Goal: Communication & Community: Answer question/provide support

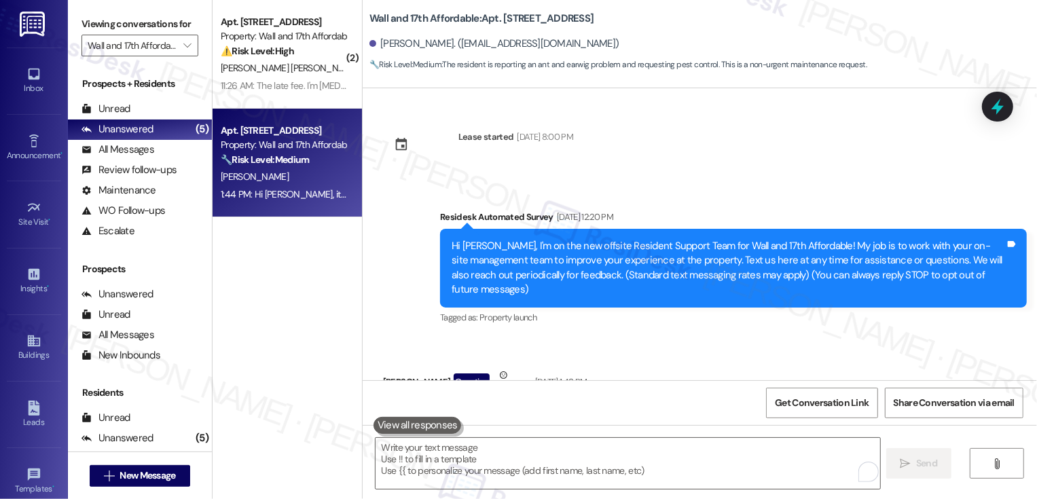
scroll to position [475, 0]
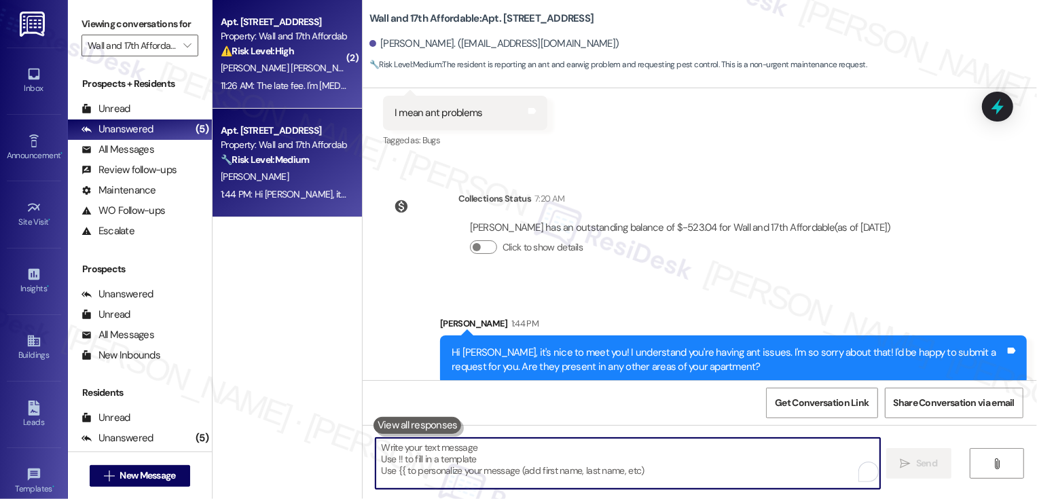
click at [288, 73] on div "[PERSON_NAME] [PERSON_NAME]" at bounding box center [283, 68] width 128 height 17
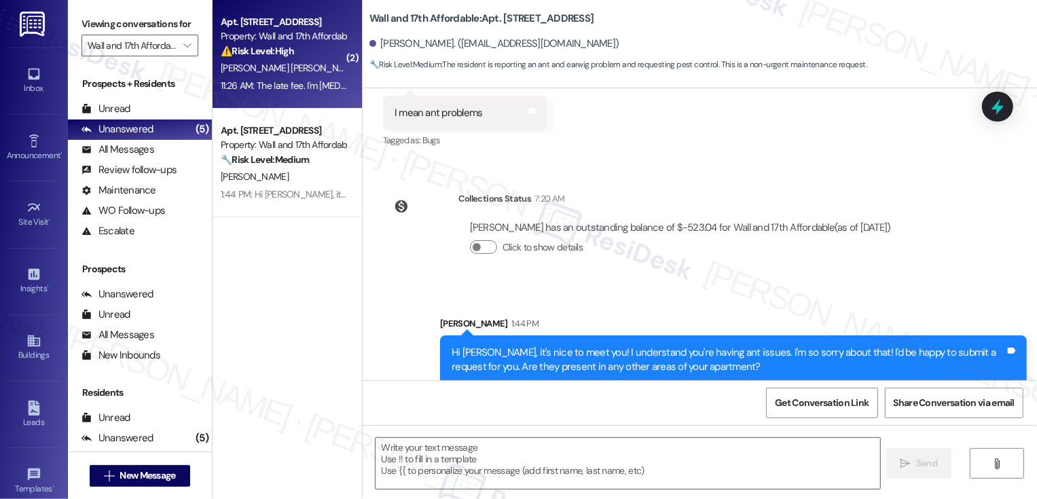
type textarea "Fetching suggested responses. Please feel free to read through the conversation…"
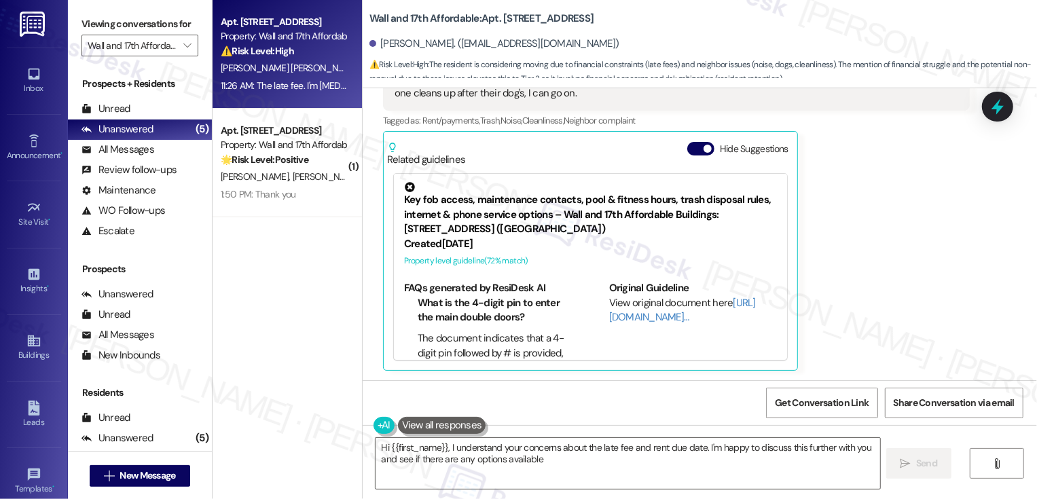
scroll to position [1015, 0]
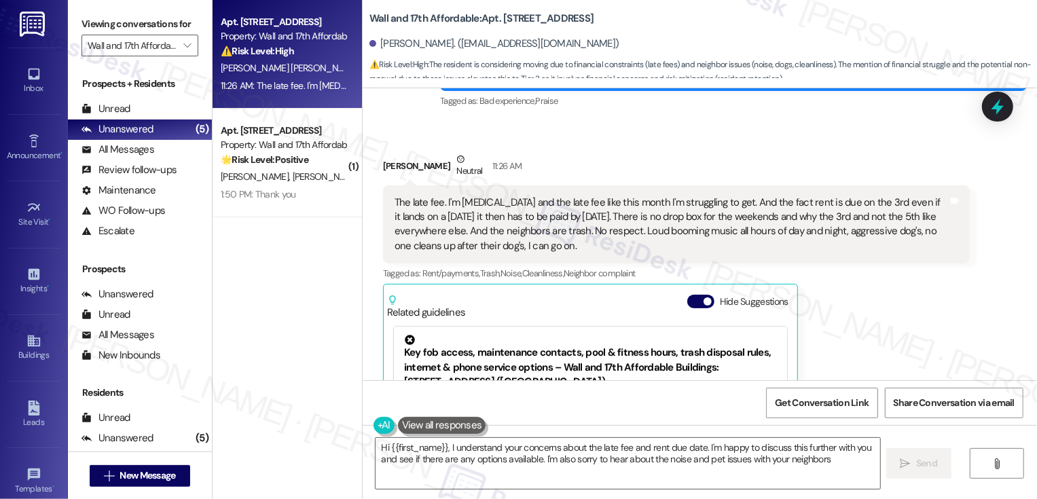
type textarea "Hi {{first_name}}, I understand your concerns about the late fee and rent due d…"
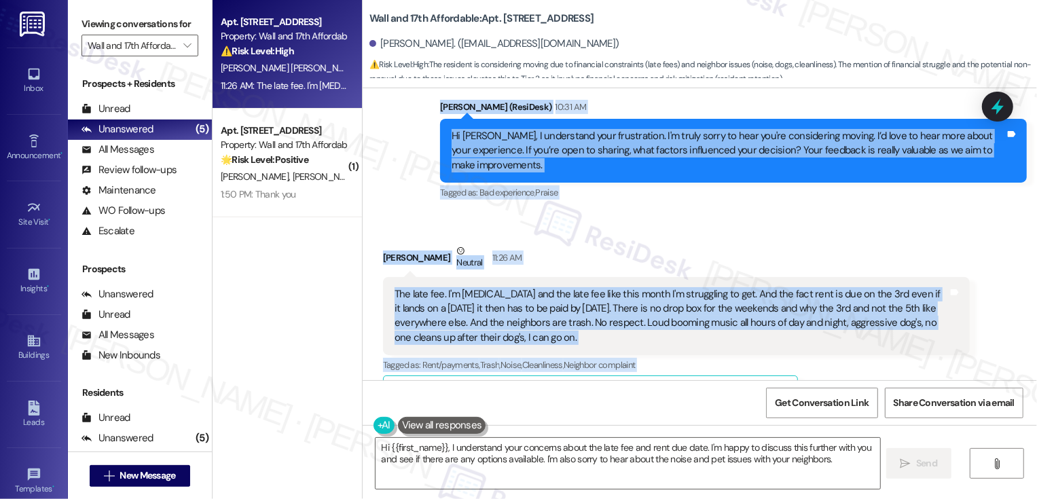
scroll to position [974, 0]
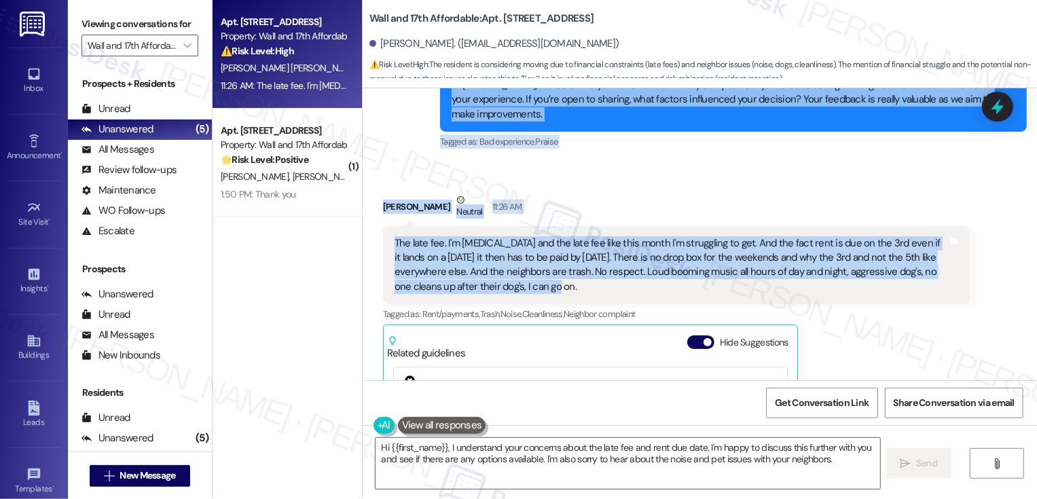
drag, startPoint x: 431, startPoint y: 254, endPoint x: 596, endPoint y: 284, distance: 167.8
click at [596, 284] on div "Lease started [DATE] 7:00 PM Survey, sent via SMS Residesk Automated Survey [DA…" at bounding box center [700, 234] width 674 height 292
copy div "[PERSON_NAME] (ResiDesk) 10:31 AM Hi [PERSON_NAME], I understand your frustrati…"
click at [557, 265] on div "The late fee. I'm low income and the late fee like this month I'm struggling to…" at bounding box center [670, 265] width 553 height 58
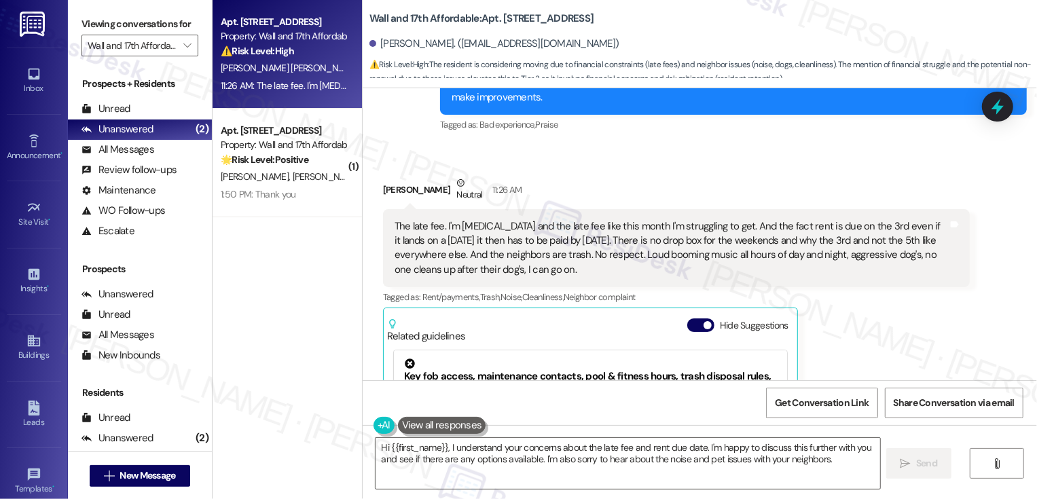
scroll to position [1003, 0]
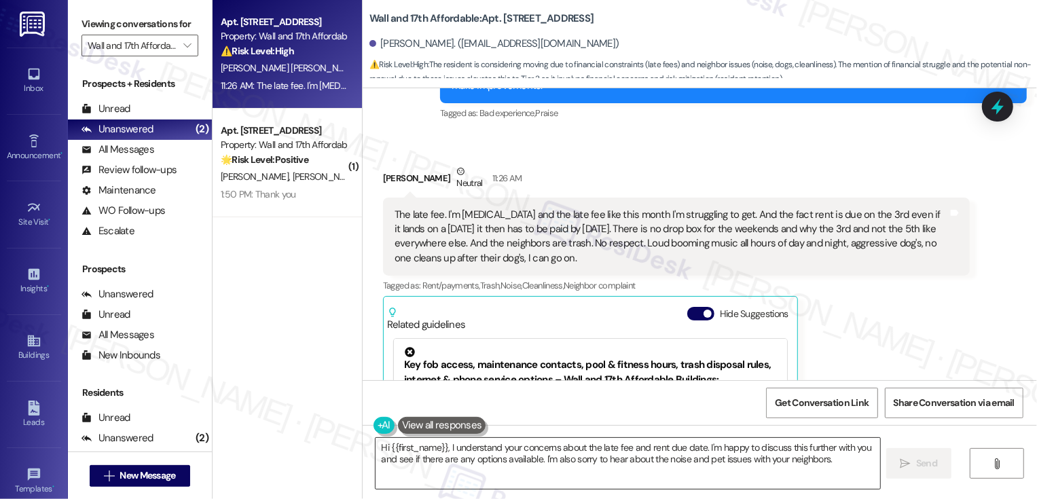
click at [462, 469] on textarea "Hi {{first_name}}, I understand your concerns about the late fee and rent due d…" at bounding box center [627, 463] width 504 height 51
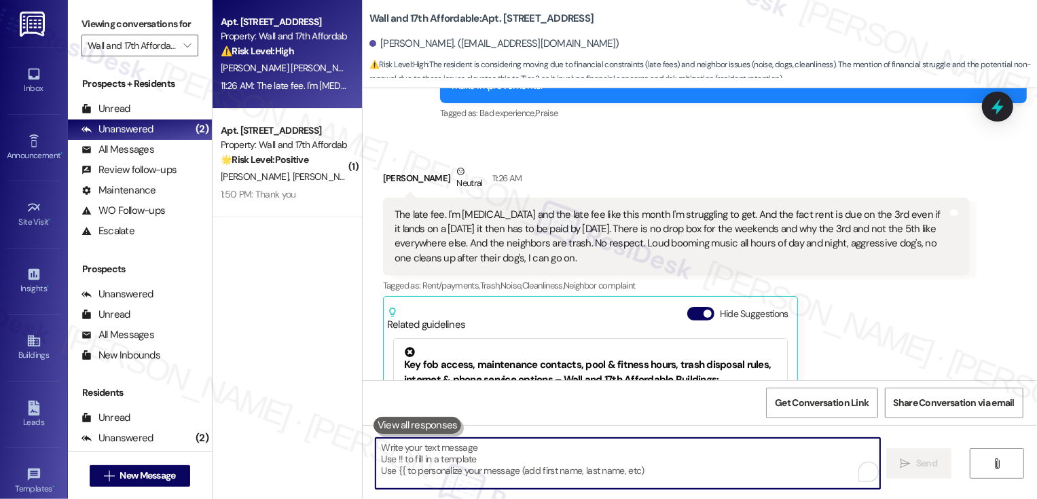
paste textarea "Hi Amanda, Thank you for opening up and sharing this with me — I can tell how f…"
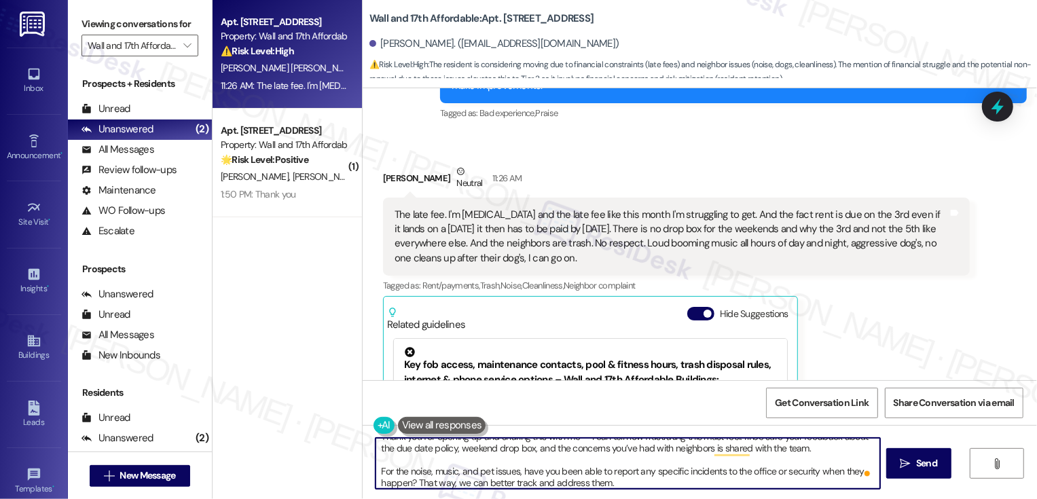
scroll to position [0, 0]
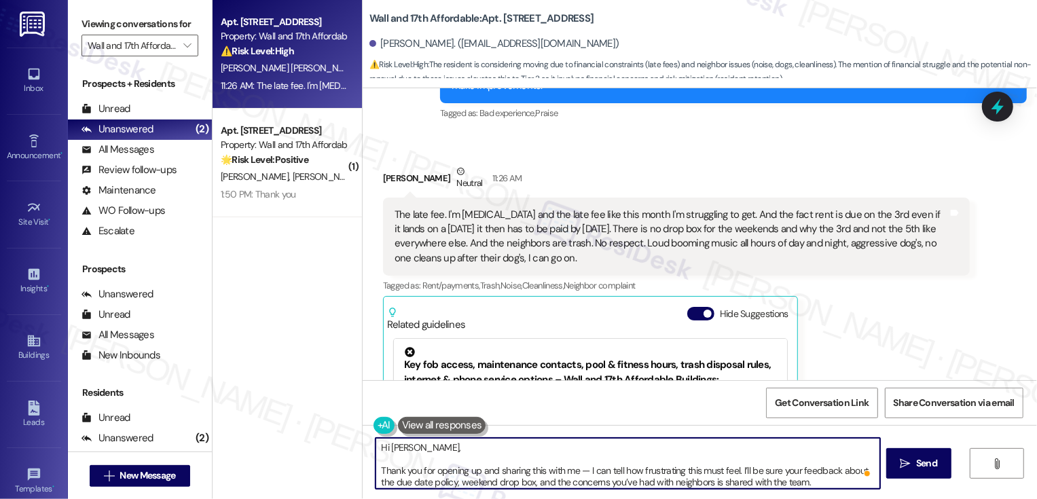
click at [375, 471] on textarea "Hi Amanda, Thank you for opening up and sharing this with me — I can tell how f…" at bounding box center [627, 463] width 504 height 51
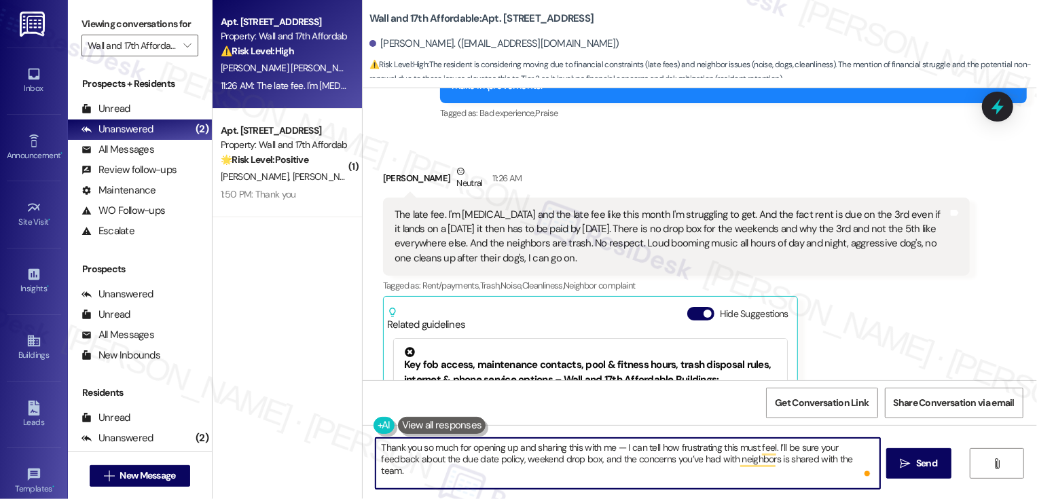
click at [616, 446] on textarea "Thank you so much for opening up and sharing this with me — I can tell how frus…" at bounding box center [627, 463] width 504 height 51
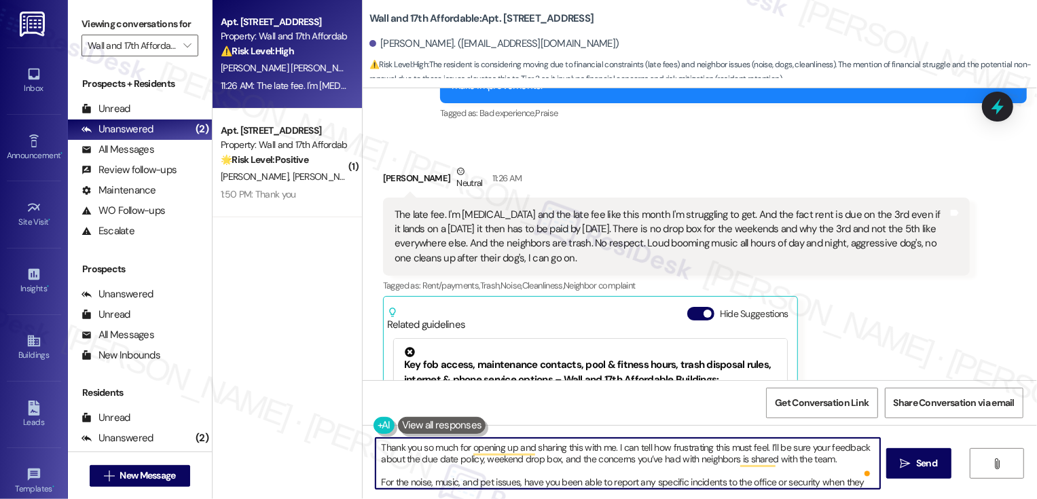
click at [621, 449] on textarea "Thank you so much for opening up and sharing this with me. I can tell how frust…" at bounding box center [627, 463] width 504 height 51
drag, startPoint x: 610, startPoint y: 447, endPoint x: 758, endPoint y: 445, distance: 148.7
click at [758, 445] on textarea "Thank you so much for opening up and sharing this with me. I can tell how frust…" at bounding box center [627, 463] width 504 height 51
click at [718, 461] on textarea "Thank you so much for opening up and sharing this with me. I’ll be sure your fe…" at bounding box center [627, 463] width 504 height 51
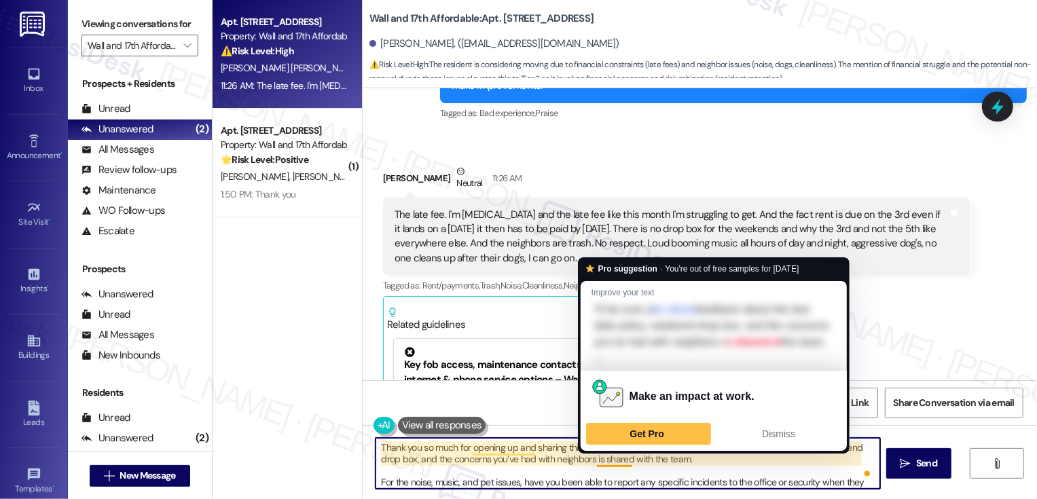
click at [570, 458] on textarea "Thank you so much for opening up and sharing this with me. I’ll be sure your fe…" at bounding box center [627, 463] width 504 height 51
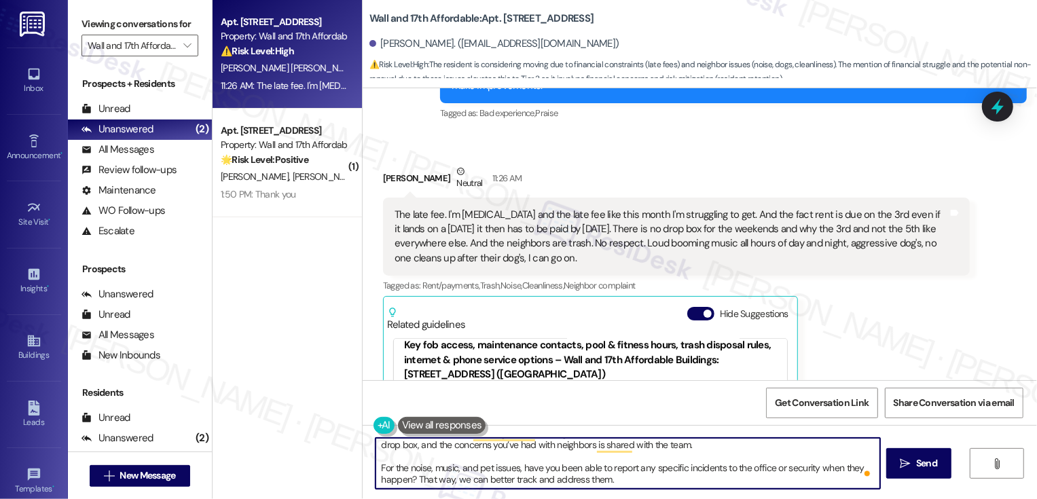
click at [798, 470] on textarea "Thank you so much for opening up and sharing this with me. I’ll be sure your fe…" at bounding box center [627, 463] width 504 height 51
drag, startPoint x: 847, startPoint y: 467, endPoint x: 866, endPoint y: 502, distance: 39.8
click at [866, 498] on html "Inbox Go to Inbox Announcement • Send A Text Announcement Site Visit • Go to Si…" at bounding box center [518, 249] width 1037 height 499
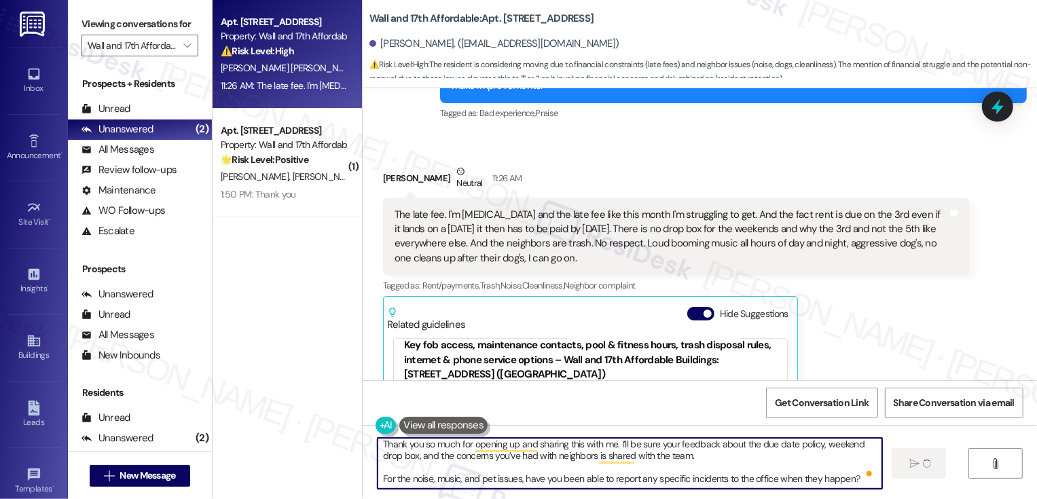
type textarea "Fetching suggested responses. Please feel free to read through the conversation…"
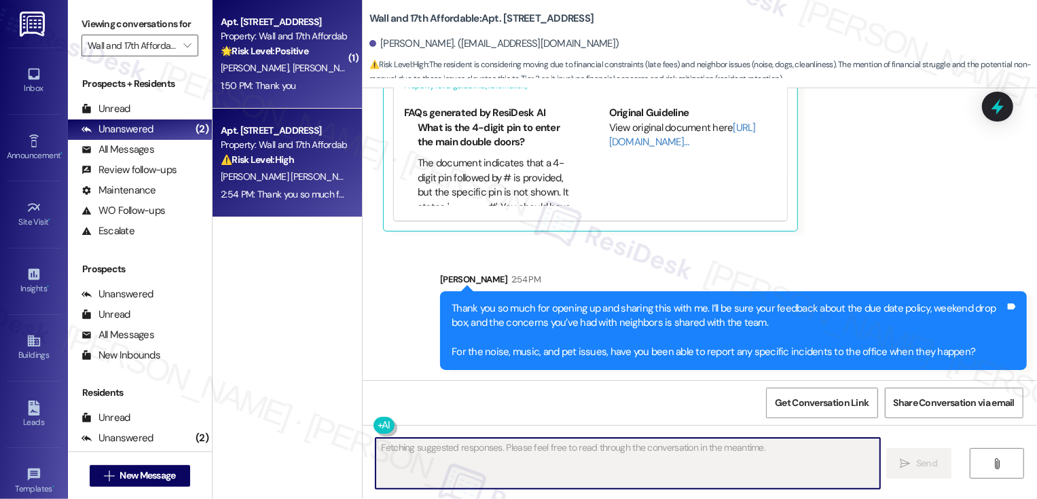
click at [314, 91] on div "1:50 PM: Thank you 1:50 PM: Thank you" at bounding box center [283, 85] width 128 height 17
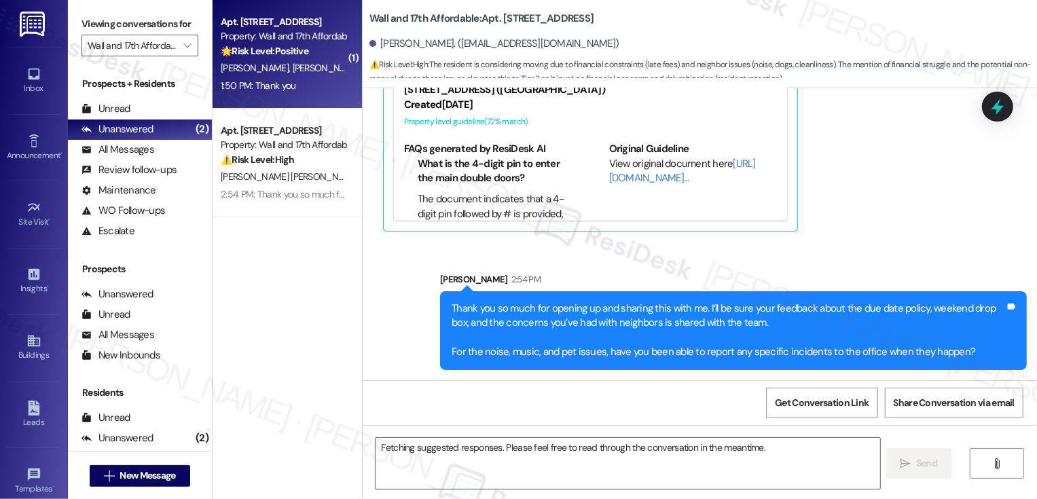
click at [314, 91] on div "1:50 PM: Thank you 1:50 PM: Thank you" at bounding box center [283, 85] width 128 height 17
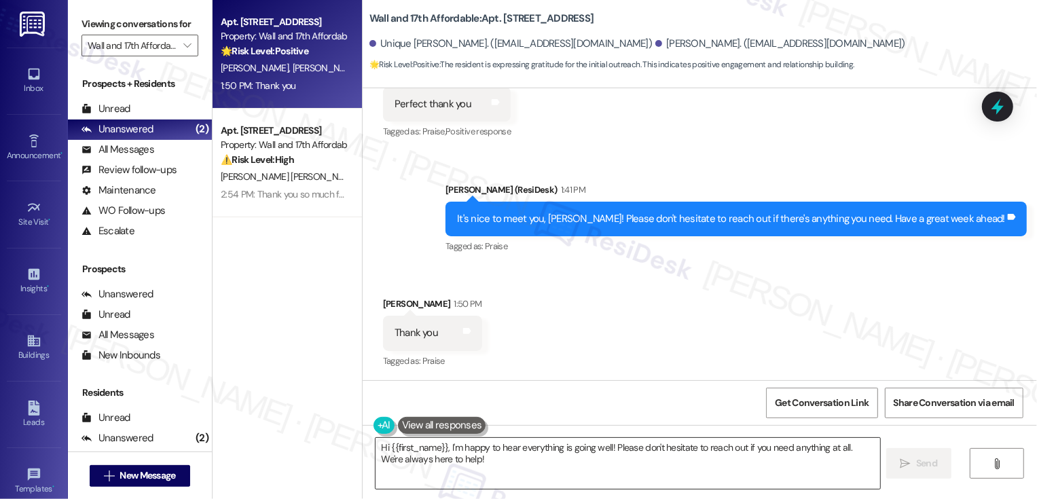
click at [468, 464] on textarea "Hi {{first_name}}, I'm happy to hear everything is going well! Please don't hes…" at bounding box center [627, 463] width 504 height 51
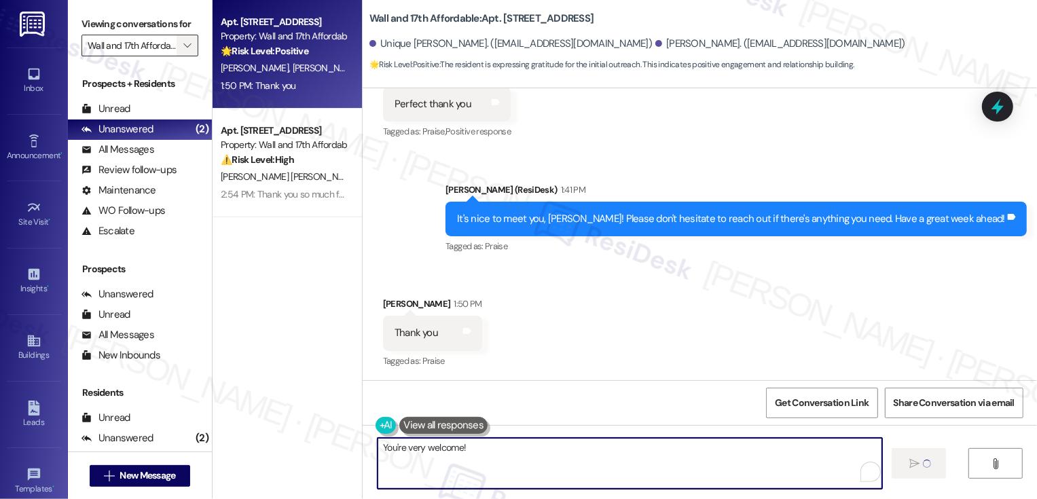
click at [184, 56] on span "" at bounding box center [187, 46] width 13 height 22
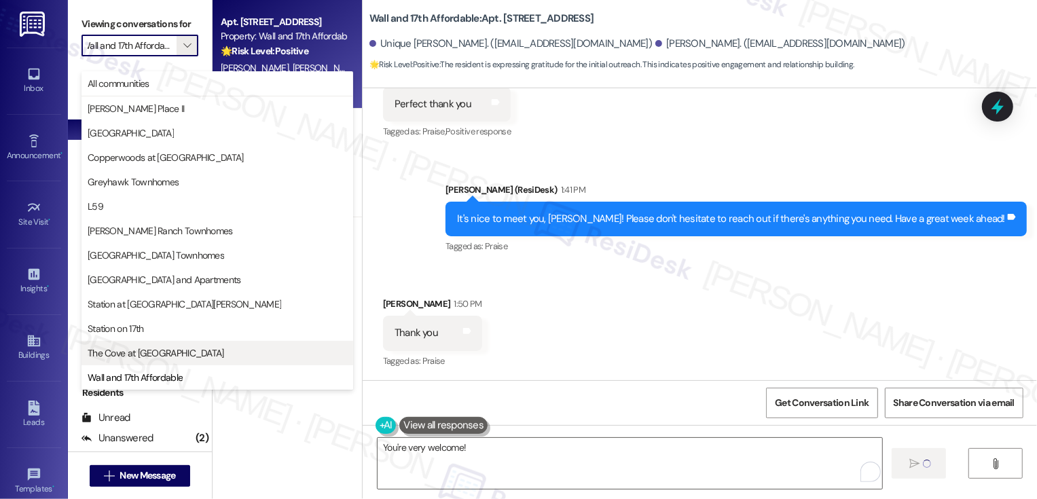
type textarea "Fetching suggested responses. Please feel free to read through the conversation…"
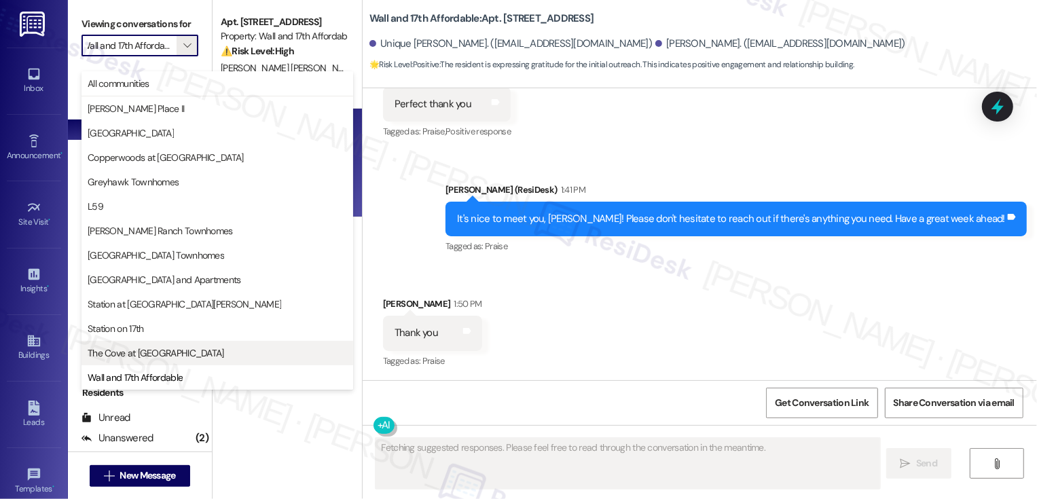
click at [128, 348] on span "The Cove at [GEOGRAPHIC_DATA]" at bounding box center [156, 353] width 136 height 14
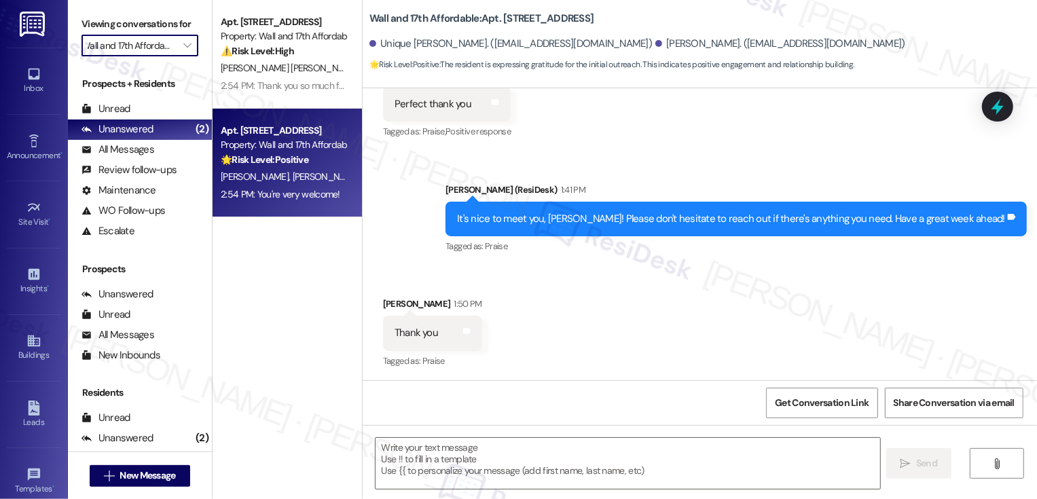
type input "The Cove at [GEOGRAPHIC_DATA]"
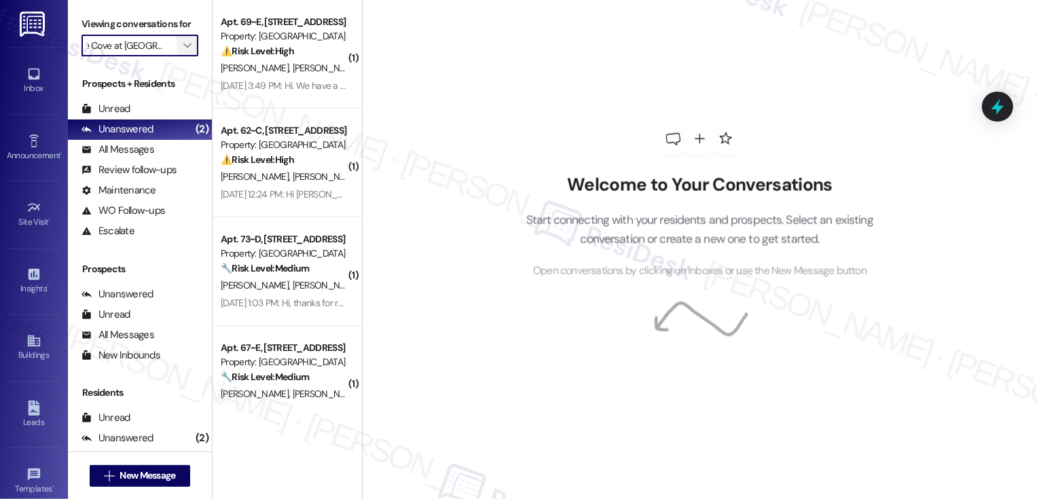
click at [183, 51] on icon "" at bounding box center [186, 45] width 7 height 11
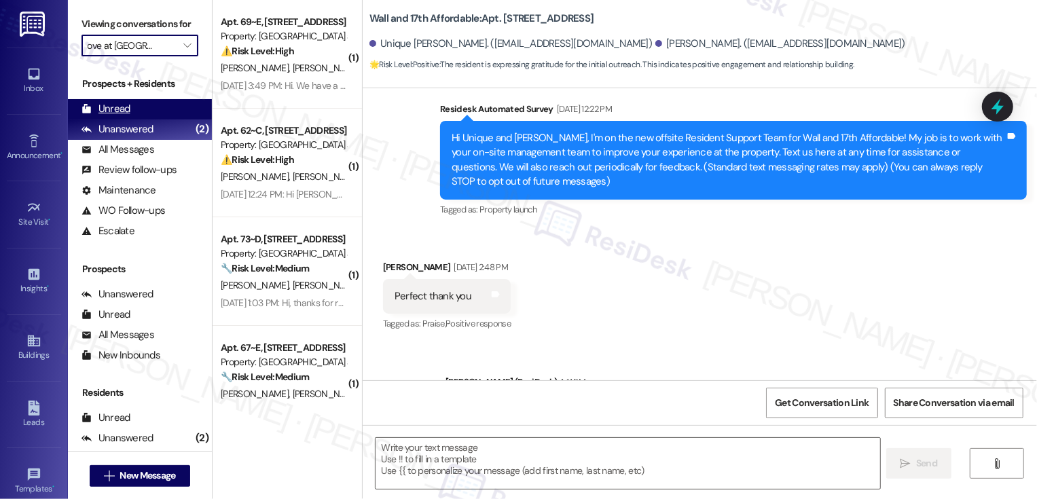
type textarea "Fetching suggested responses. Please feel free to read through the conversation…"
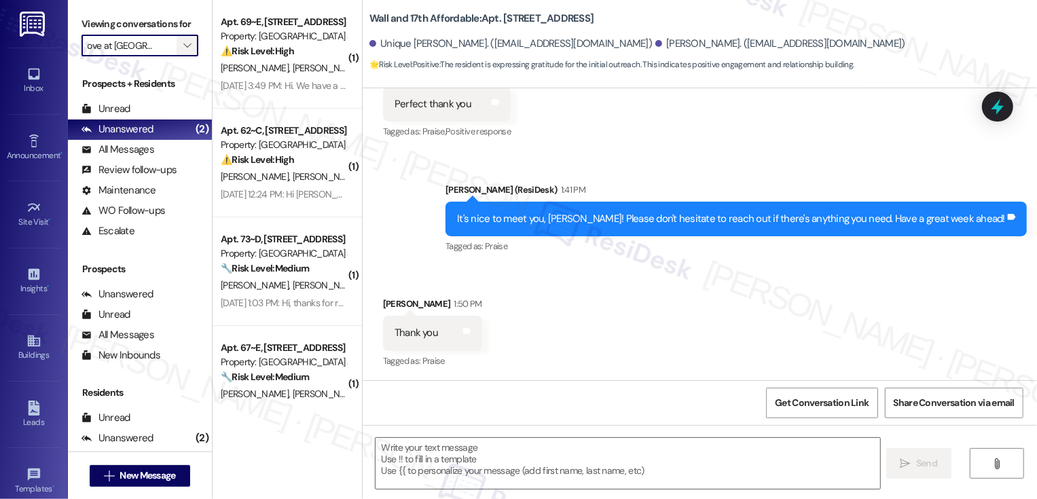
click at [183, 51] on icon "" at bounding box center [186, 45] width 7 height 11
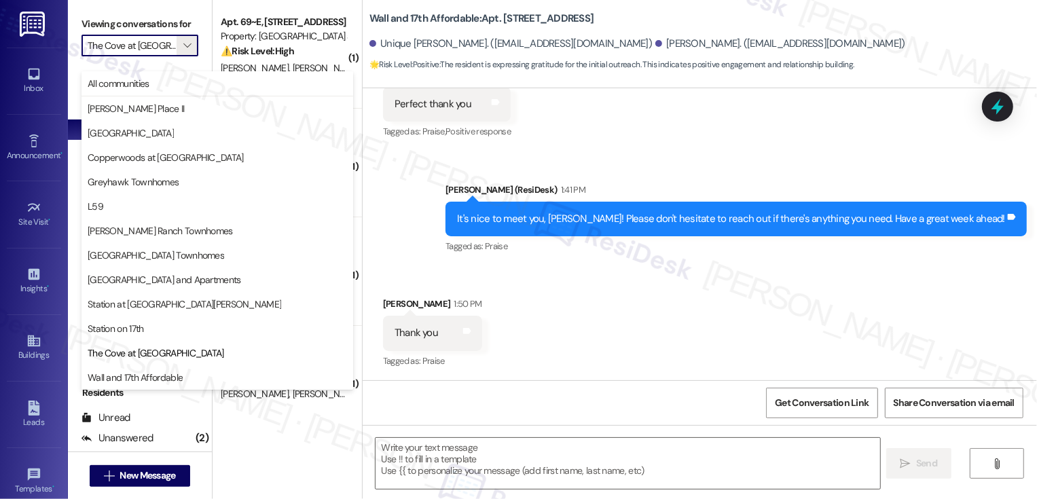
click at [299, 444] on div "( 1 ) Apt. 69~E, 255 West 2700 North Property: The Cove at Pleasant View ⚠️ Ris…" at bounding box center [287, 249] width 149 height 499
click at [400, 184] on div "Sent via SMS Sarah (ResiDesk) 1:41 PM It's nice to meet you, Renee! Please don'…" at bounding box center [700, 209] width 674 height 115
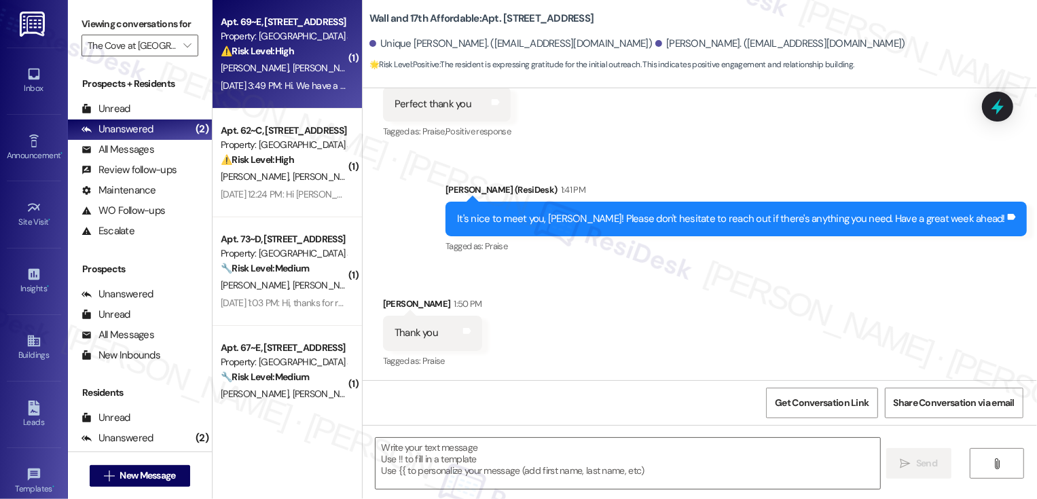
click at [288, 59] on div "Apt. 69~E, 255 West 2700 North Property: The Cove at Pleasant View ⚠️ Risk Leve…" at bounding box center [283, 37] width 128 height 46
type textarea "Fetching suggested responses. Please feel free to read through the conversation…"
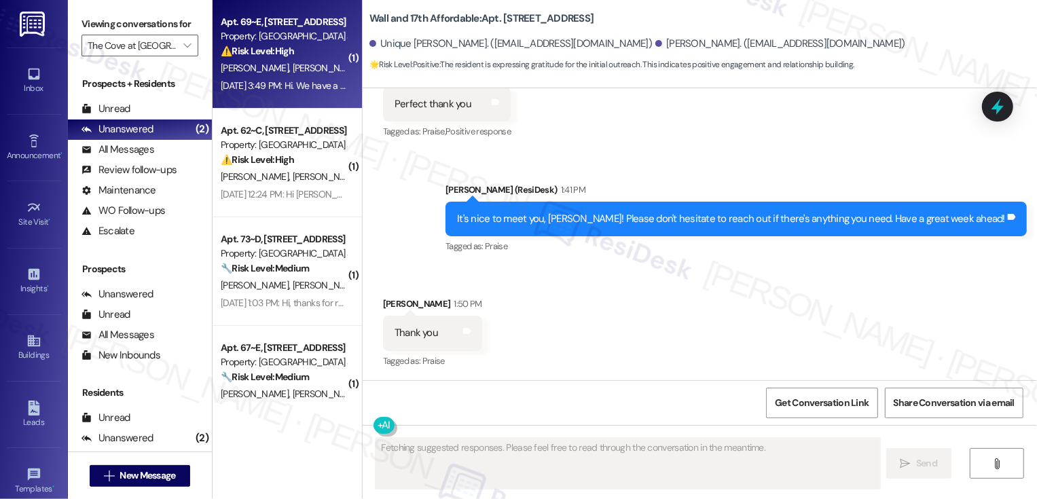
click at [288, 59] on div "Apt. 69~E, 255 West 2700 North Property: The Cove at Pleasant View ⚠️ Risk Leve…" at bounding box center [283, 37] width 128 height 46
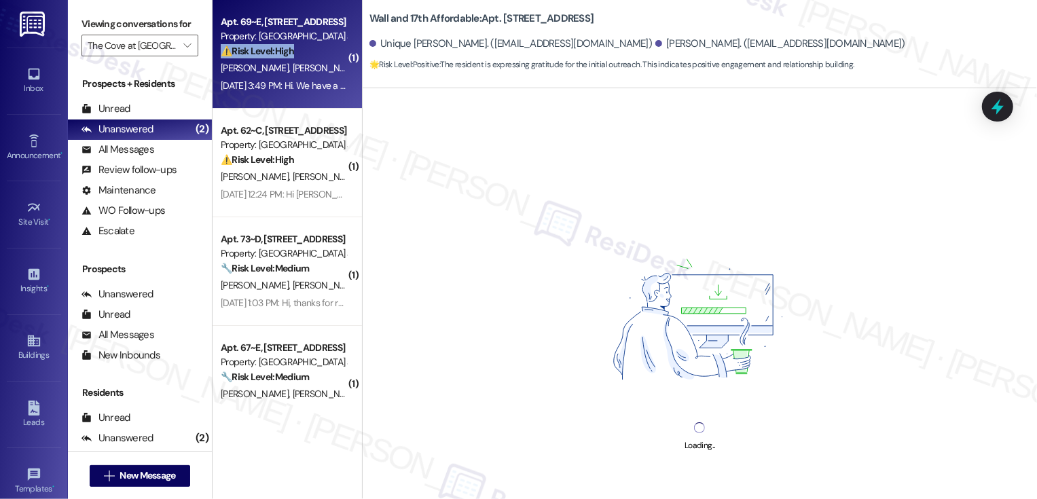
click at [288, 59] on div "Apt. 69~E, 255 West 2700 North Property: The Cove at Pleasant View ⚠️ Risk Leve…" at bounding box center [283, 37] width 128 height 46
click at [307, 60] on div "K. Bailey A. Bailey" at bounding box center [283, 68] width 128 height 17
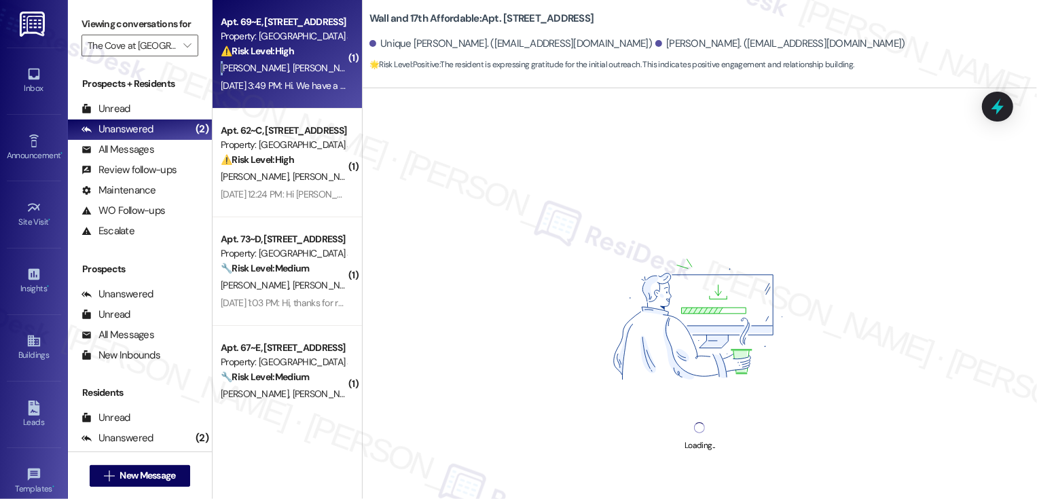
click at [307, 60] on div "K. Bailey A. Bailey" at bounding box center [283, 68] width 128 height 17
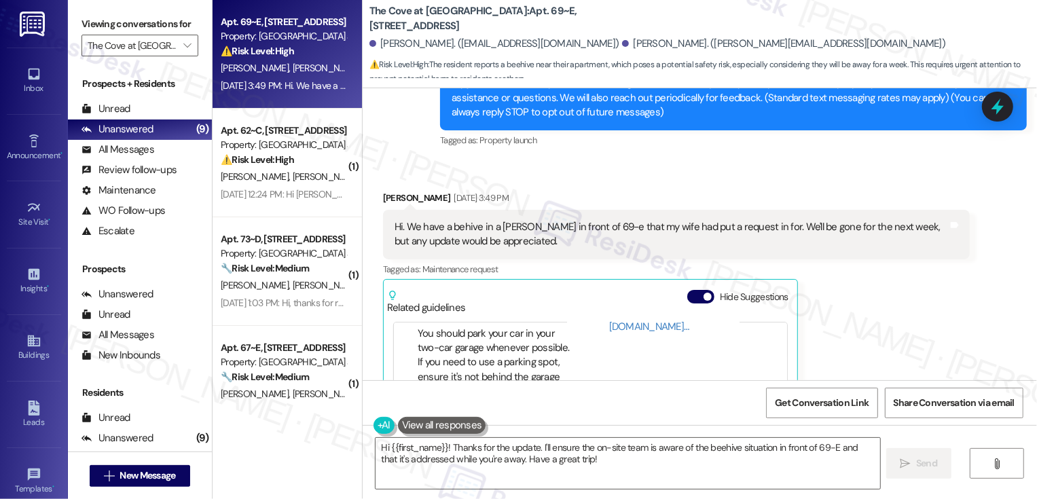
scroll to position [174, 0]
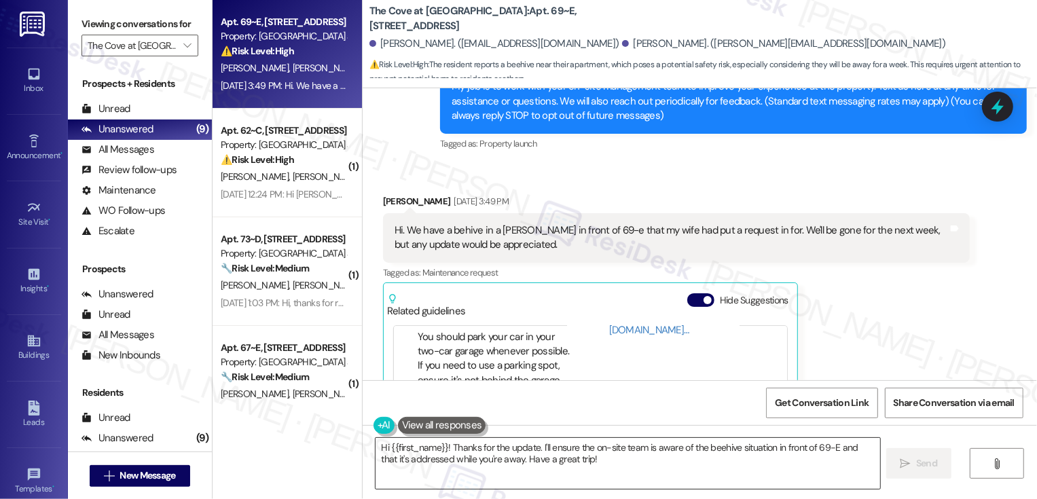
click at [552, 460] on textarea "Hi {{first_name}}! Thanks for the update. I'll ensure the on-site team is aware…" at bounding box center [627, 463] width 504 height 51
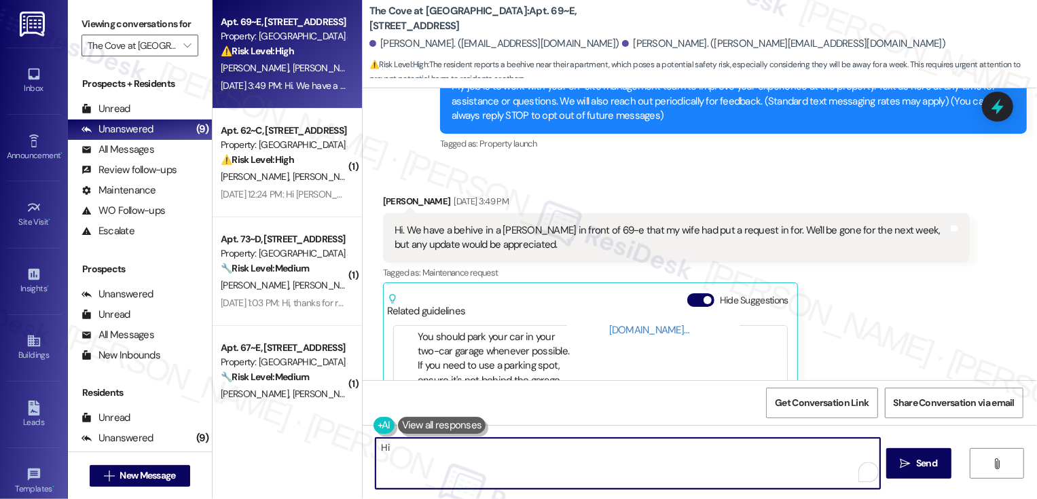
click at [390, 198] on div "Augustus Bailey Aug 07, 2025 at 3:49 PM" at bounding box center [676, 203] width 587 height 19
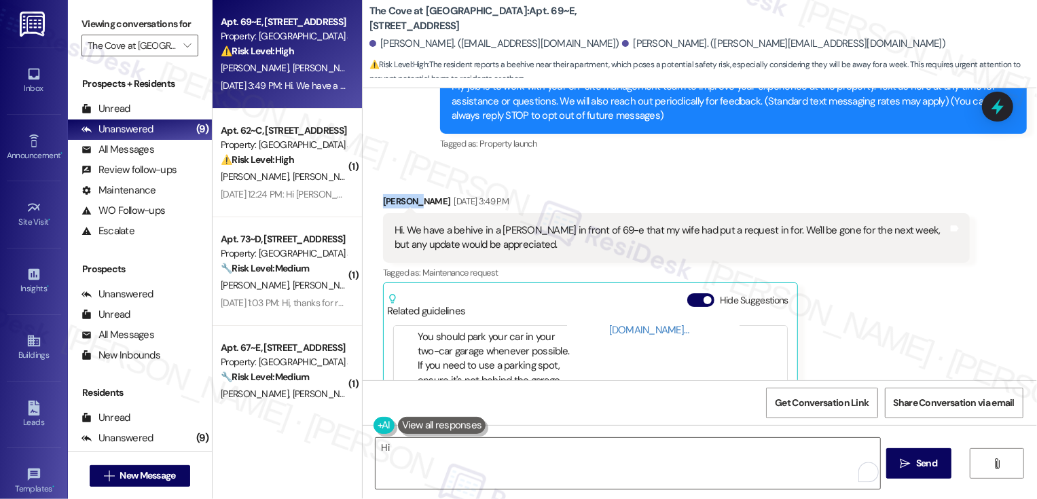
copy div "Augustus"
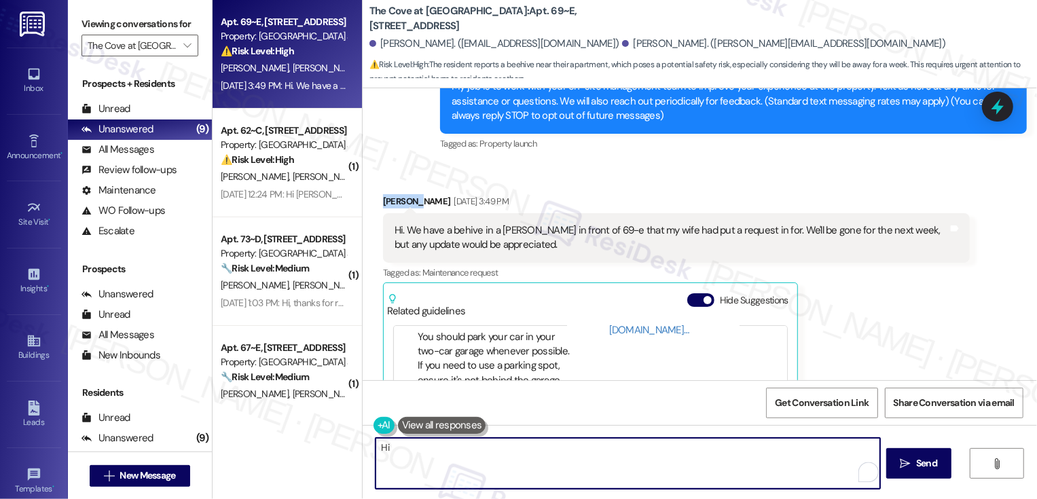
click at [434, 465] on textarea "Hi" at bounding box center [627, 463] width 504 height 51
paste textarea "Augustus"
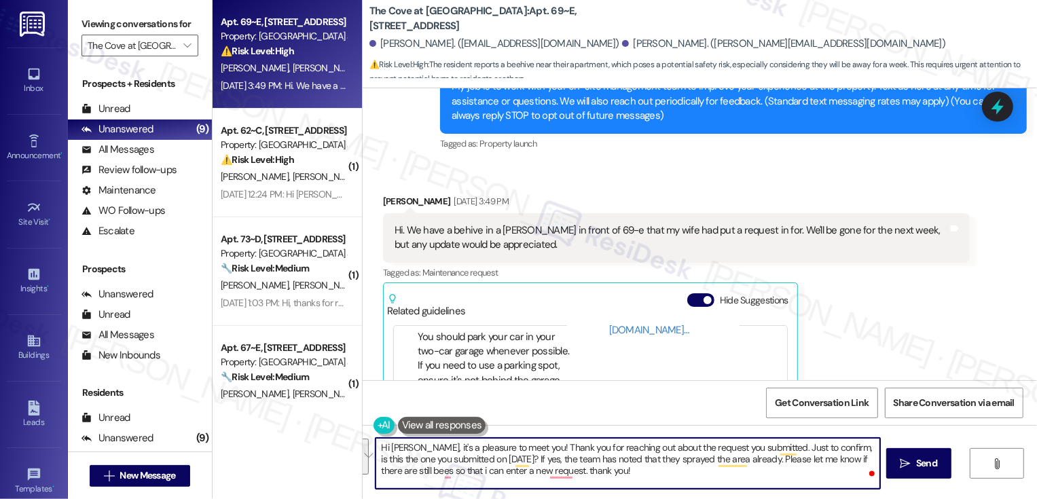
type textarea "Hi [PERSON_NAME], it's a pleasure to meet you! Thank you for reaching out about…"
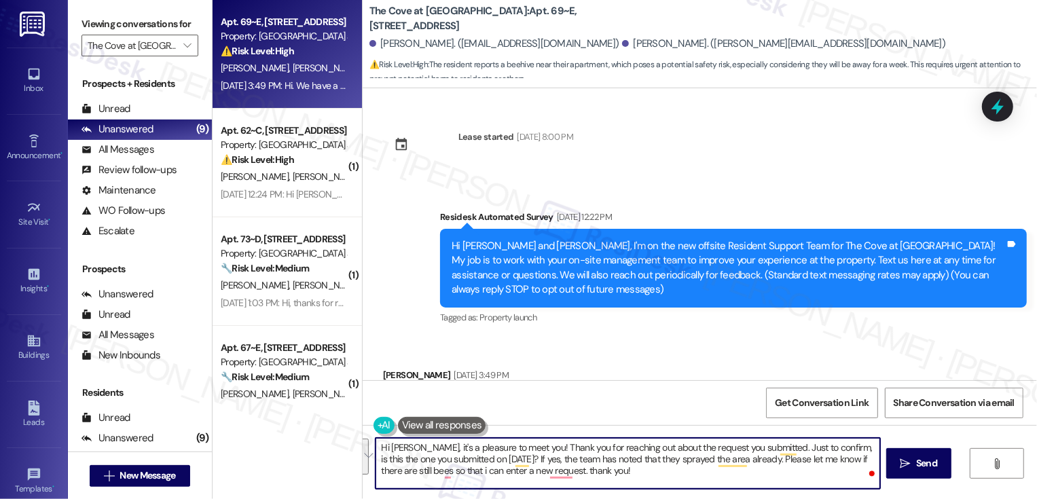
scroll to position [139, 0]
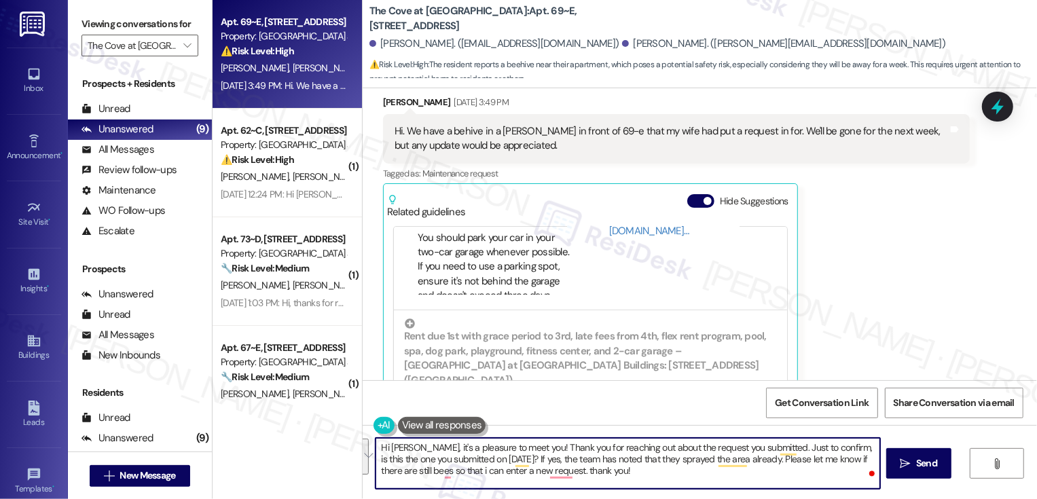
paste textarea "’s a pleasure to meet you! Thanks for reaching out about your request. Just to …"
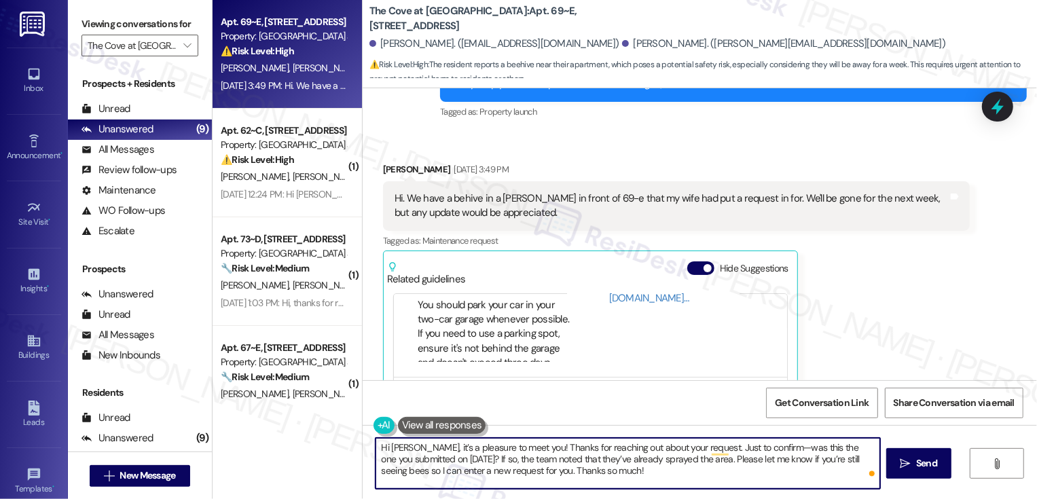
scroll to position [207, 0]
click at [771, 446] on textarea "Hi [PERSON_NAME], it’s a pleasure to meet you! Thanks for reaching out about yo…" at bounding box center [627, 463] width 504 height 51
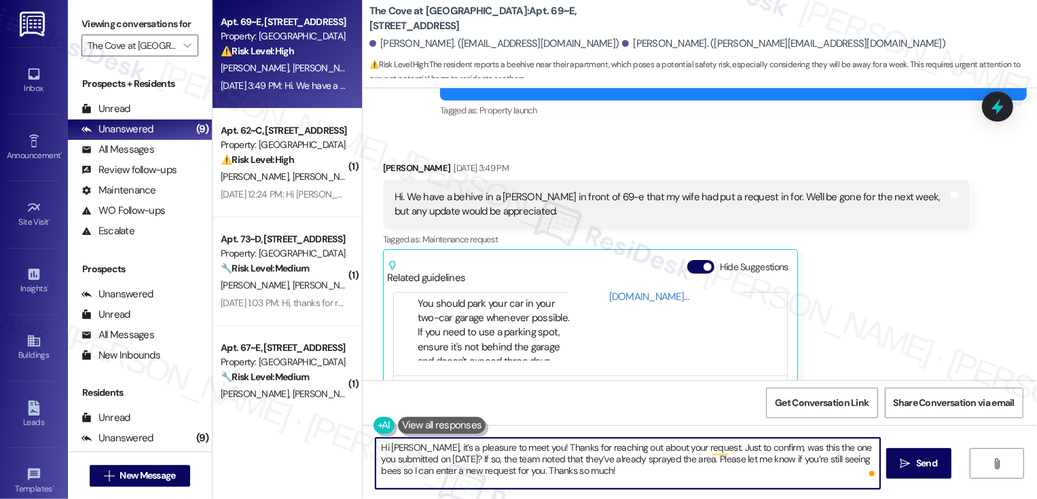
click at [840, 449] on textarea "Hi [PERSON_NAME], it’s a pleasure to meet you! Thanks for reaching out about yo…" at bounding box center [627, 463] width 504 height 51
click at [654, 455] on textarea "Hi [PERSON_NAME], it’s a pleasure to meet you! Thanks for reaching out about yo…" at bounding box center [627, 463] width 504 height 51
click at [443, 466] on textarea "Hi [PERSON_NAME], it’s a pleasure to meet you! Thanks for reaching out about yo…" at bounding box center [627, 463] width 504 height 51
click at [703, 470] on textarea "Hi [PERSON_NAME], it’s a pleasure to meet you! Thanks for reaching out about yo…" at bounding box center [627, 463] width 504 height 51
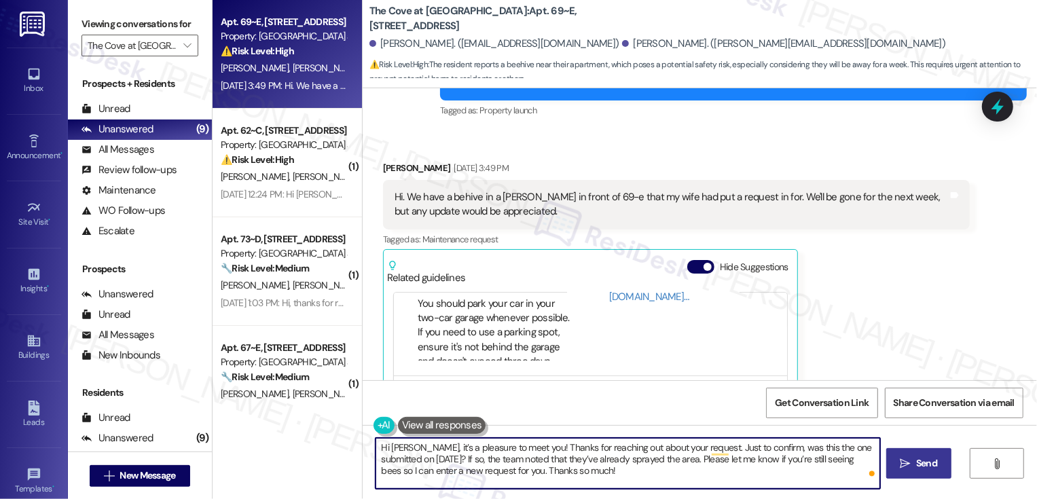
type textarea "Hi [PERSON_NAME], it’s a pleasure to meet you! Thanks for reaching out about yo…"
click at [929, 458] on span "Send" at bounding box center [926, 463] width 21 height 14
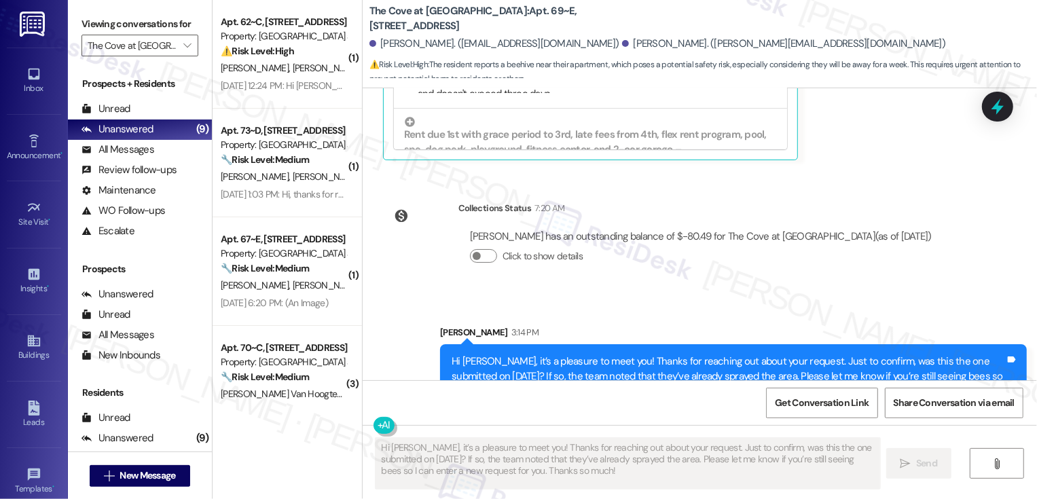
scroll to position [139, 0]
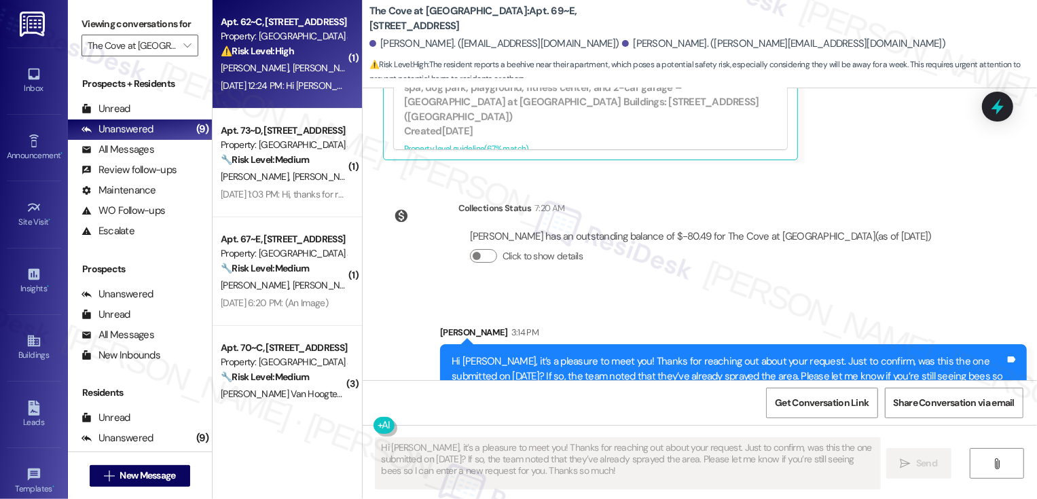
click at [248, 76] on div "[PERSON_NAME] [PERSON_NAME]" at bounding box center [283, 68] width 128 height 17
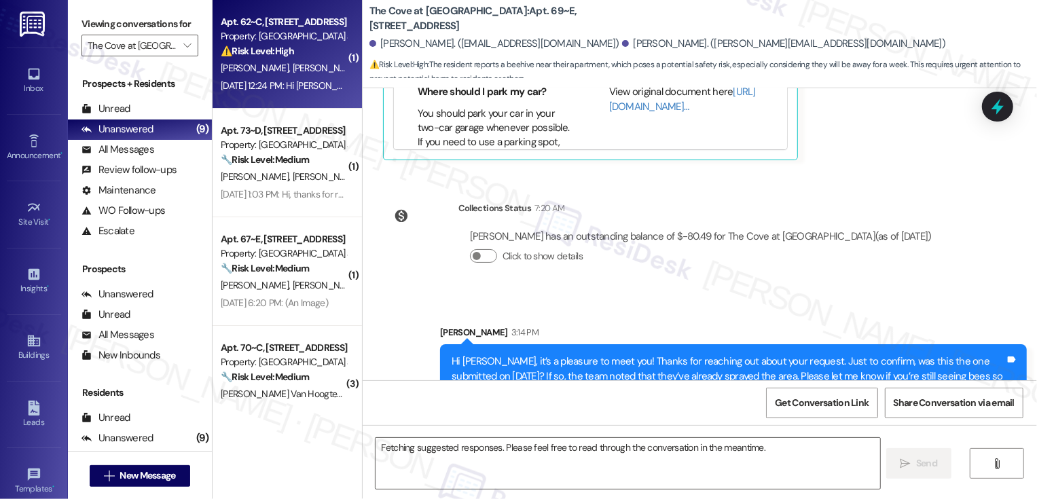
click at [248, 76] on div "[PERSON_NAME] [PERSON_NAME]" at bounding box center [283, 68] width 128 height 17
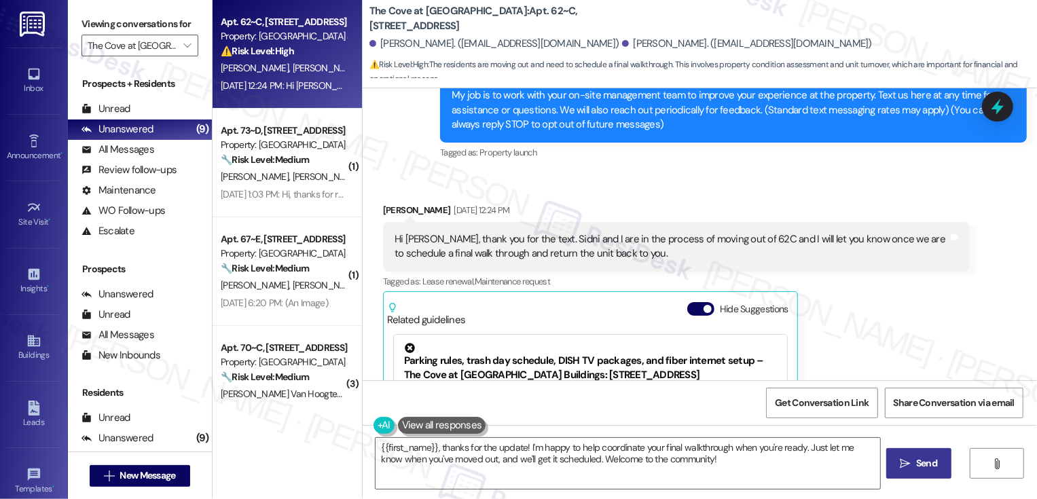
scroll to position [166, 0]
click at [383, 208] on div "[PERSON_NAME] [DATE] 12:24 PM" at bounding box center [676, 211] width 587 height 19
copy div "[PERSON_NAME]"
click at [411, 447] on textarea "{{first_name}}, thanks for the update! I'm happy to help coordinate your final …" at bounding box center [627, 463] width 504 height 51
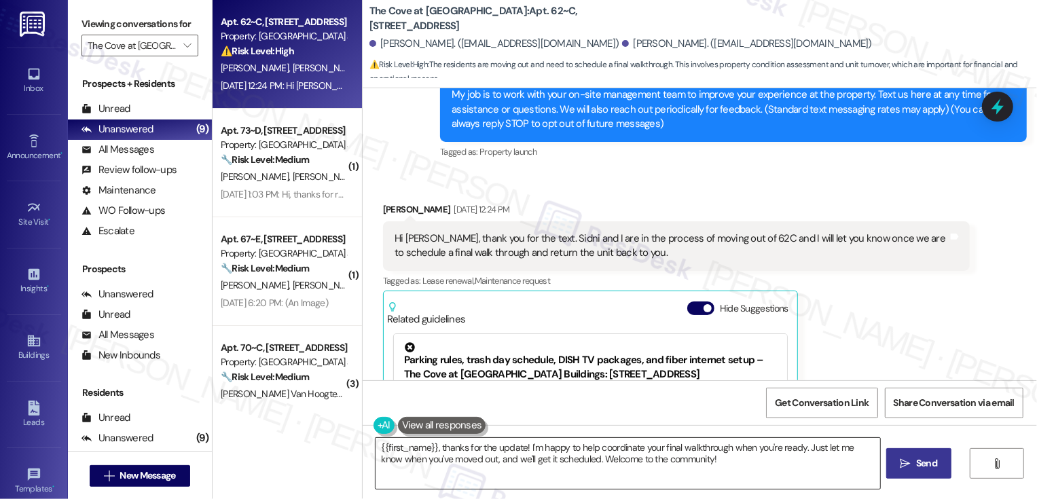
click at [411, 447] on textarea "{{first_name}}, thanks for the update! I'm happy to help coordinate your final …" at bounding box center [627, 463] width 504 height 51
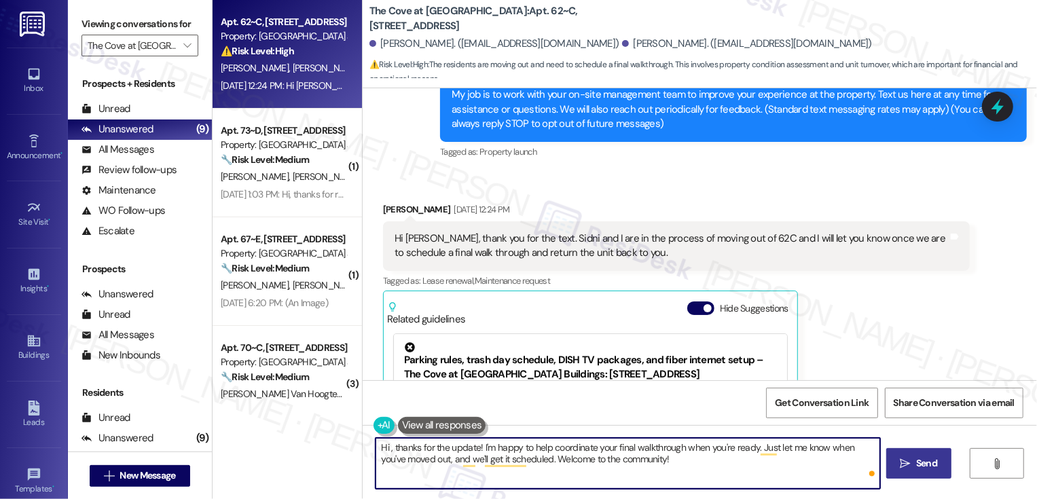
paste textarea "[PERSON_NAME]"
drag, startPoint x: 546, startPoint y: 448, endPoint x: 783, endPoint y: 465, distance: 237.6
click at [786, 469] on textarea "Hi [PERSON_NAME], it's a pleasure to meet you! Thanks for the update! I'm happy…" at bounding box center [627, 463] width 504 height 51
type textarea "Hi [PERSON_NAME], it's a pleasure to meet you! Thanks for letting me know. Plea…"
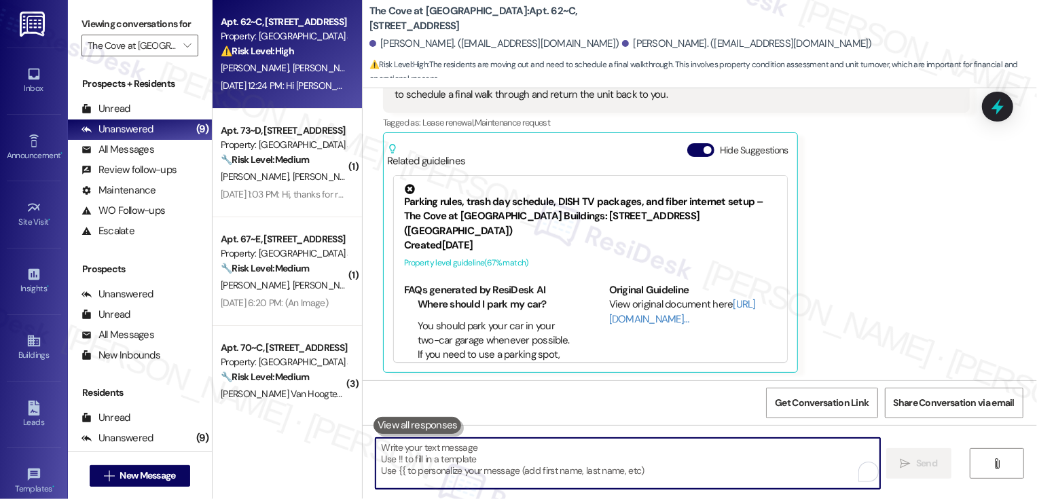
scroll to position [326, 0]
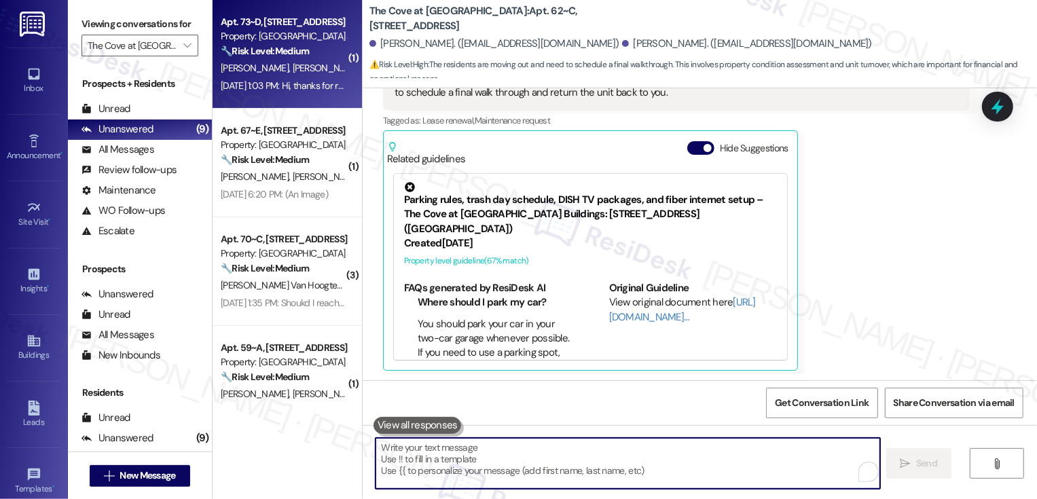
click at [292, 63] on span "[PERSON_NAME]" at bounding box center [326, 68] width 68 height 12
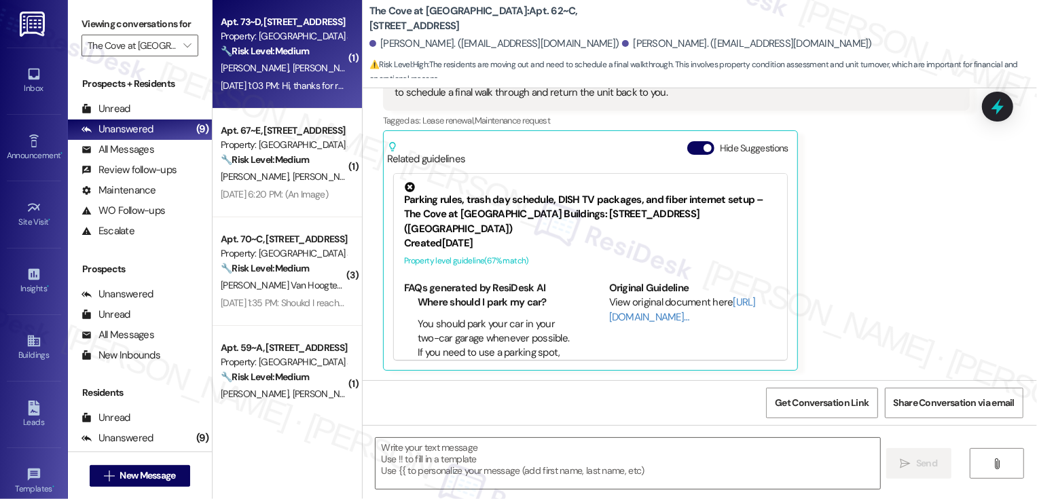
type textarea "Fetching suggested responses. Please feel free to read through the conversation…"
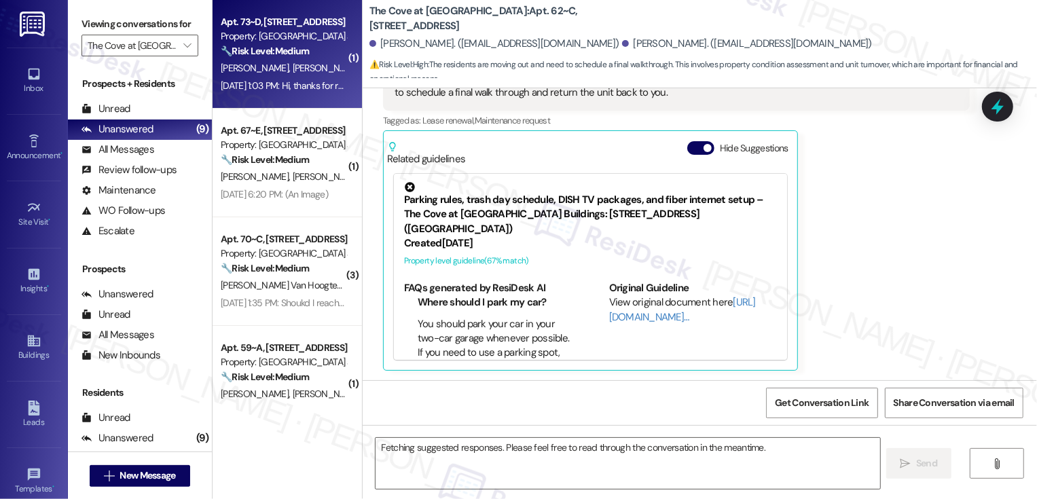
click at [292, 63] on span "[PERSON_NAME]" at bounding box center [326, 68] width 68 height 12
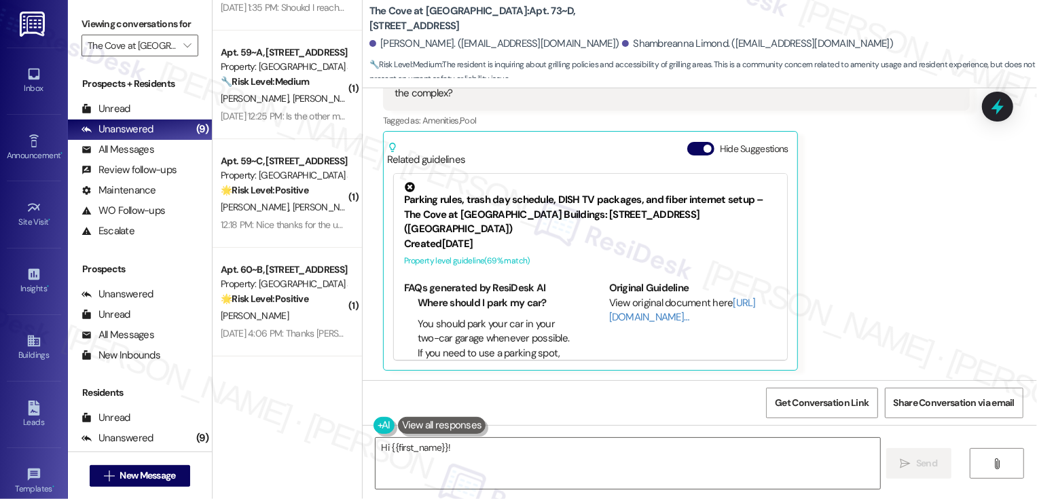
scroll to position [0, 0]
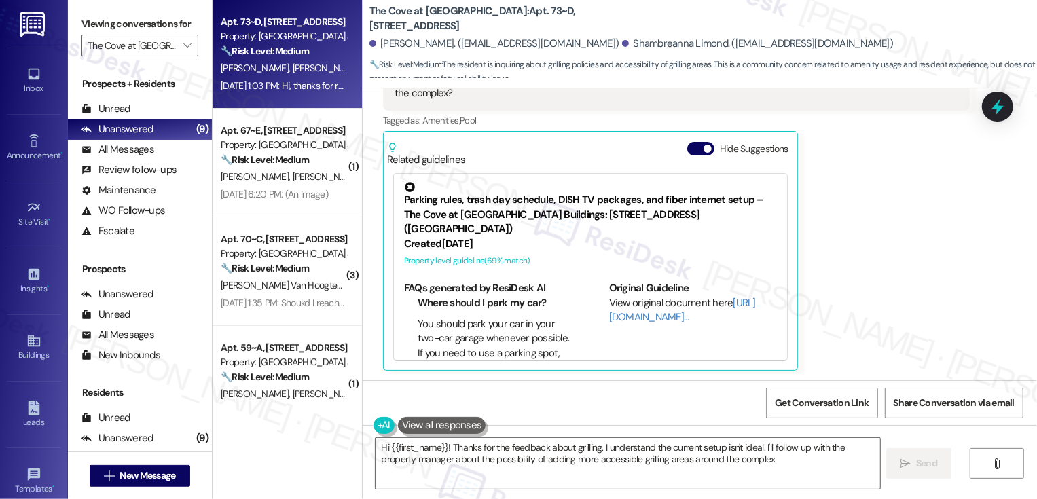
type textarea "Hi {{first_name}}! Thanks for the feedback about grilling. I understand the cur…"
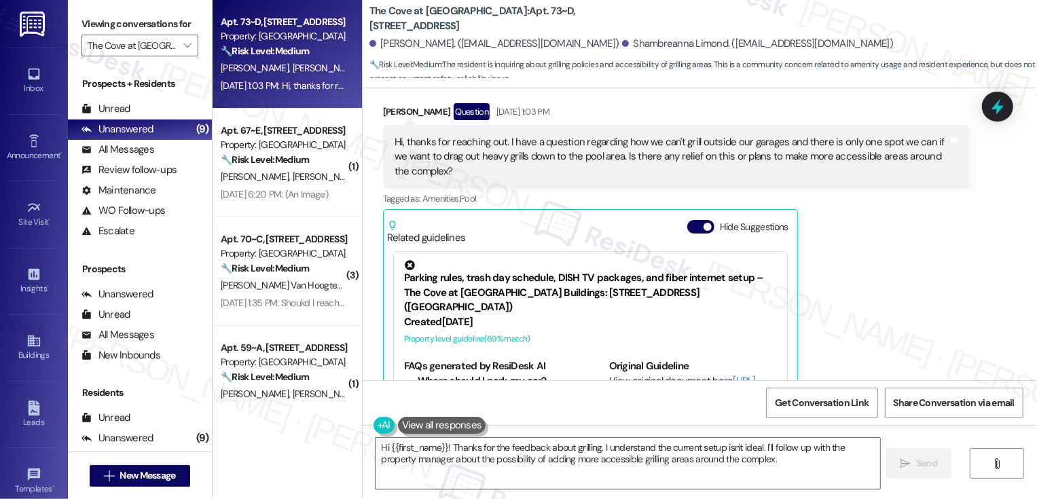
scroll to position [344, 0]
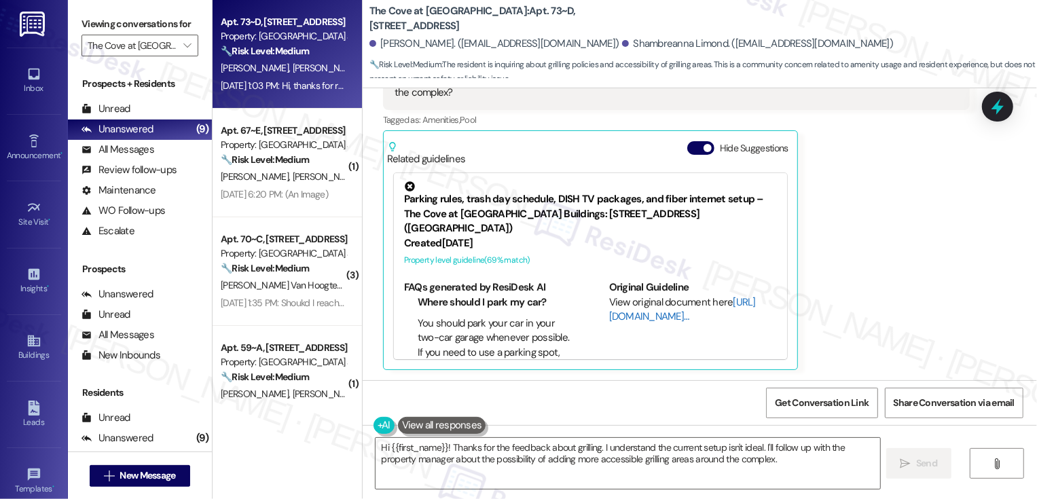
click at [633, 317] on link "[URL][DOMAIN_NAME]…" at bounding box center [682, 309] width 147 height 28
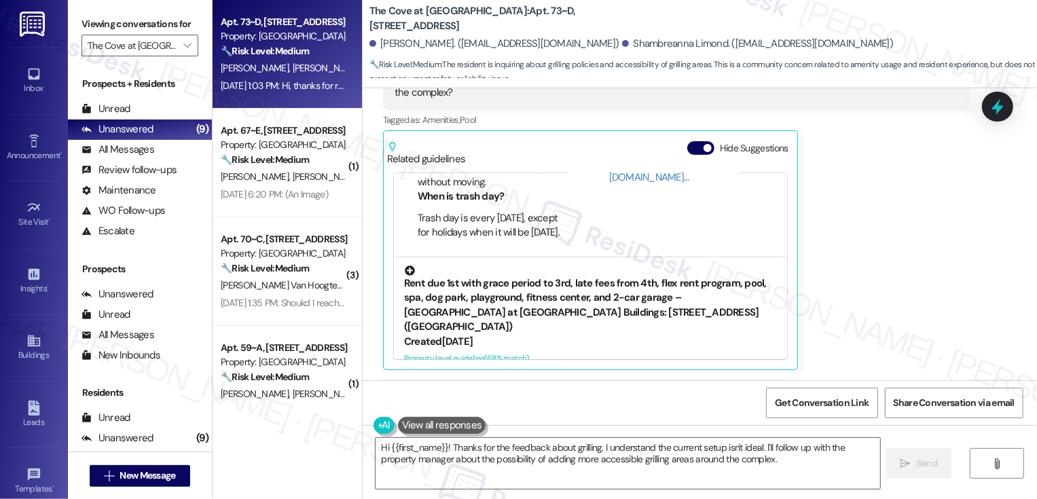
scroll to position [81, 0]
click at [503, 299] on div "Rent due 1st with grace period to 3rd, late fees from 4th, flex rent program, p…" at bounding box center [590, 299] width 373 height 69
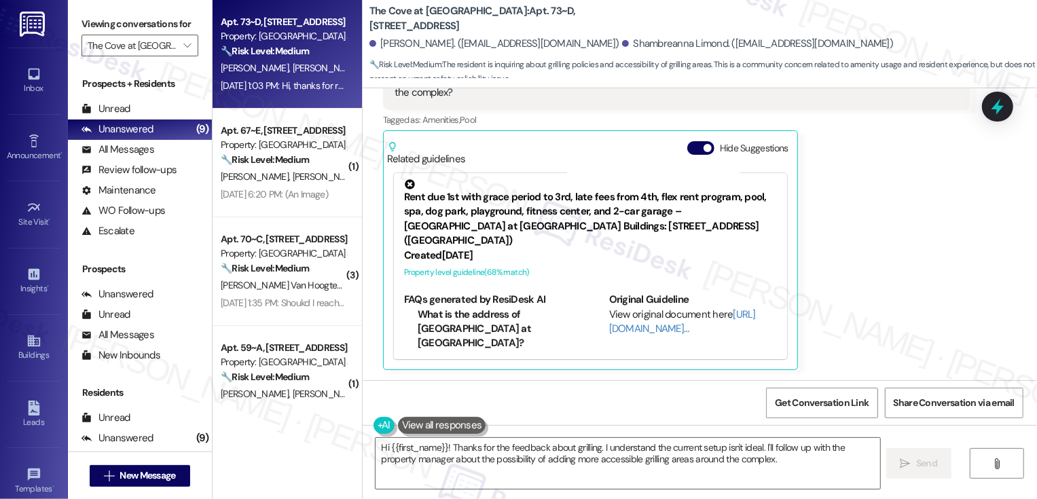
scroll to position [124, 0]
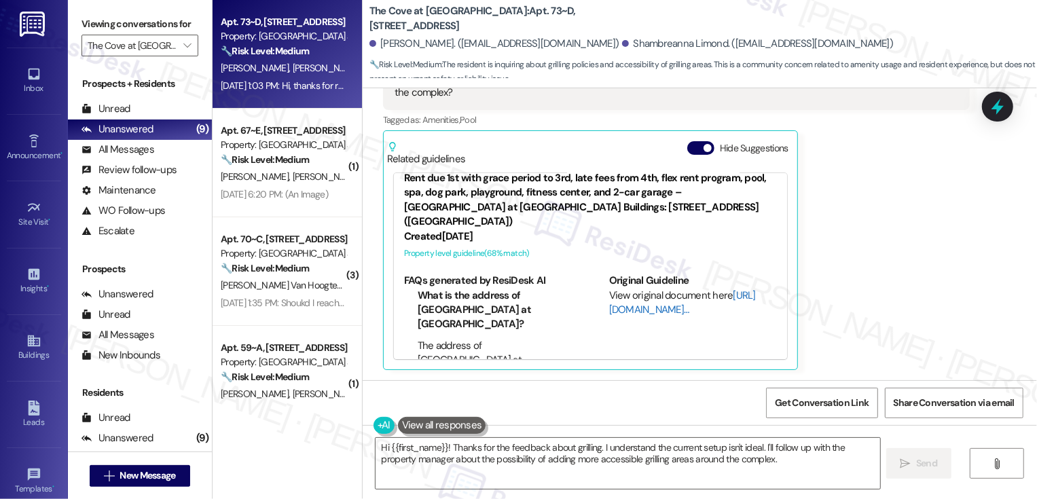
click at [625, 295] on link "[URL][DOMAIN_NAME]…" at bounding box center [682, 303] width 147 height 28
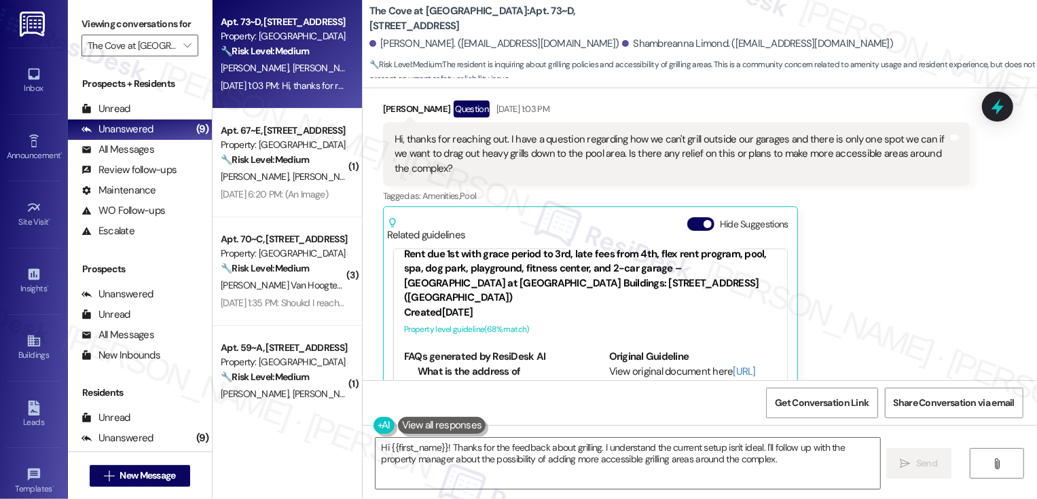
scroll to position [270, 0]
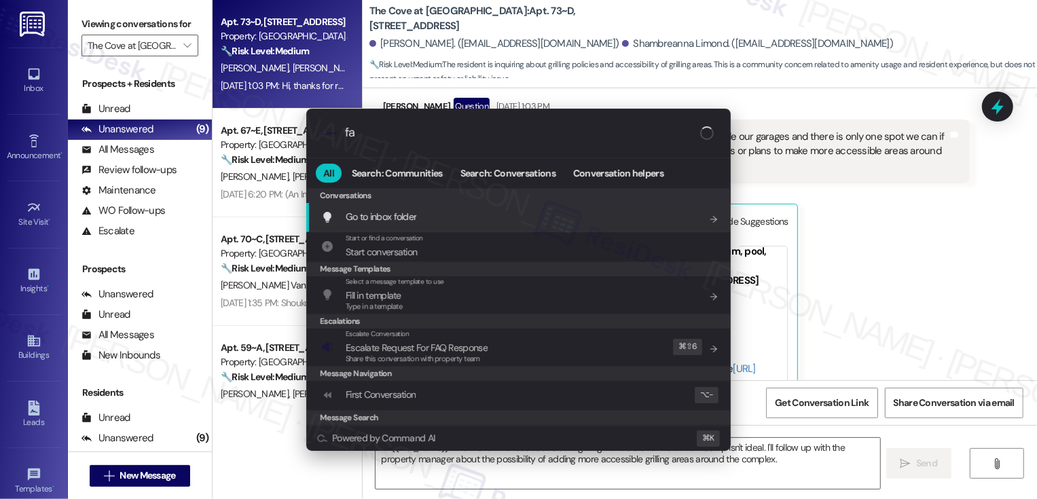
type input "faq"
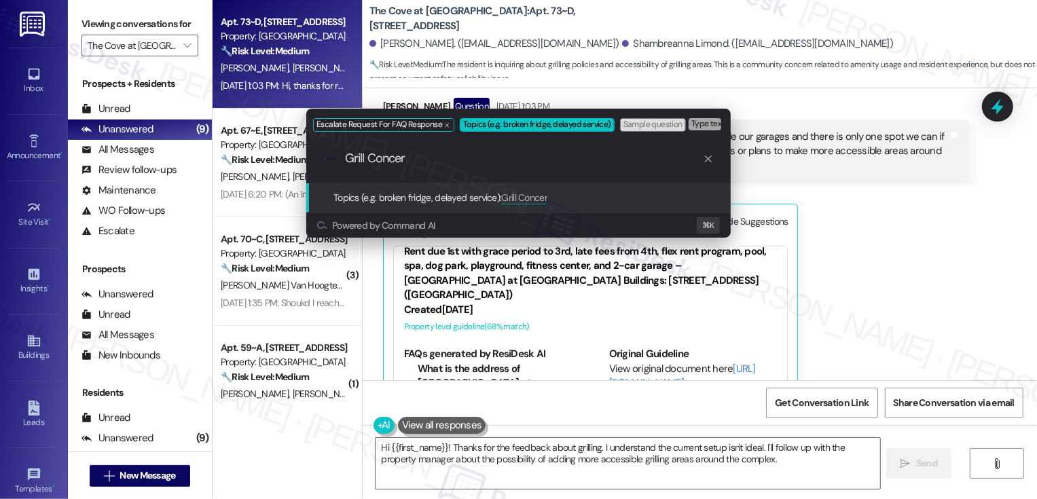
type input "Grill Concern"
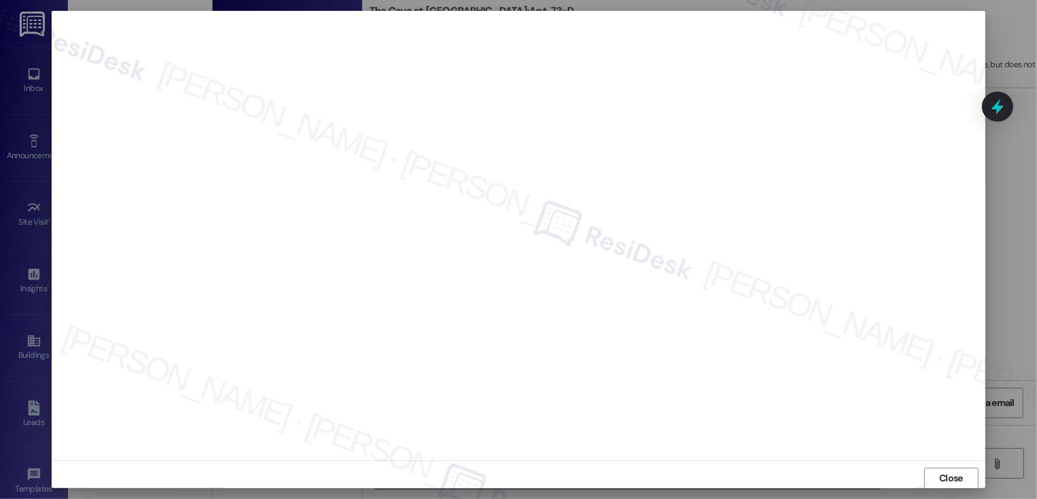
scroll to position [1, 0]
click at [962, 478] on span "Close" at bounding box center [950, 477] width 29 height 14
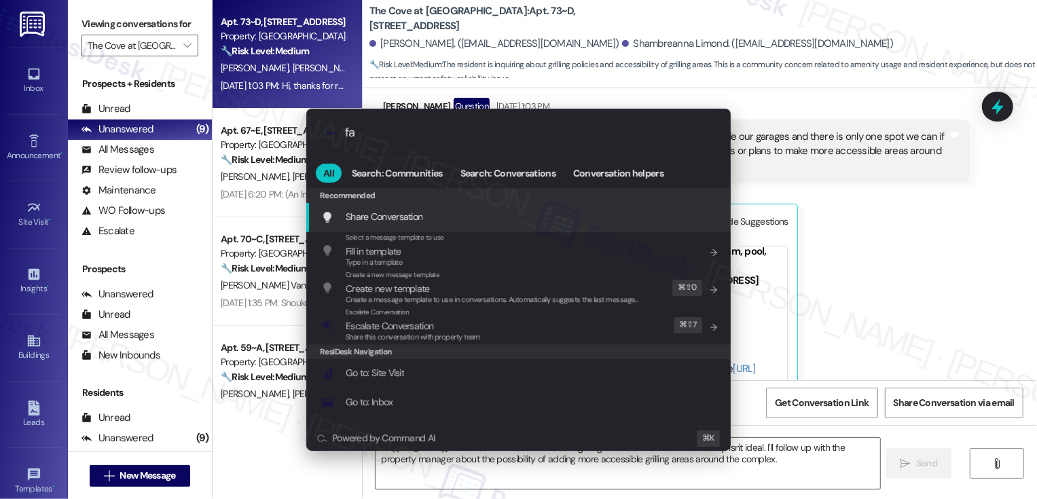
type input "faq"
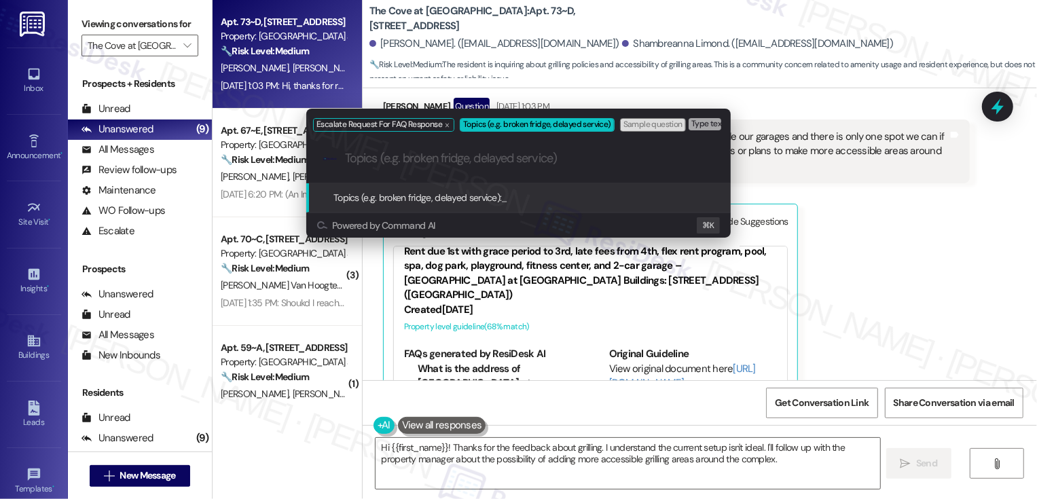
paste input "Grill Concern"
type input "Grill Concerns"
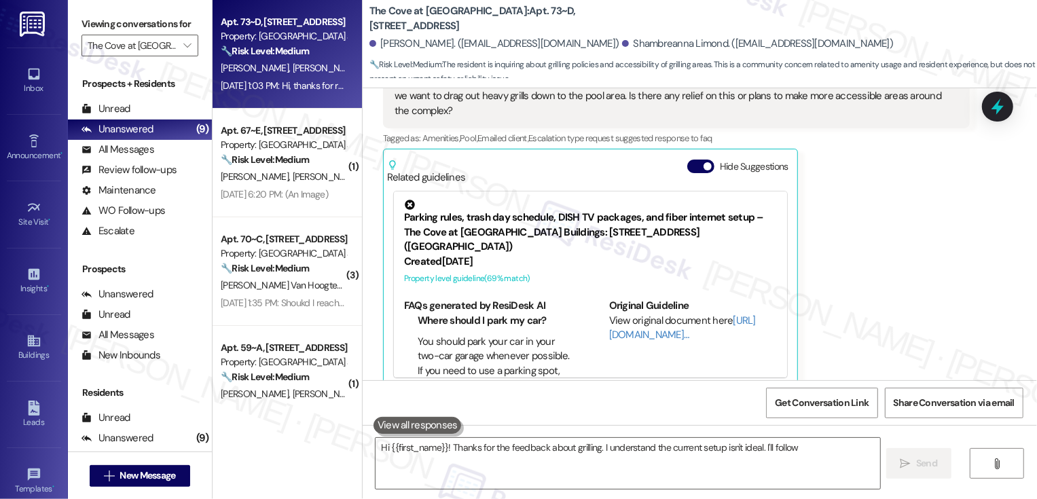
scroll to position [343, 0]
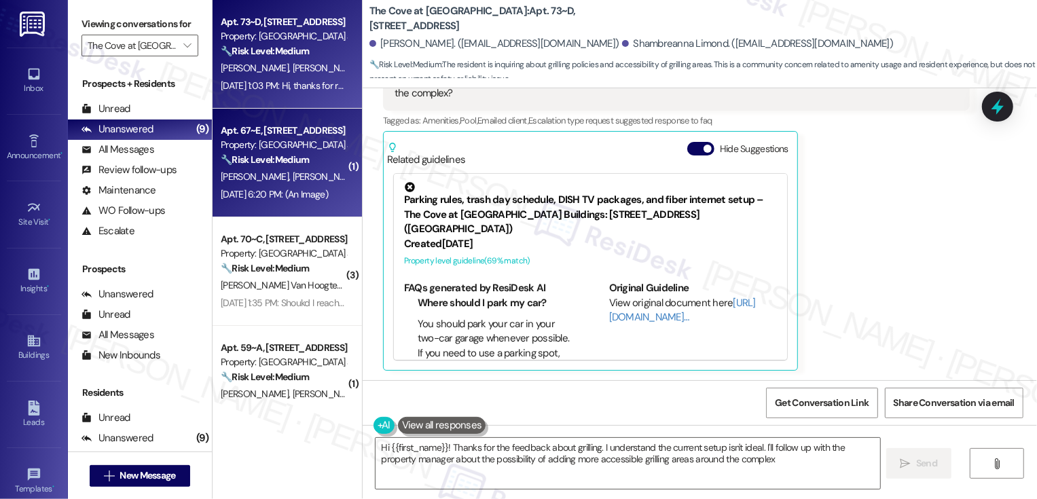
type textarea "Hi {{first_name}}! Thanks for the feedback about grilling. I understand the cur…"
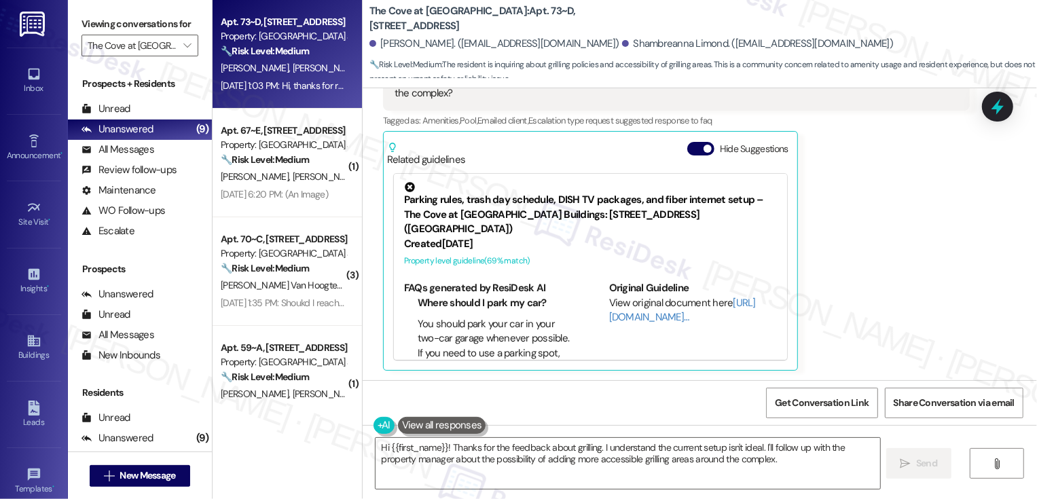
click at [242, 112] on div "Apt. 67~E, [STREET_ADDRESS] Property: The Cove at [GEOGRAPHIC_DATA] 🔧 Risk Leve…" at bounding box center [287, 163] width 149 height 109
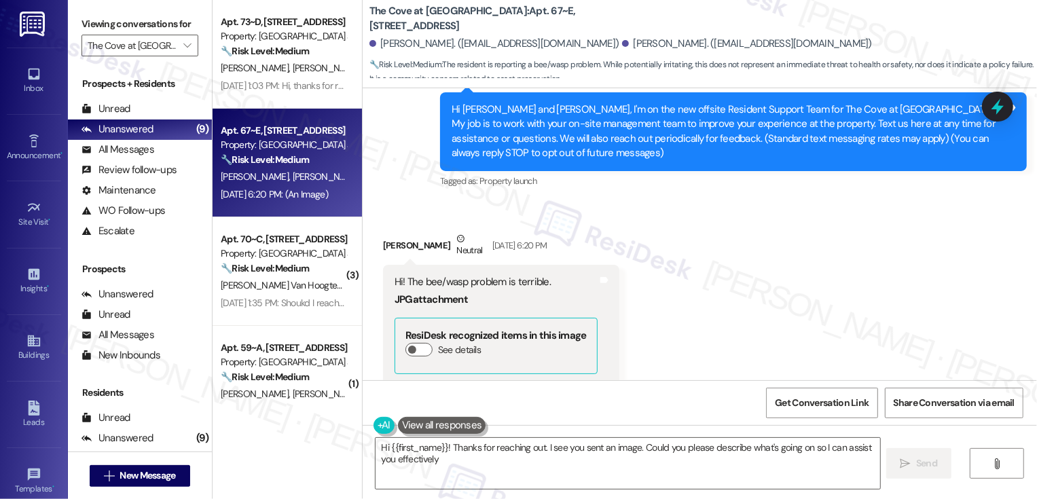
scroll to position [183, 0]
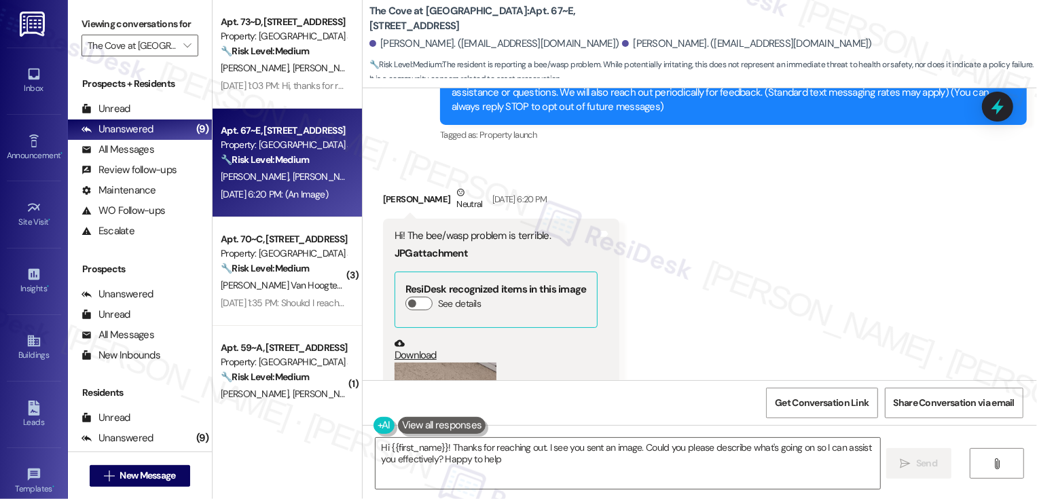
type textarea "Hi {{first_name}}! Thanks for reaching out. I see you sent an image. Could you …"
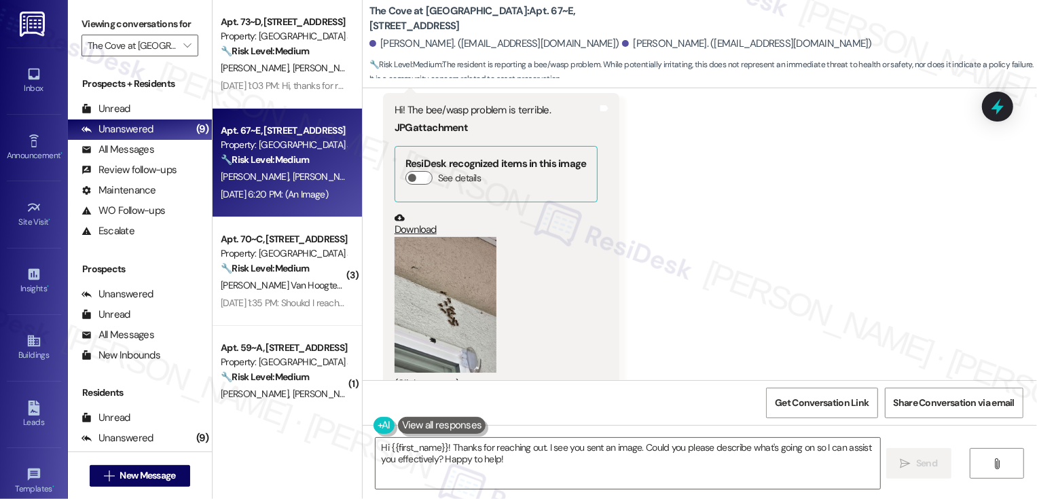
scroll to position [272, 0]
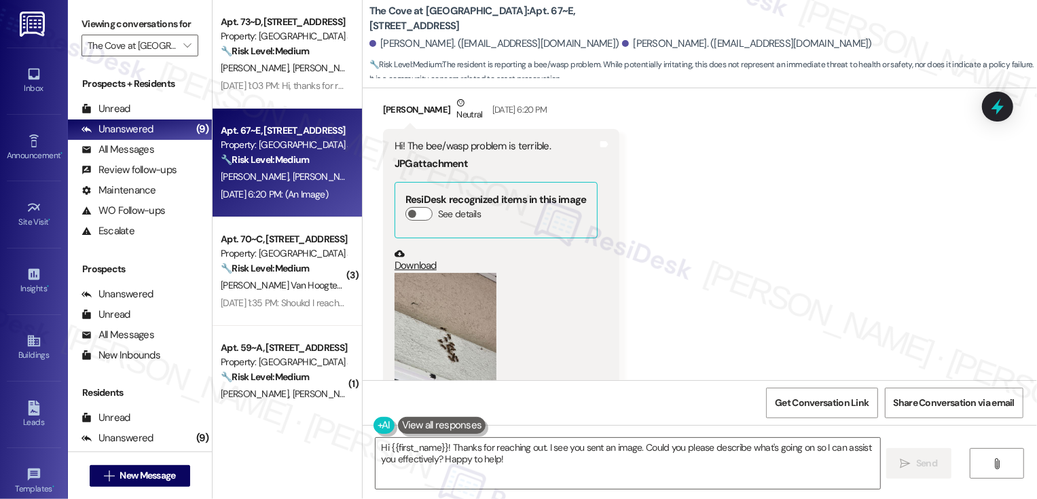
click at [434, 316] on button "Zoom image" at bounding box center [445, 341] width 102 height 136
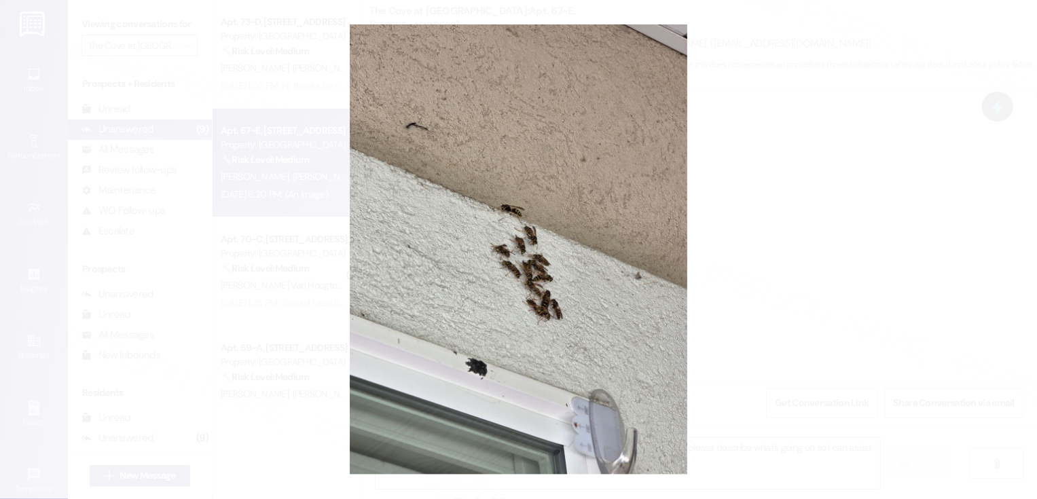
click at [753, 341] on button "Unzoom image" at bounding box center [518, 249] width 1037 height 499
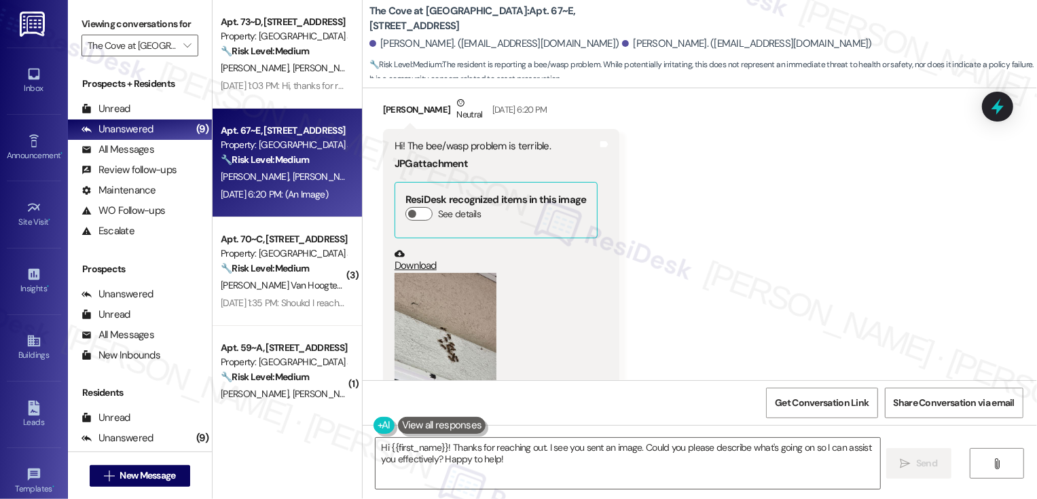
click at [413, 331] on button "Zoom image" at bounding box center [445, 341] width 102 height 136
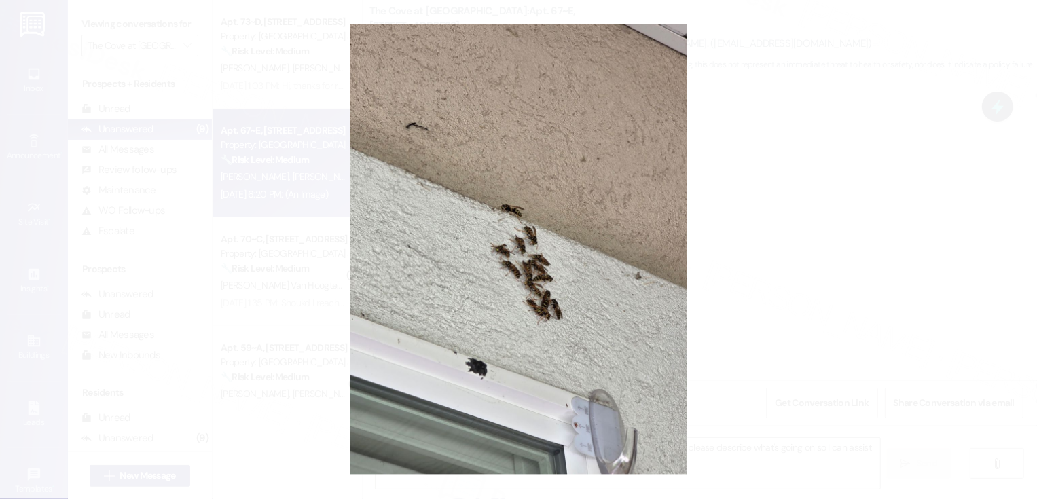
click at [767, 369] on button "Unzoom image" at bounding box center [518, 249] width 1037 height 499
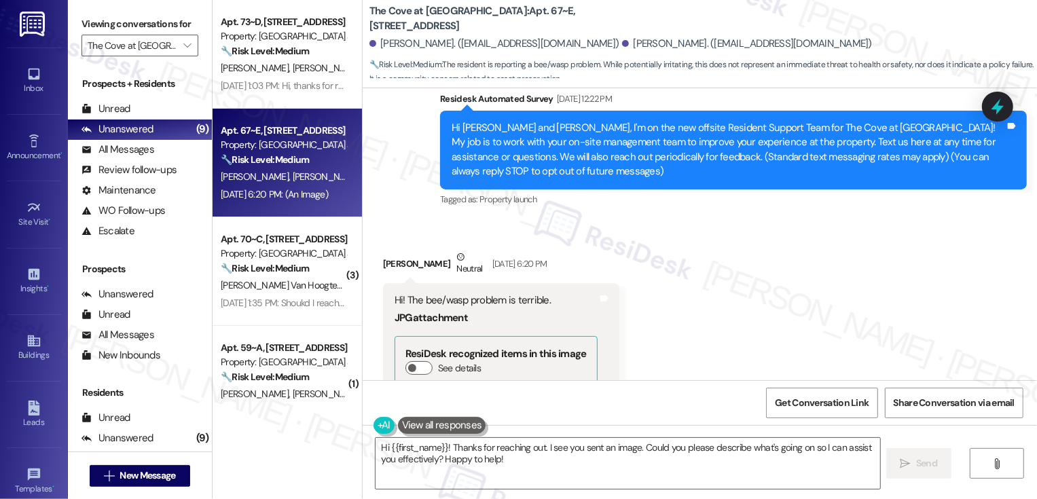
scroll to position [153, 0]
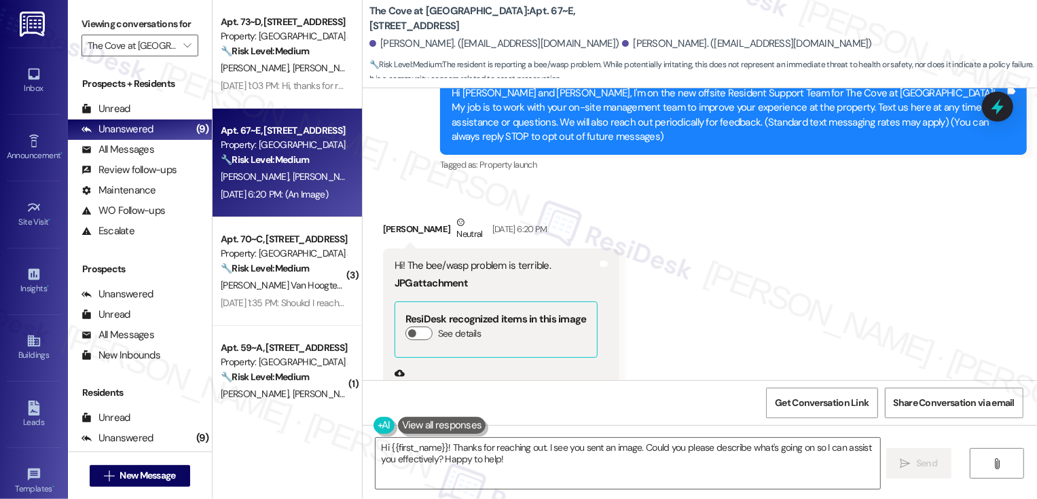
click at [390, 232] on div "[PERSON_NAME] Neutral [DATE] 6:20 PM" at bounding box center [501, 231] width 236 height 33
copy div "[PERSON_NAME]"
click at [420, 449] on textarea "Hi {{first_name}}! Thanks for reaching out. I see you sent an image. Could you …" at bounding box center [627, 463] width 504 height 51
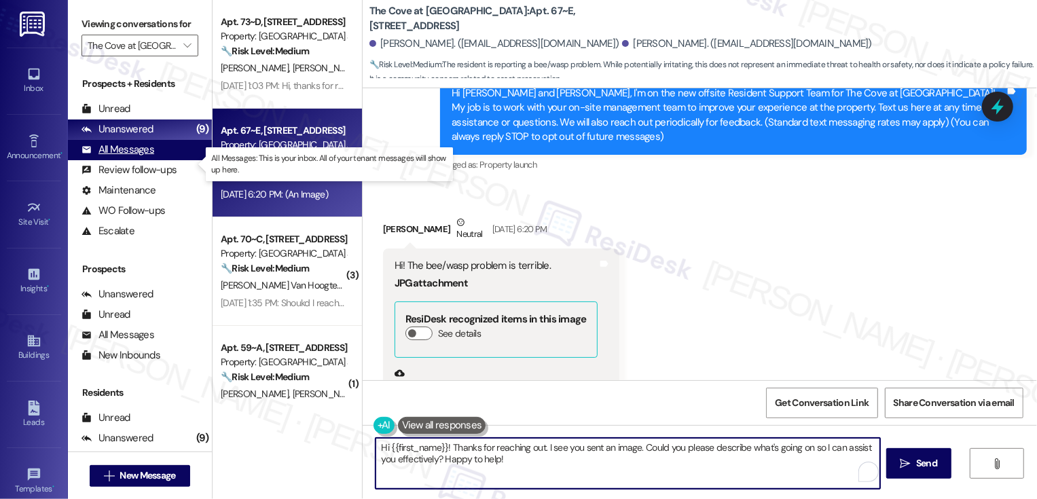
click at [177, 160] on div "All Messages (undefined)" at bounding box center [140, 150] width 144 height 20
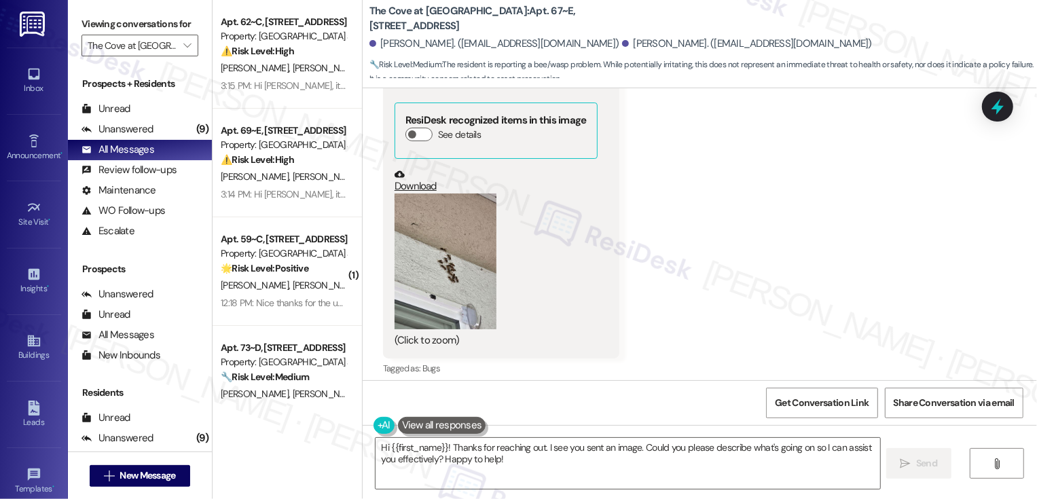
scroll to position [353, 0]
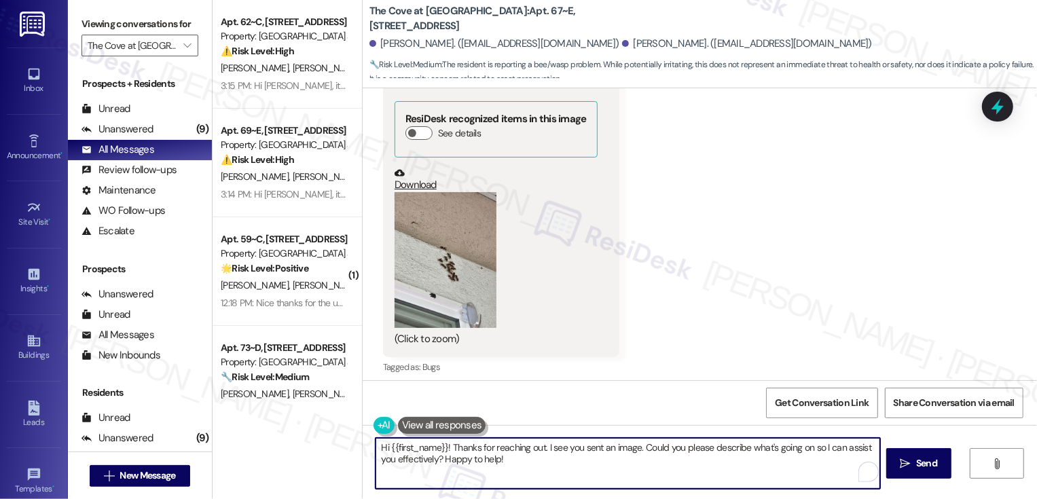
drag, startPoint x: 383, startPoint y: 445, endPoint x: 553, endPoint y: 480, distance: 173.2
click at [553, 480] on textarea "Hi {{first_name}}! Thanks for reaching out. I see you sent an image. Could you …" at bounding box center [627, 463] width 504 height 51
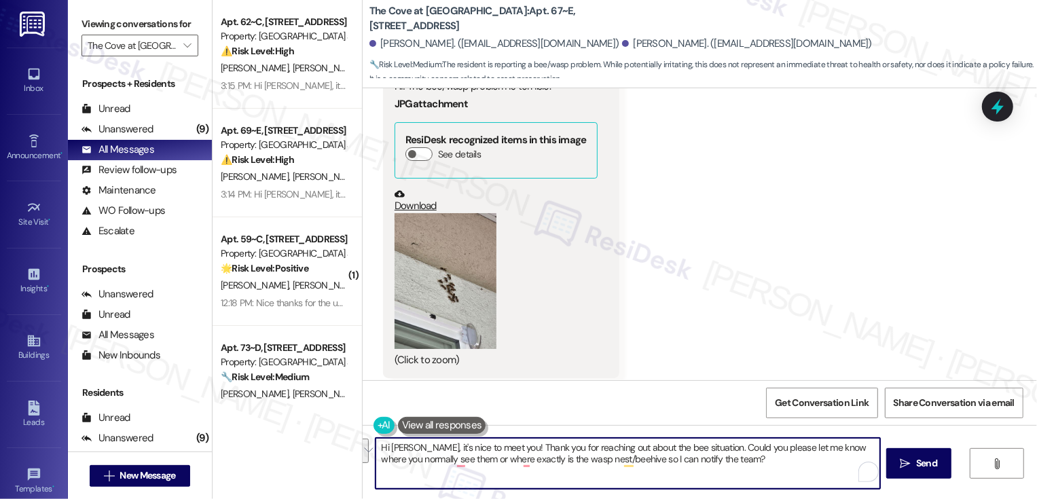
scroll to position [359, 0]
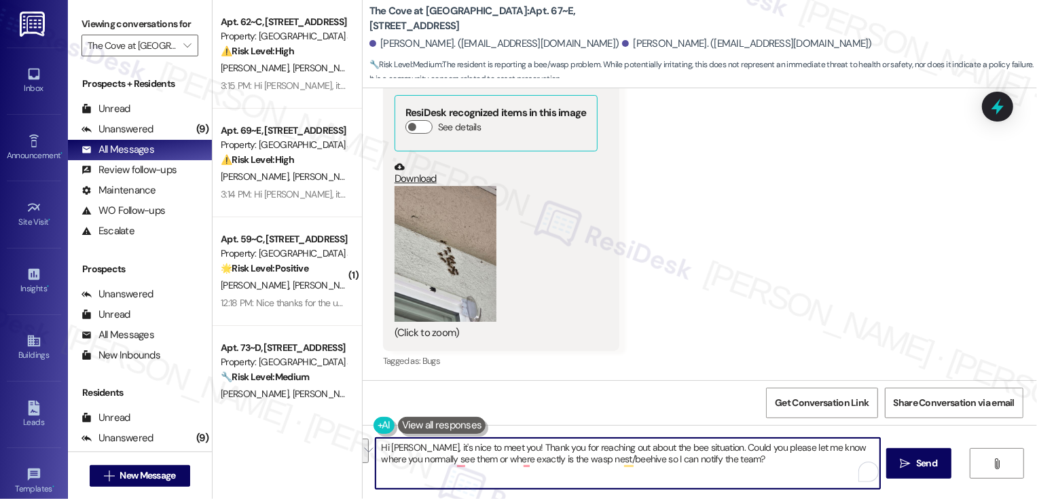
paste textarea "’s great to meet you! 🐝 Thanks for letting me know about the bee situation. Cou…"
click at [509, 449] on textarea "Hi [PERSON_NAME], it’s great to meet you! 🐝 Thanks for letting me know about th…" at bounding box center [627, 463] width 504 height 51
click at [716, 464] on textarea "Hi [PERSON_NAME], it’s great to meet you! Thanks for letting me know about the …" at bounding box center [627, 463] width 504 height 51
type textarea "Hi [PERSON_NAME], it’s great to meet you! Thanks for letting me know about the …"
click at [903, 471] on button " Send" at bounding box center [919, 463] width 66 height 31
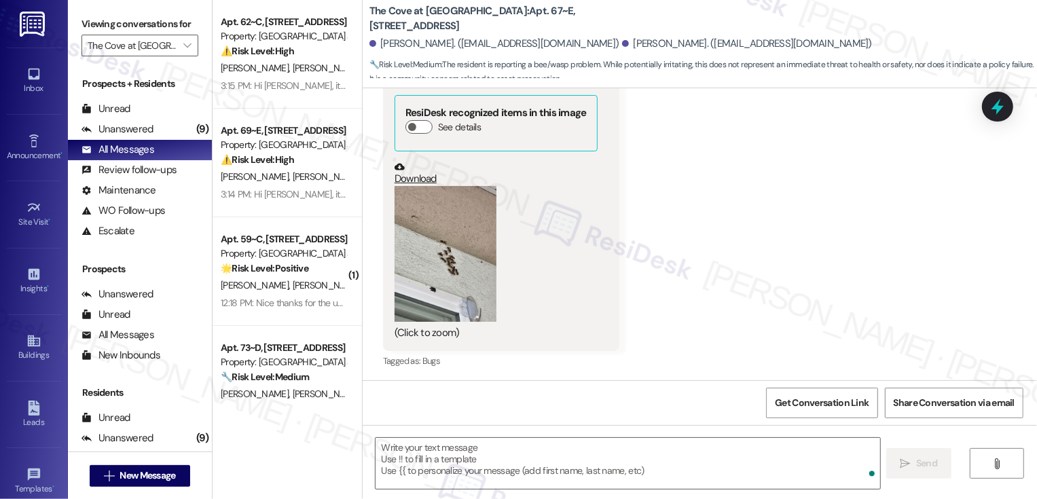
type textarea "Fetching suggested responses. Please feel free to read through the conversation…"
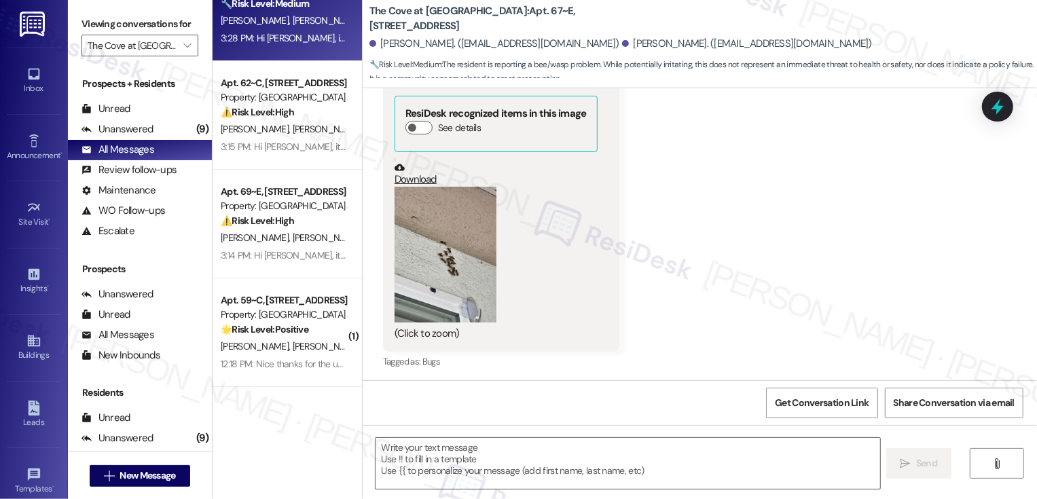
scroll to position [66, 0]
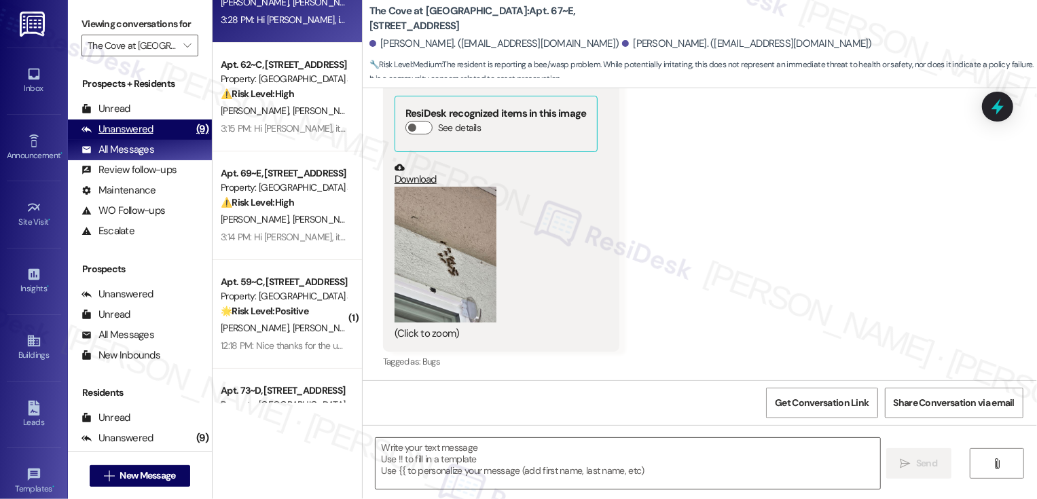
click at [170, 140] on div "Unanswered (9)" at bounding box center [140, 129] width 144 height 20
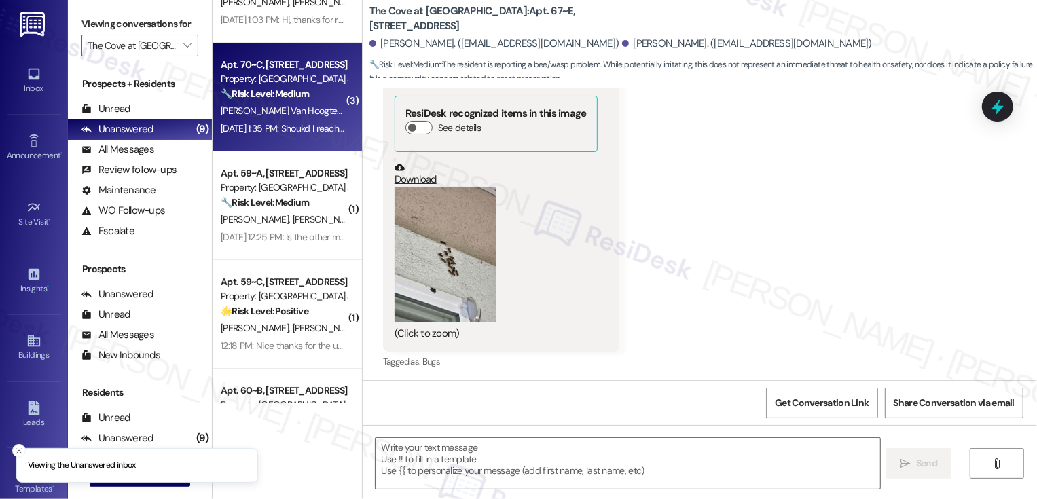
scroll to position [0, 0]
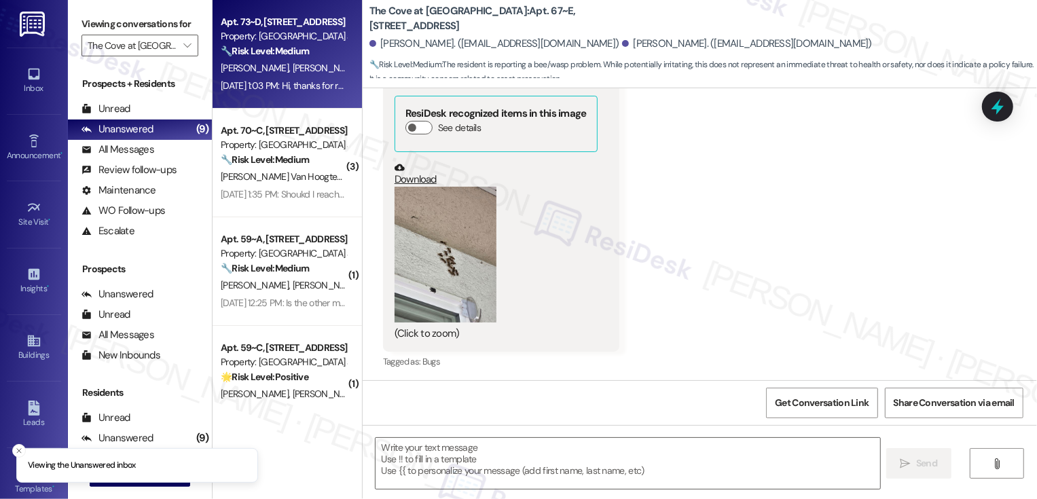
click at [285, 80] on div "[DATE] 1:03 PM: Hi, thanks for reaching out. I have a question regarding how we…" at bounding box center [784, 85] width 1126 height 12
type textarea "Fetching suggested responses. Please feel free to read through the conversation…"
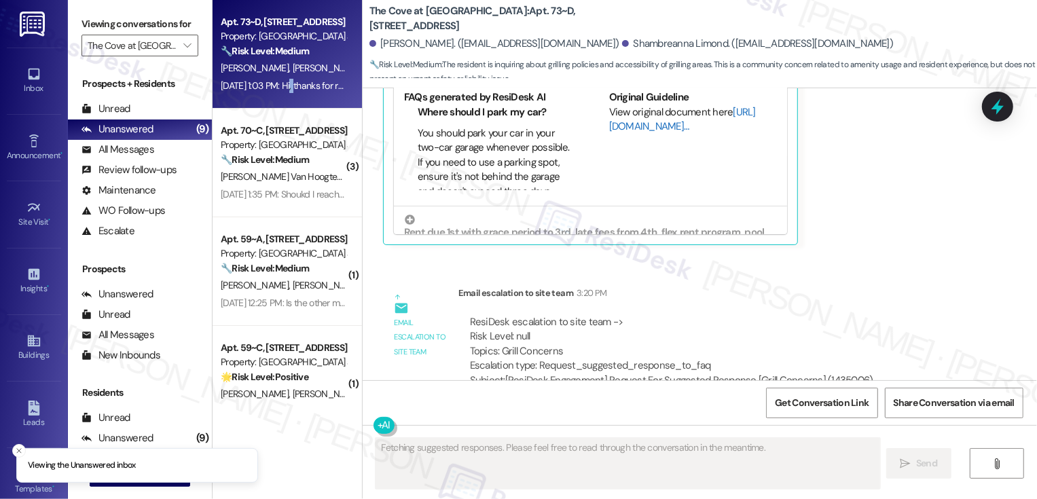
scroll to position [139, 0]
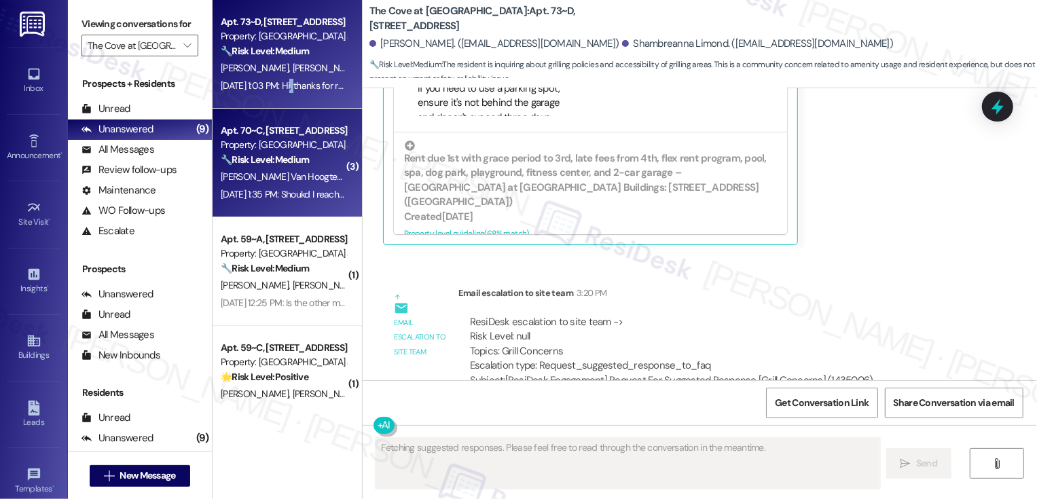
click at [294, 157] on strong "🔧 Risk Level: Medium" at bounding box center [265, 159] width 88 height 12
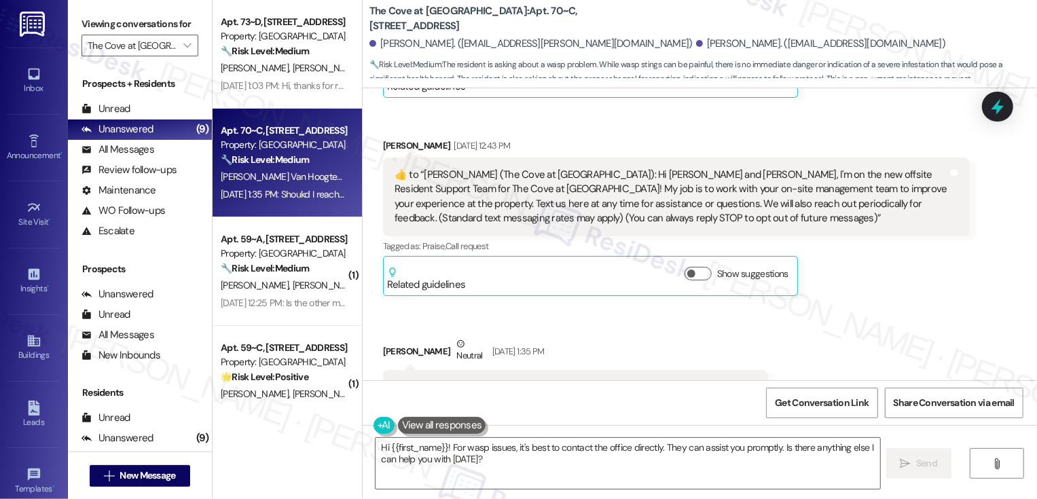
scroll to position [687, 0]
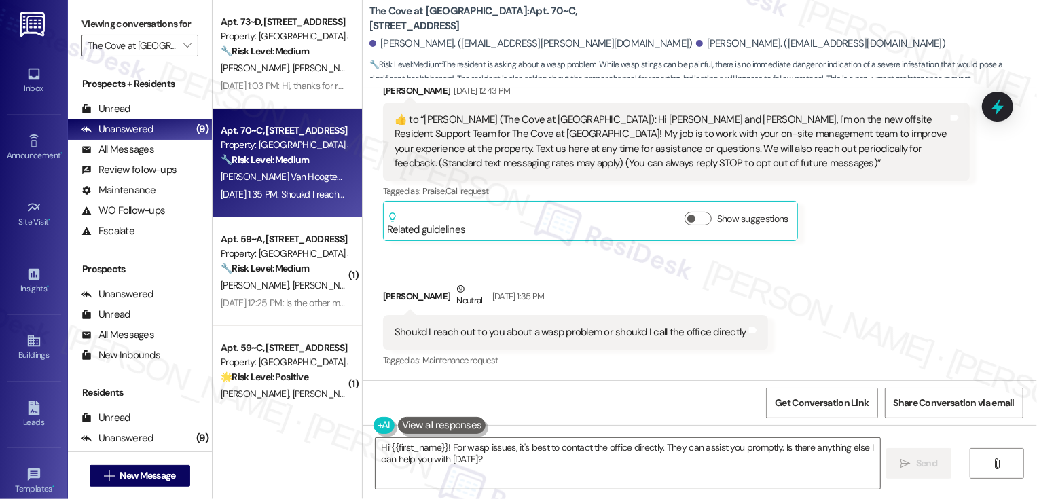
click at [383, 297] on div "[PERSON_NAME] Neutral [DATE] 1:35 PM" at bounding box center [575, 298] width 385 height 33
copy div "[PERSON_NAME]"
click at [413, 447] on textarea "Hi {{first_name}}! For wasp issues, it's best to contact the office directly. T…" at bounding box center [627, 463] width 504 height 51
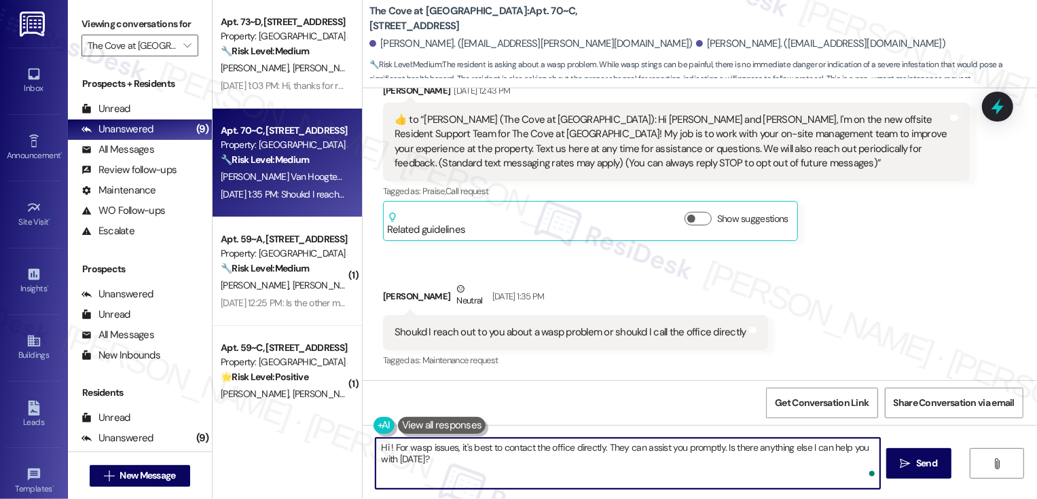
paste textarea "[PERSON_NAME]"
drag, startPoint x: 752, startPoint y: 447, endPoint x: 778, endPoint y: 485, distance: 45.8
click at [778, 486] on textarea "Hi [PERSON_NAME], it's great to meet you! My apologies for not getting back to …" at bounding box center [627, 463] width 504 height 51
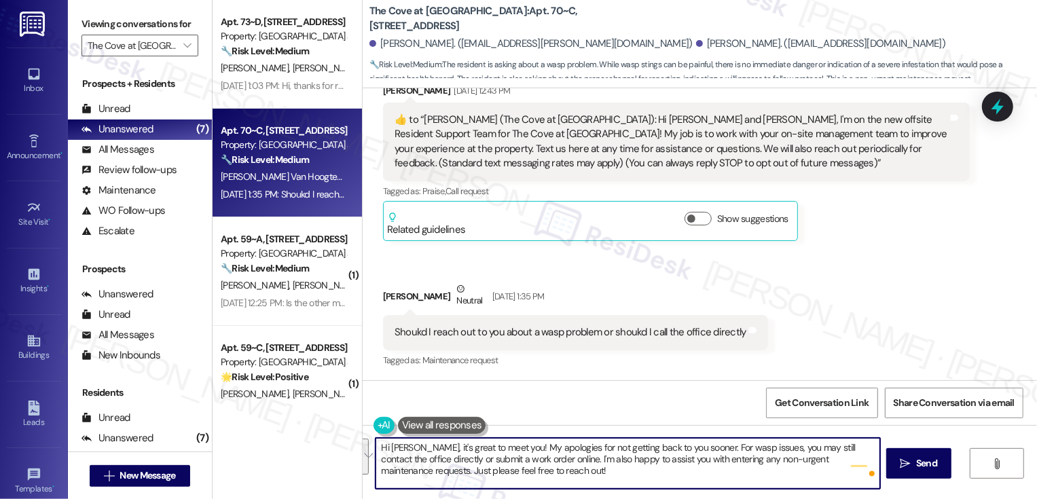
click at [552, 477] on textarea "Hi [PERSON_NAME], it's great to meet you! My apologies for not getting back to …" at bounding box center [627, 463] width 504 height 51
drag, startPoint x: 685, startPoint y: 446, endPoint x: 731, endPoint y: 487, distance: 62.0
click at [731, 487] on textarea "Hi [PERSON_NAME], it's great to meet you! My apologies for not getting back to …" at bounding box center [627, 463] width 504 height 51
click at [750, 476] on textarea "Hi [PERSON_NAME], it's great to meet you! My apologies for not getting back to …" at bounding box center [627, 463] width 504 height 51
drag, startPoint x: 751, startPoint y: 446, endPoint x: 775, endPoint y: 487, distance: 48.1
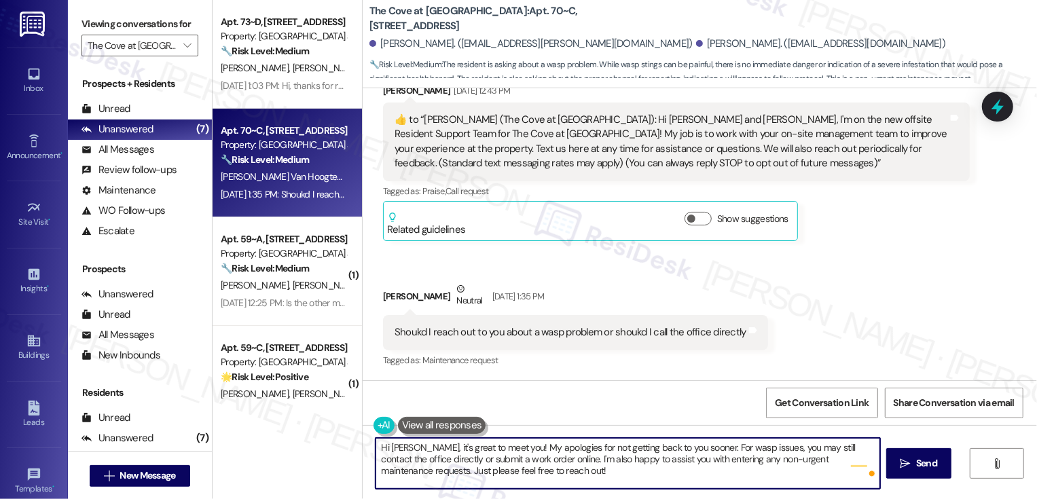
click at [775, 487] on textarea "Hi [PERSON_NAME], it's great to meet you! My apologies for not getting back to …" at bounding box center [627, 463] width 504 height 51
paste textarea "For wasp issues, you can always reach out to the office directly or submit a wo…"
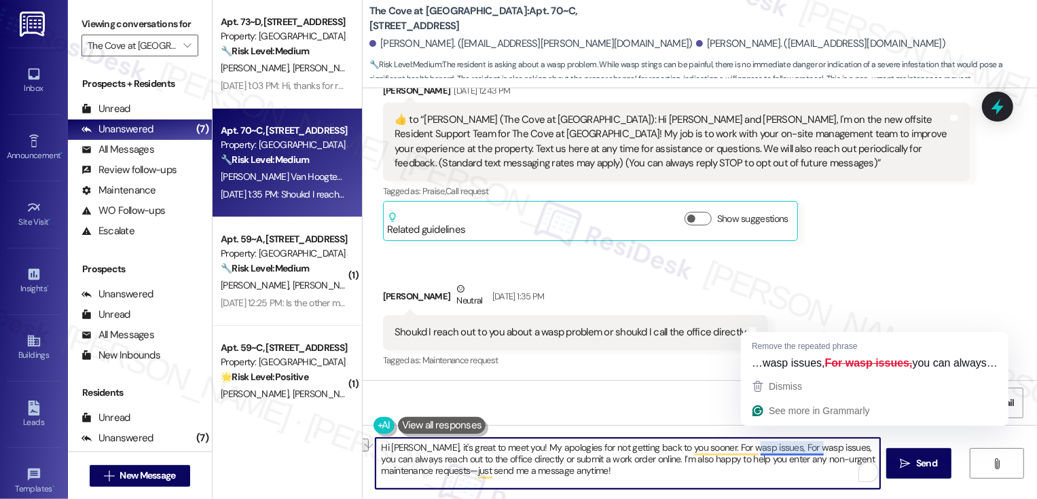
drag, startPoint x: 751, startPoint y: 448, endPoint x: 815, endPoint y: 449, distance: 63.8
click at [815, 449] on textarea "Hi [PERSON_NAME], it's great to meet you! My apologies for not getting back to …" at bounding box center [627, 463] width 504 height 51
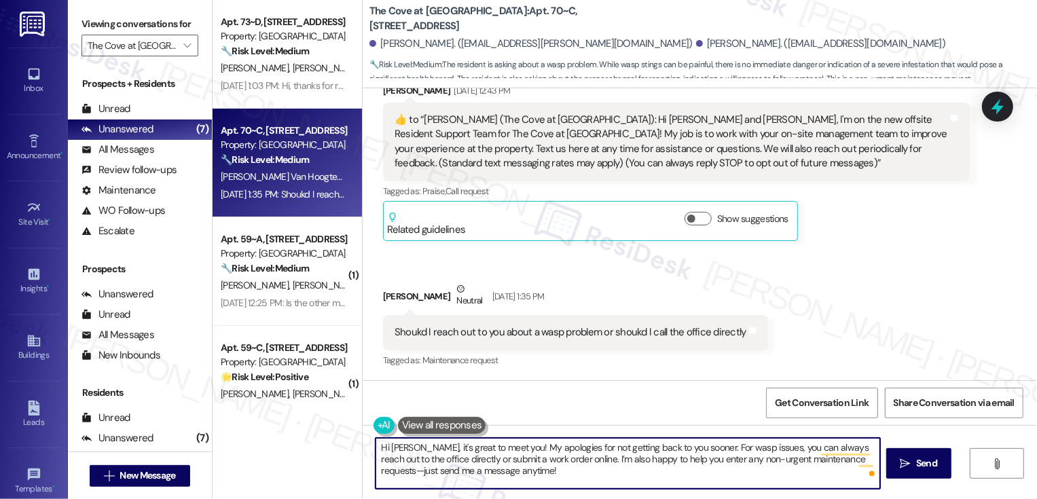
click at [799, 445] on textarea "Hi [PERSON_NAME], it's great to meet you! My apologies for not getting back to …" at bounding box center [627, 463] width 504 height 51
click at [807, 457] on textarea "Hi [PERSON_NAME], it's great to meet you! My apologies for not getting back to …" at bounding box center [627, 463] width 504 height 51
click at [429, 477] on textarea "Hi [PERSON_NAME], it's great to meet you! My apologies for not getting back to …" at bounding box center [627, 463] width 504 height 51
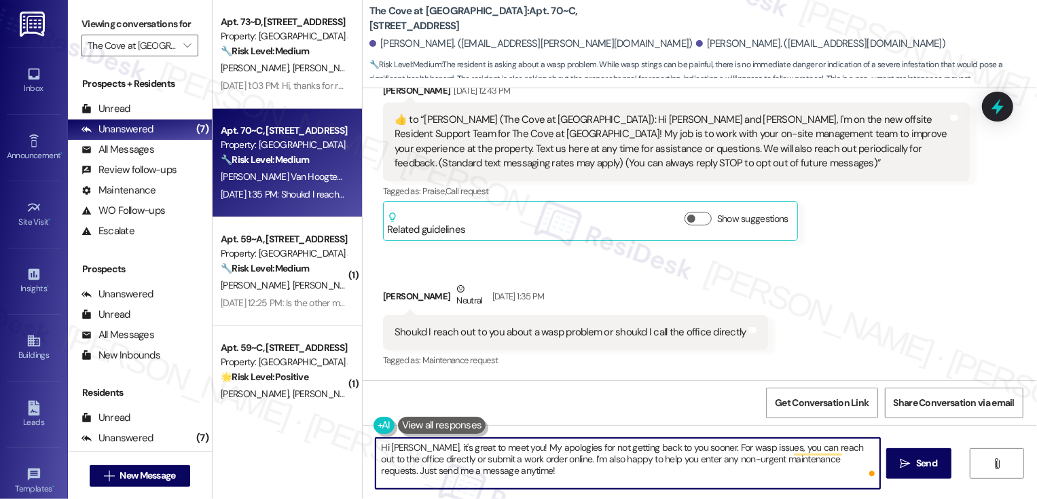
click at [429, 477] on textarea "Hi [PERSON_NAME], it's great to meet you! My apologies for not getting back to …" at bounding box center [627, 463] width 504 height 51
click at [420, 471] on textarea "Hi [PERSON_NAME], it's great to meet you! My apologies for not getting back to …" at bounding box center [627, 463] width 504 height 51
type textarea "Hi [PERSON_NAME], it's great to meet you! My apologies for not getting back to …"
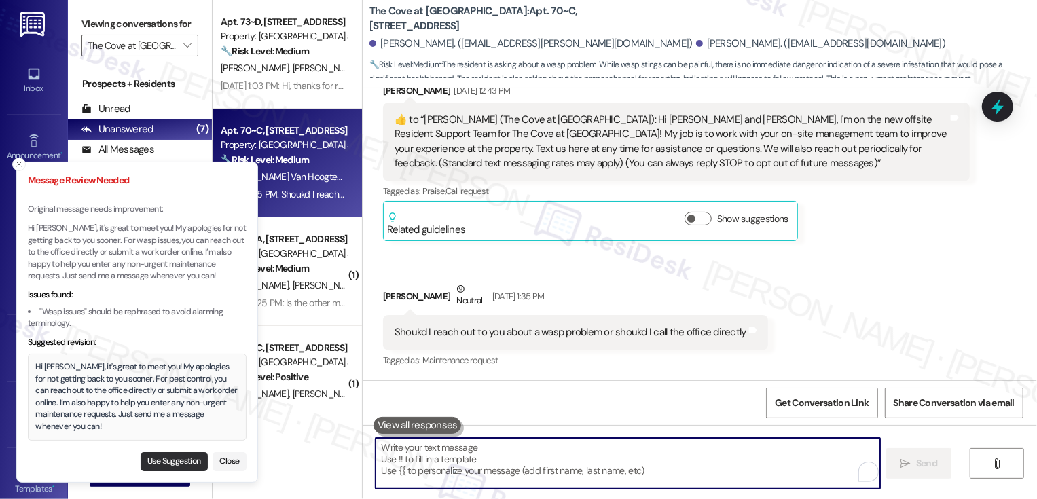
click at [160, 461] on button "Use Suggestion" at bounding box center [174, 461] width 67 height 19
type textarea "Hi [PERSON_NAME], it's great to meet you! My apologies for not getting back to …"
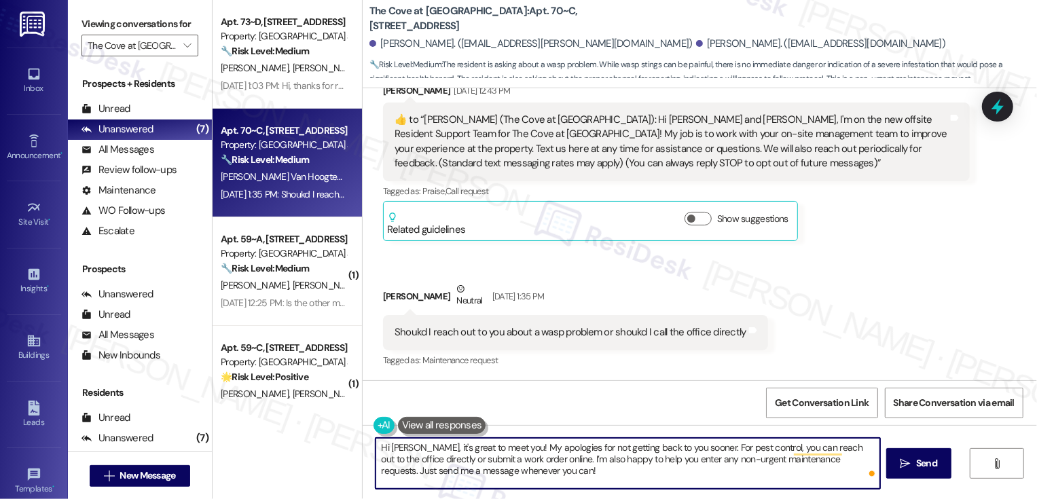
click at [548, 466] on textarea "Hi [PERSON_NAME], it's great to meet you! My apologies for not getting back to …" at bounding box center [627, 463] width 504 height 51
click at [908, 473] on button " Send" at bounding box center [919, 463] width 66 height 31
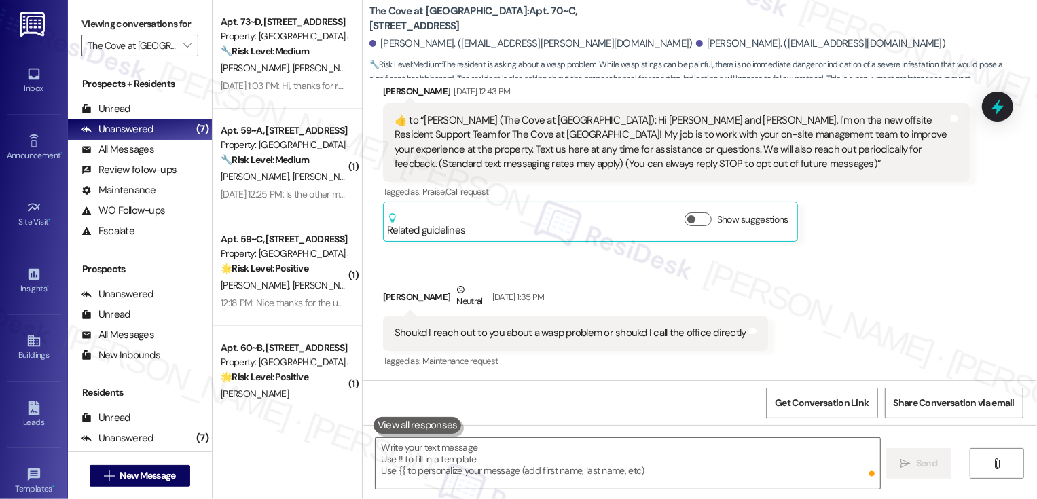
scroll to position [811, 0]
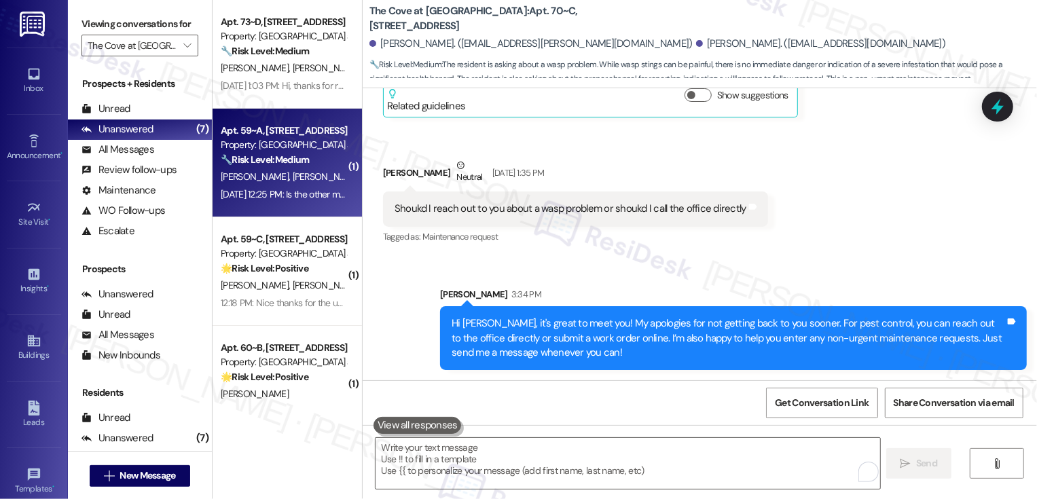
click at [302, 155] on div "🔧 Risk Level: Medium The resident is asking a question about a staff member. Th…" at bounding box center [284, 160] width 126 height 14
type textarea "Fetching suggested responses. Please feel free to read through the conversation…"
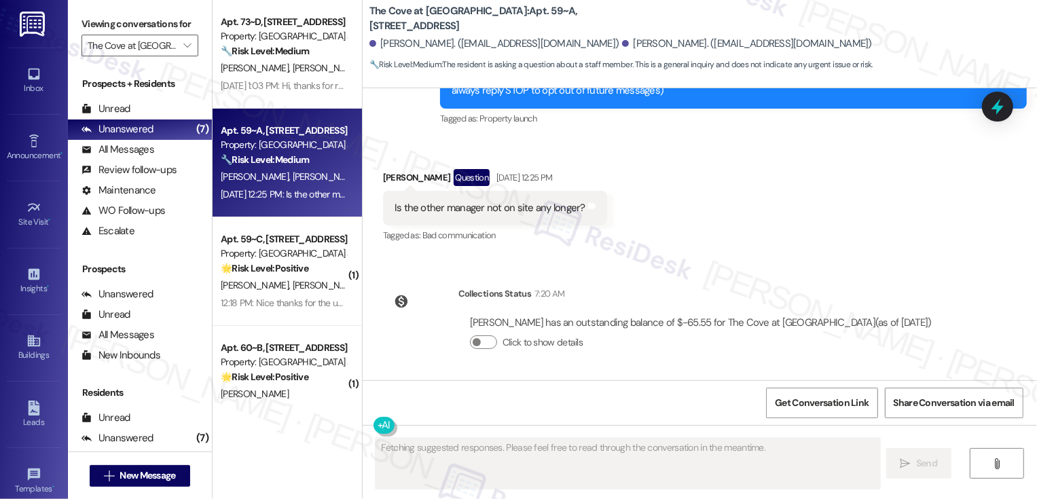
scroll to position [200, 0]
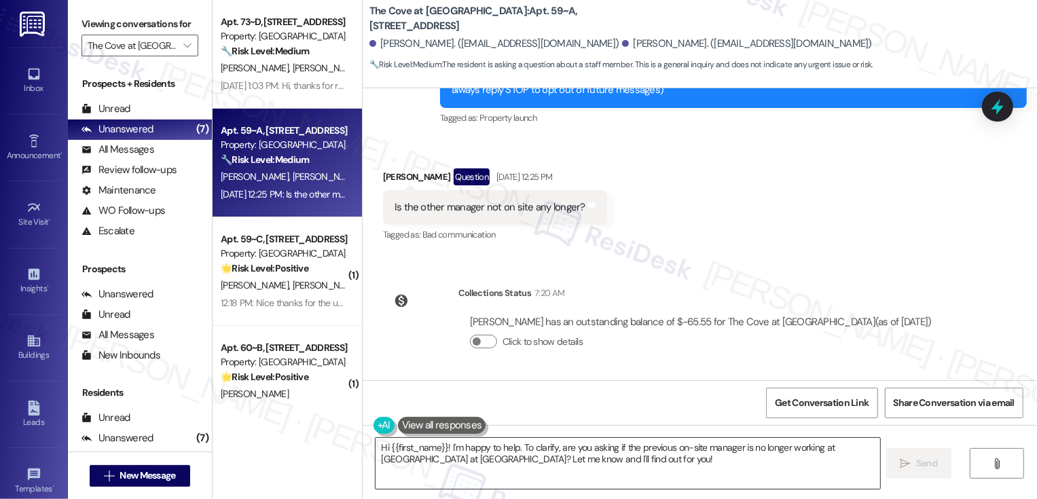
click at [602, 463] on textarea "Hi {{first_name}}! I'm happy to help. To clarify, are you asking if the previou…" at bounding box center [627, 463] width 504 height 51
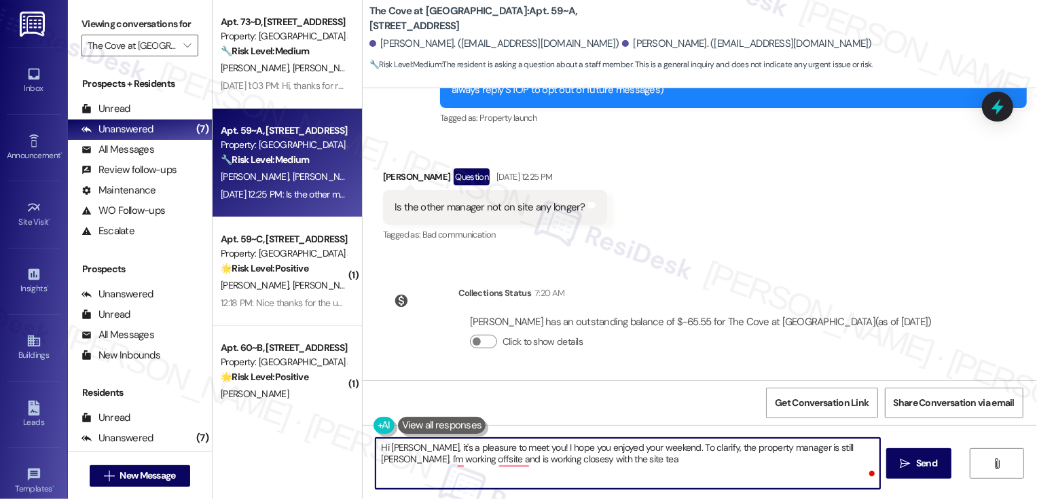
type textarea "Hi [PERSON_NAME], it's a pleasure to meet you! I hope you enjoyed your weekend.…"
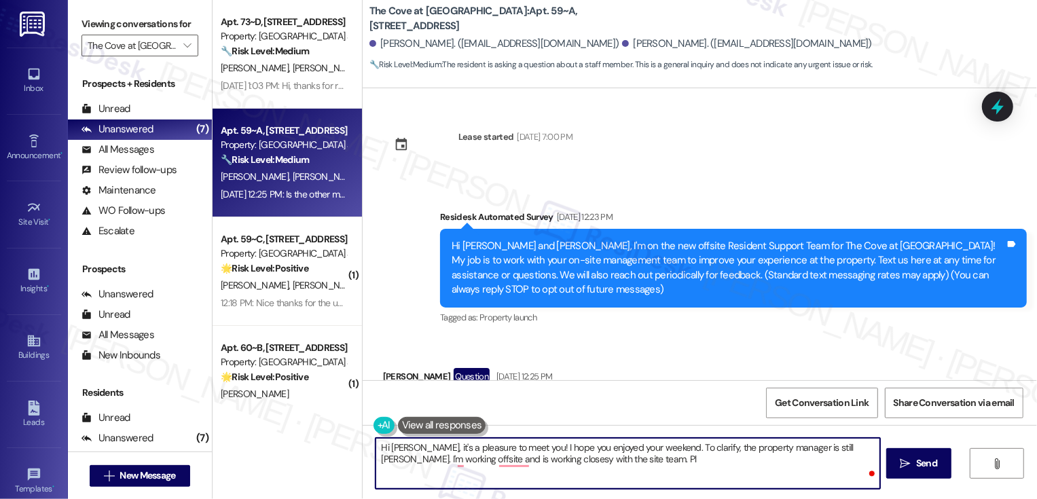
scroll to position [200, 0]
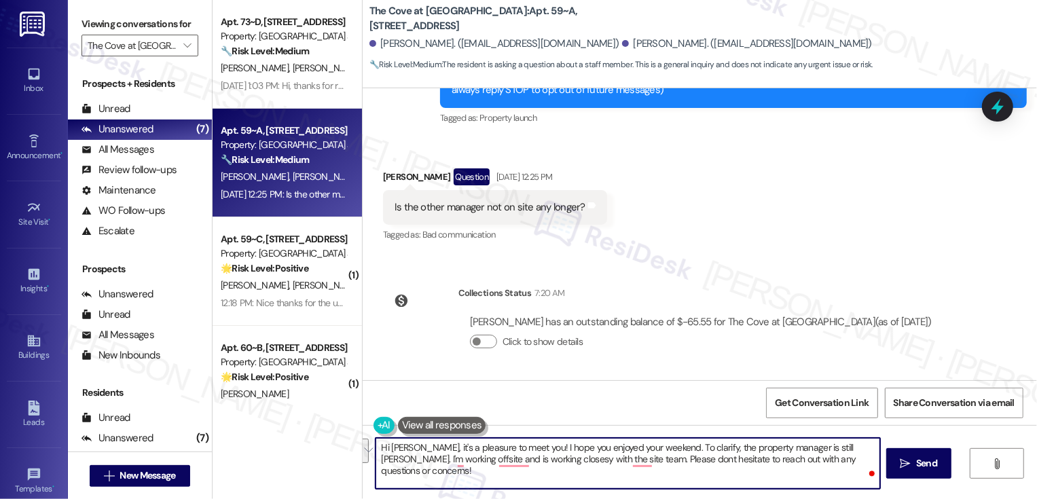
paste textarea "’s a pleasure to meet you! I hope you had a wonderful weekend. Just to clarify,…"
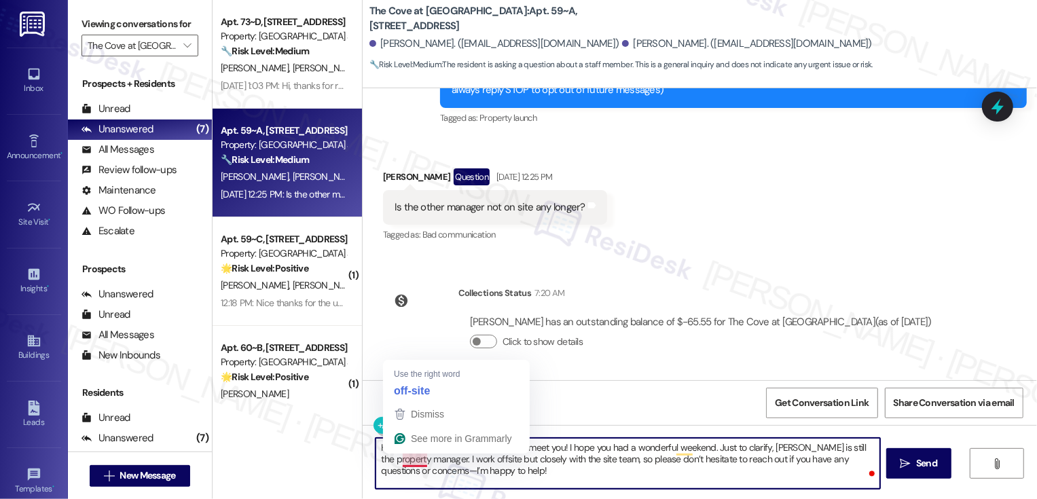
click at [460, 480] on textarea "Hi Natalie, it’s a pleasure to meet you! I hope you had a wonderful weekend. Ju…" at bounding box center [627, 463] width 504 height 51
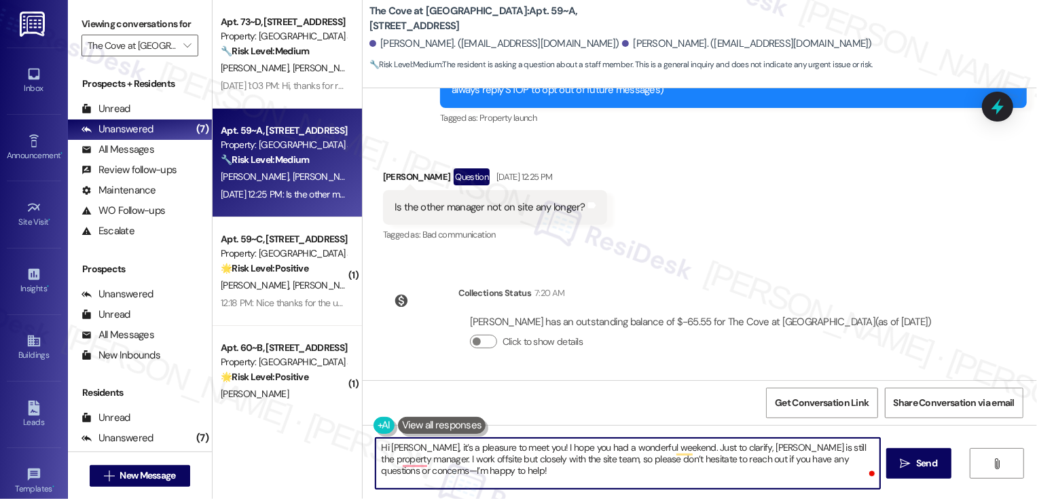
click at [546, 458] on textarea "Hi Natalie, it’s a pleasure to meet you! I hope you had a wonderful weekend. Ju…" at bounding box center [627, 463] width 504 height 51
click at [827, 459] on textarea "Hi Natalie, it’s a pleasure to meet you! I hope you had a wonderful weekend. Ju…" at bounding box center [627, 463] width 504 height 51
type textarea "Hi Natalie, it’s a pleasure to meet you! I hope you had a wonderful weekend. Ju…"
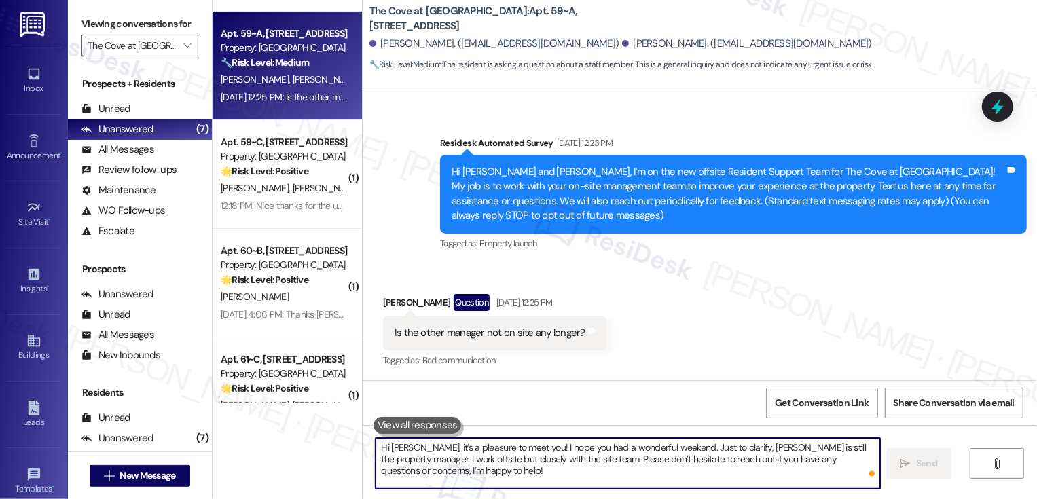
scroll to position [140, 0]
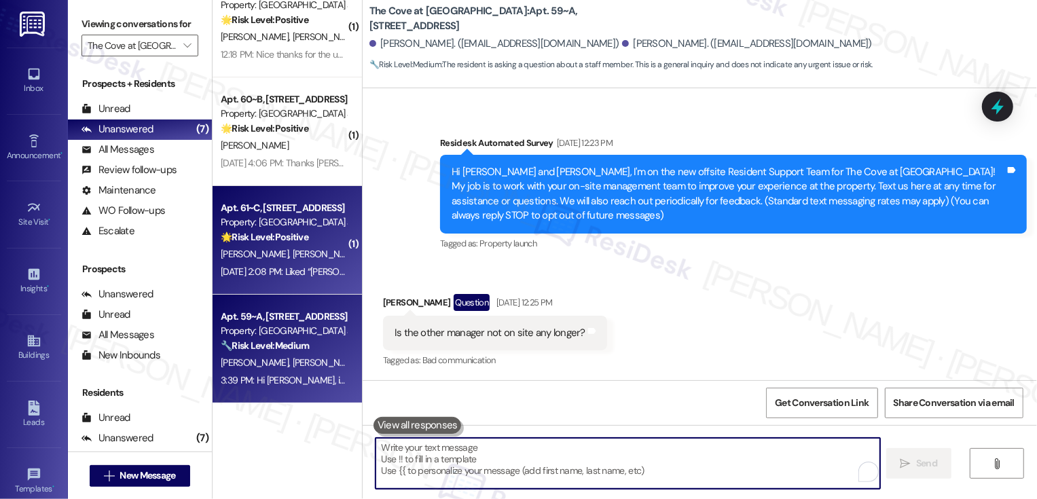
click at [291, 230] on div "🌟 Risk Level: Positive The resident liked the introductory message from the Res…" at bounding box center [284, 237] width 126 height 14
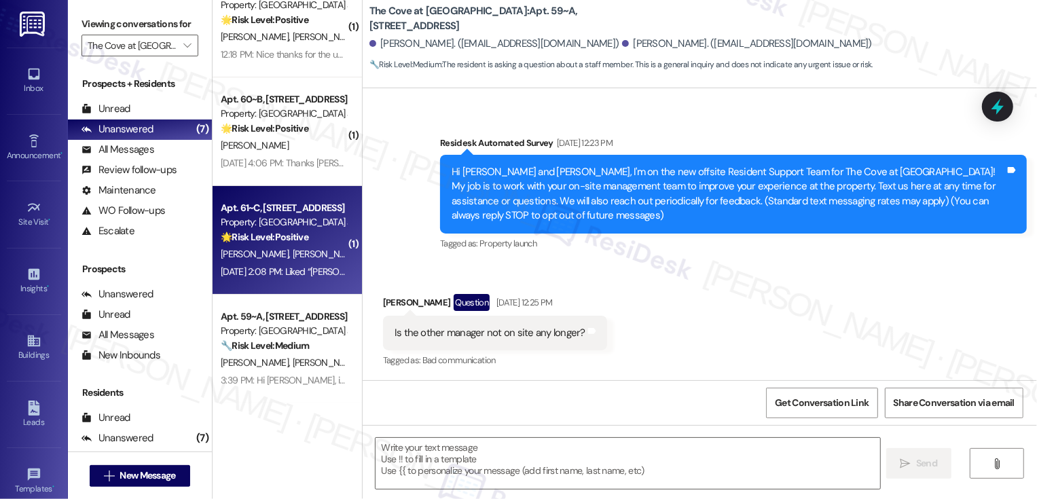
click at [291, 230] on div "🌟 Risk Level: Positive The resident liked the introductory message from the Res…" at bounding box center [284, 237] width 126 height 14
type textarea "Fetching suggested responses. Please feel free to read through the conversation…"
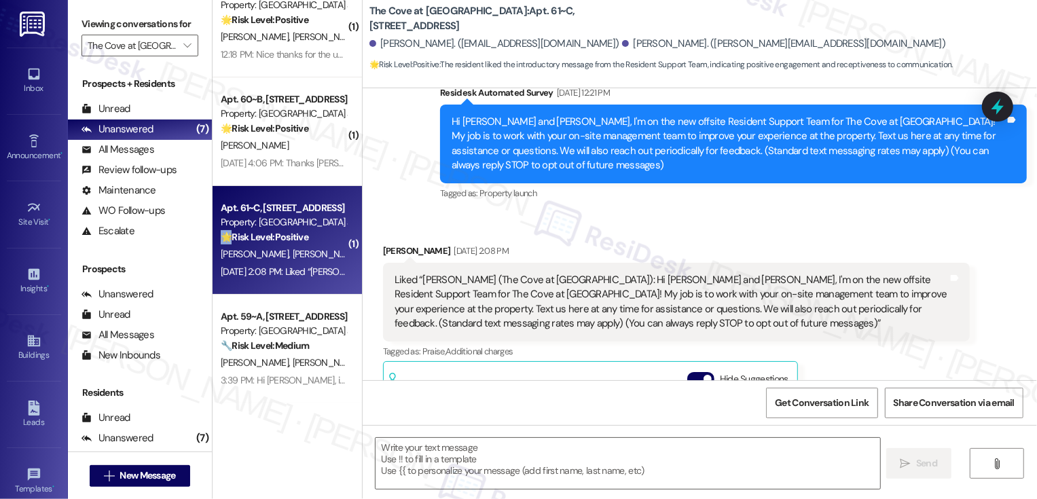
type textarea "Fetching suggested responses. Please feel free to read through the conversation…"
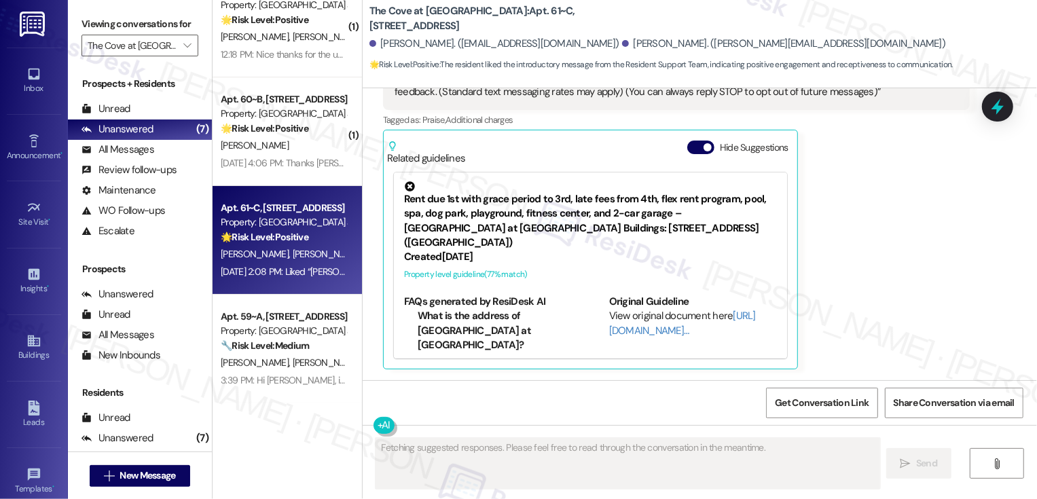
scroll to position [139, 0]
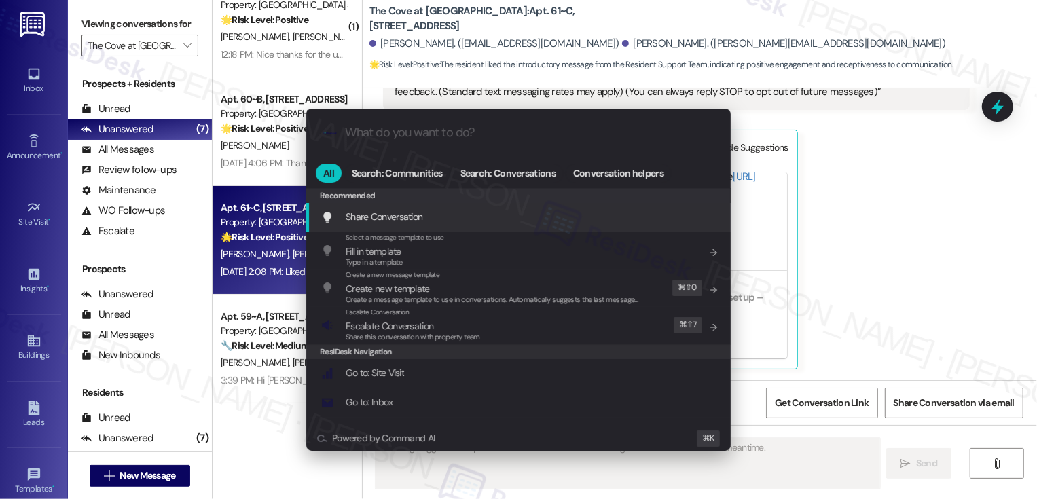
type input "a"
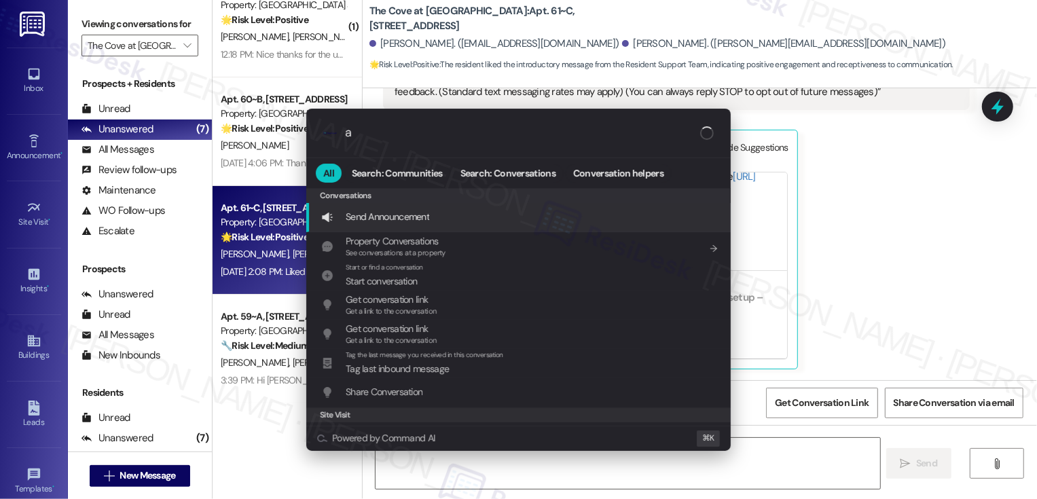
type textarea "Hi"
type input "arc"
type textarea "Hi {{first_name}}"
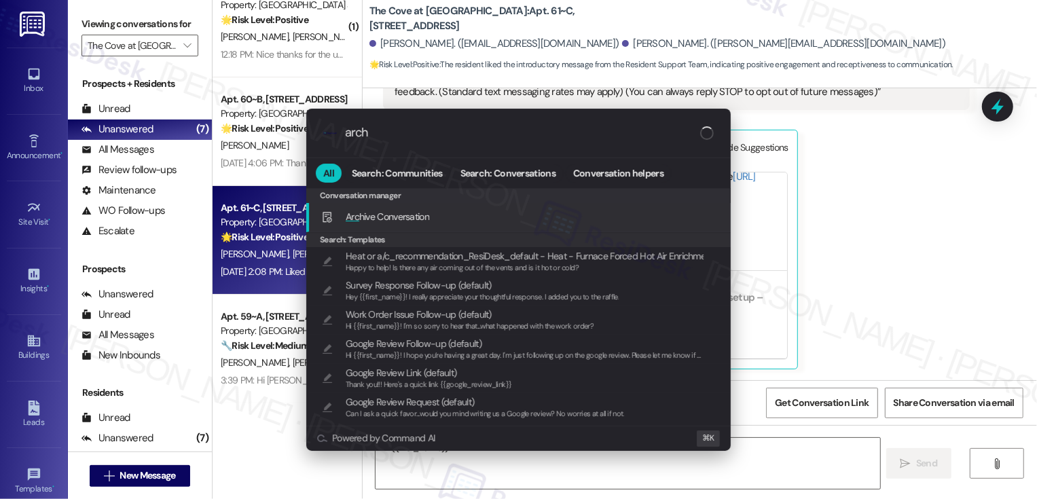
type input "archi"
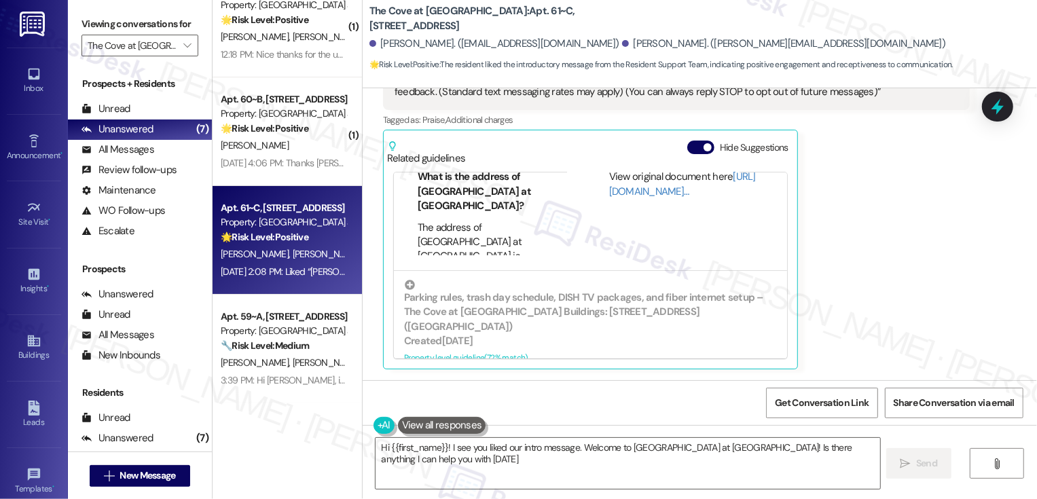
type textarea "Hi {{first_name}}! I see you liked our intro message. Welcome to The Cove at Pl…"
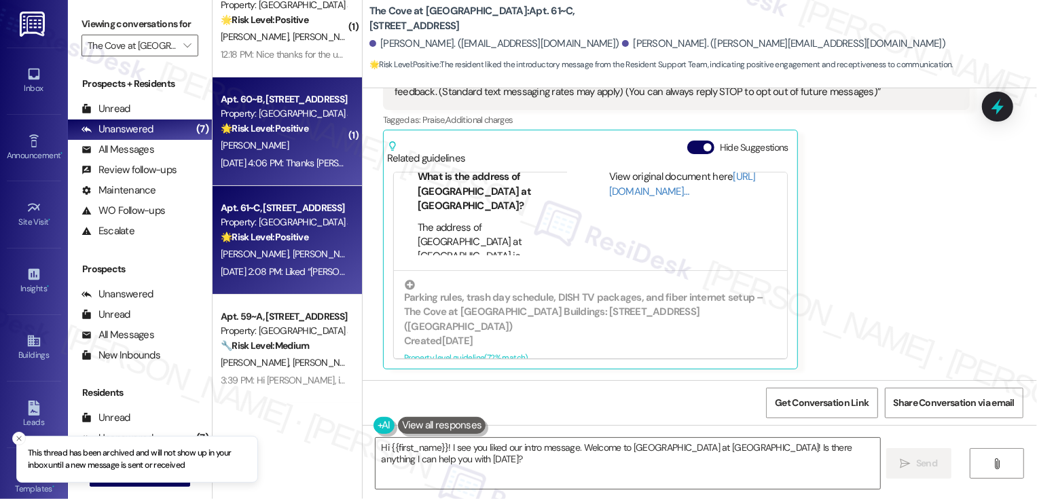
click at [298, 129] on strong "🌟 Risk Level: Positive" at bounding box center [265, 128] width 88 height 12
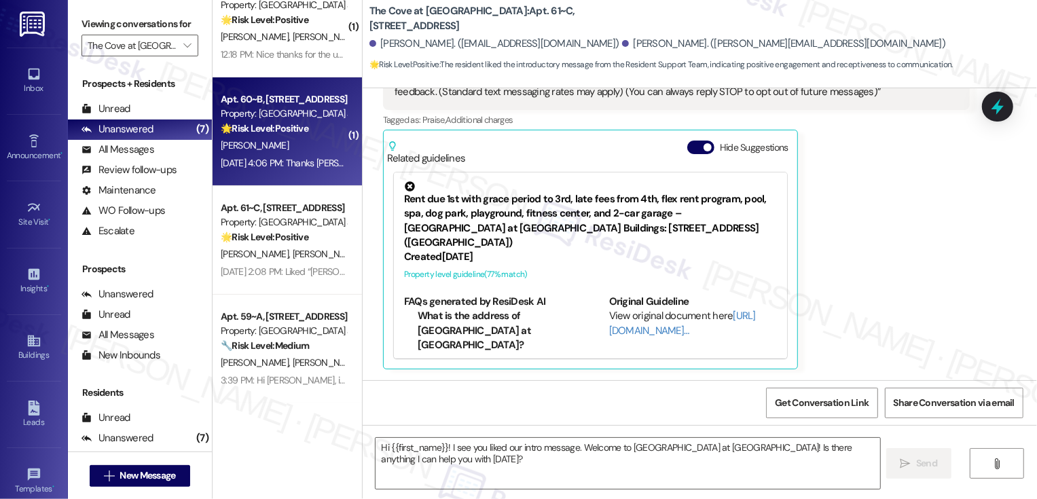
type textarea "Fetching suggested responses. Please feel free to read through the conversation…"
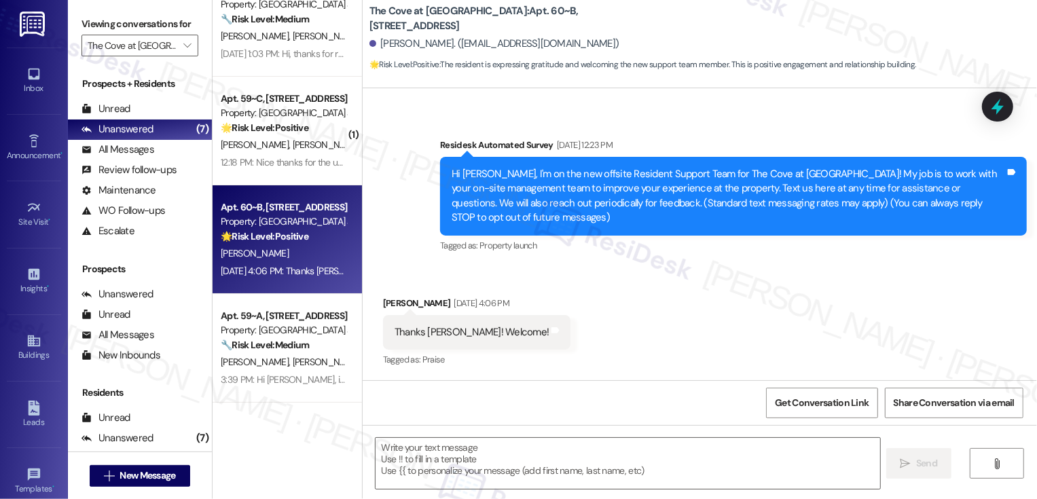
scroll to position [31, 0]
click at [470, 460] on textarea at bounding box center [627, 463] width 504 height 51
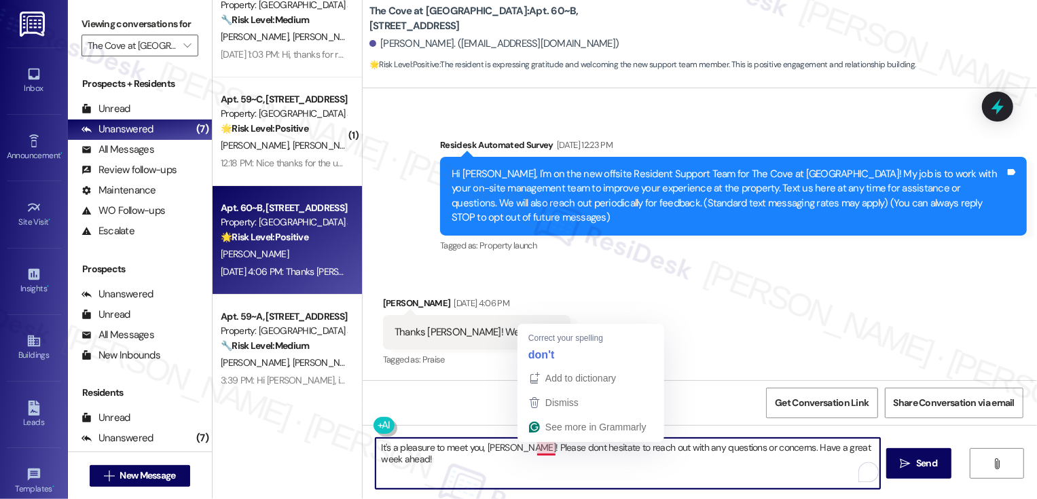
click at [536, 445] on textarea "It's a pleasure to meet you, Jake! Please dont hesitate to reach out with any q…" at bounding box center [627, 463] width 504 height 51
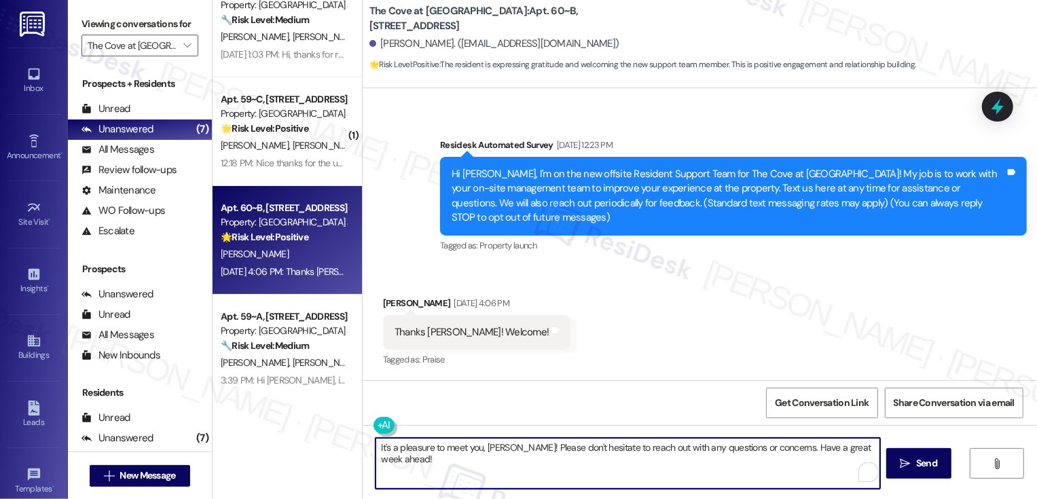
click at [681, 464] on textarea "It's a pleasure to meet you, Jake! Please don't hesitate to reach out with any …" at bounding box center [627, 463] width 504 height 51
type textarea "It's a pleasure to meet you, Jake! Please don't hesitate to reach out with any …"
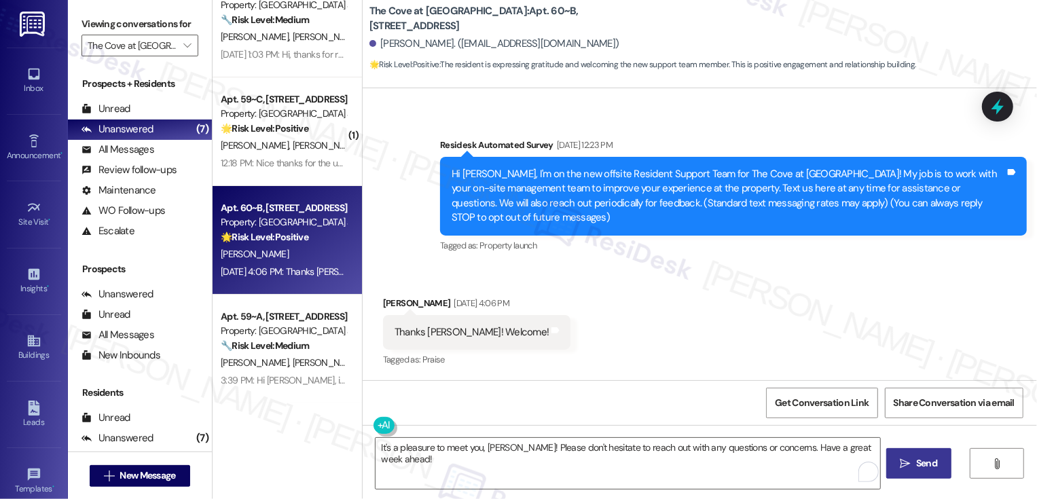
click at [910, 462] on span " Send" at bounding box center [919, 463] width 43 height 14
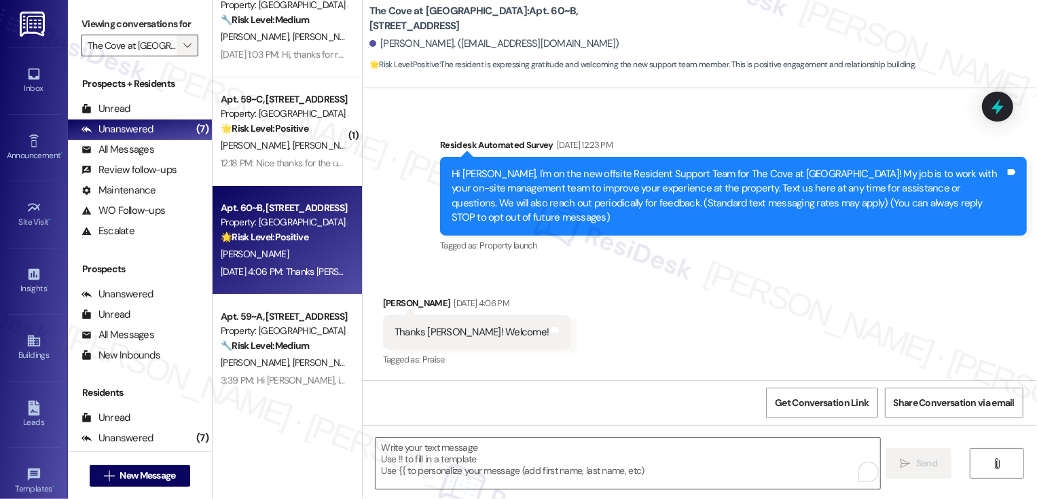
scroll to position [71, 0]
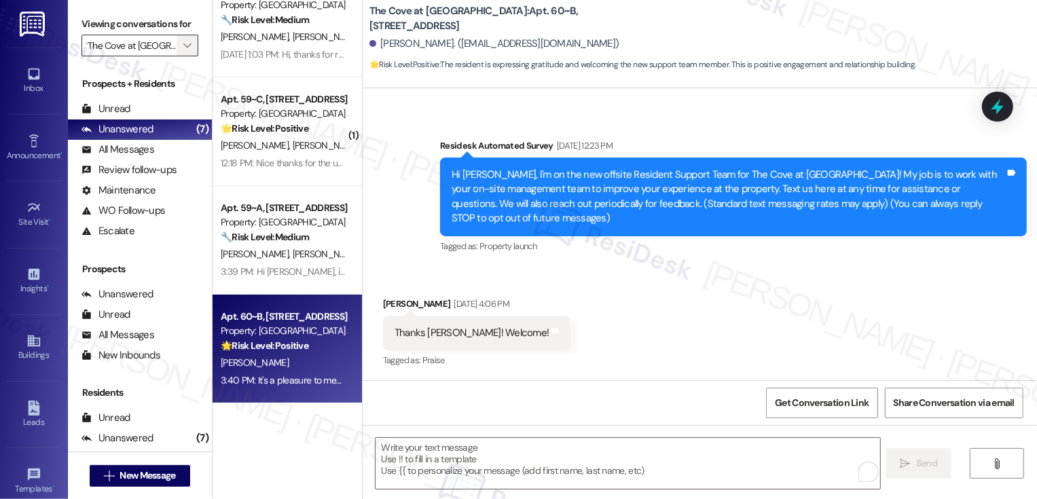
click at [183, 51] on icon "" at bounding box center [186, 45] width 7 height 11
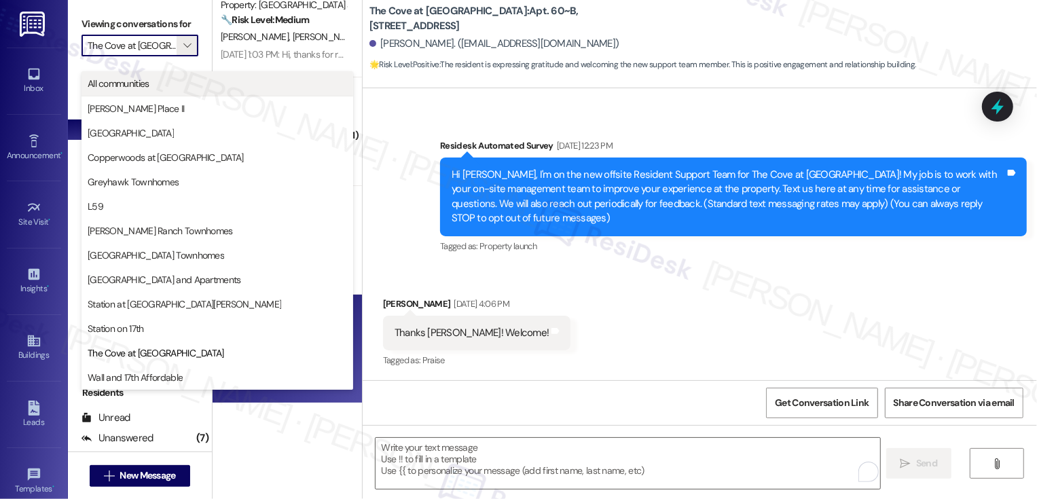
click at [196, 84] on span "All communities" at bounding box center [217, 84] width 259 height 14
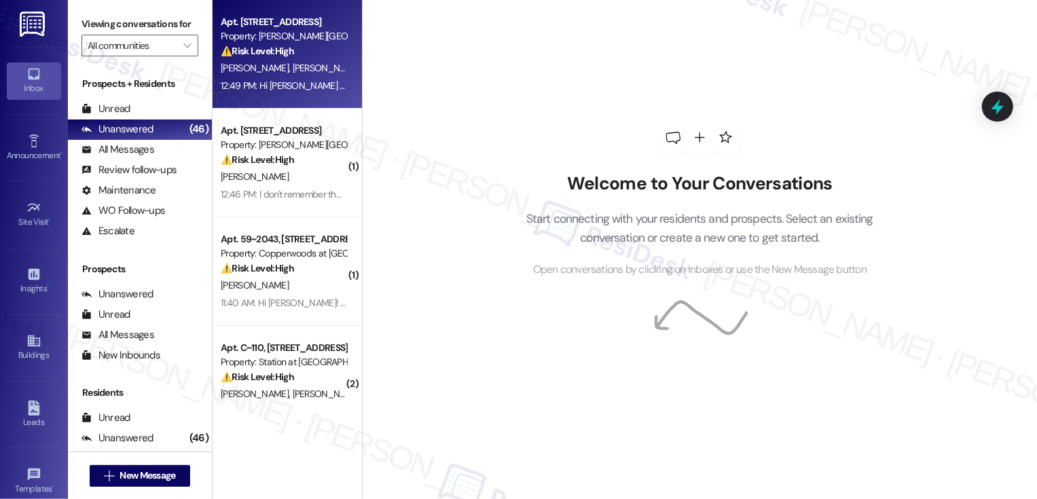
click at [280, 52] on strong "⚠️ Risk Level: High" at bounding box center [257, 51] width 73 height 12
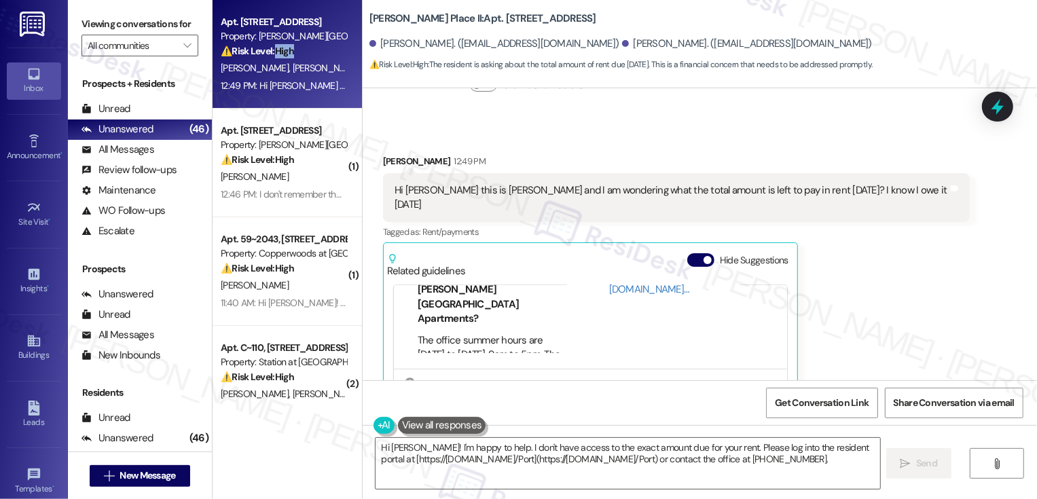
scroll to position [338, 0]
click at [768, 86] on div "Brigham Place II: Apt. C117, 160 I East 800 South Julie Turley. (turleyjulie62@…" at bounding box center [700, 44] width 674 height 88
click at [773, 124] on div "Received via SMS Christine Turley 12:49 PM Hi Sara this is Christine and I am w…" at bounding box center [700, 308] width 674 height 369
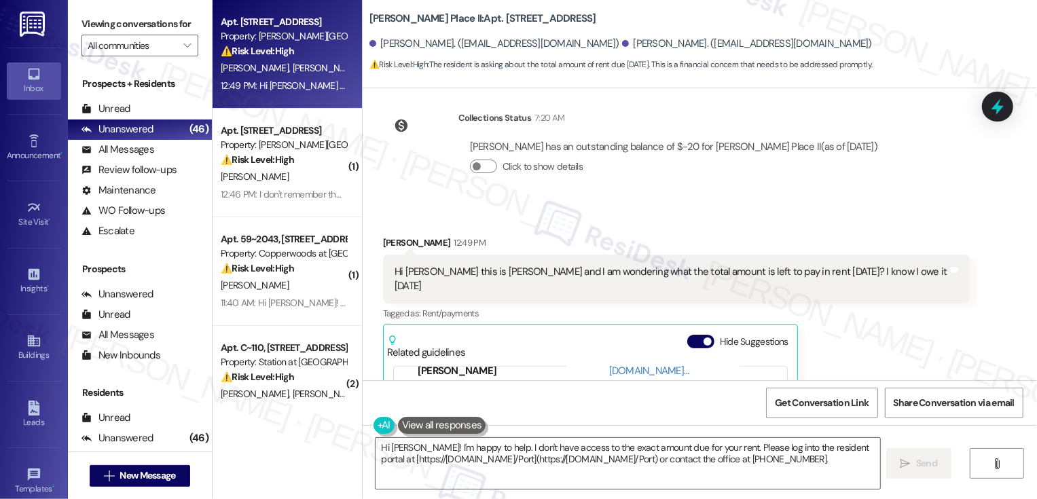
scroll to position [222, 0]
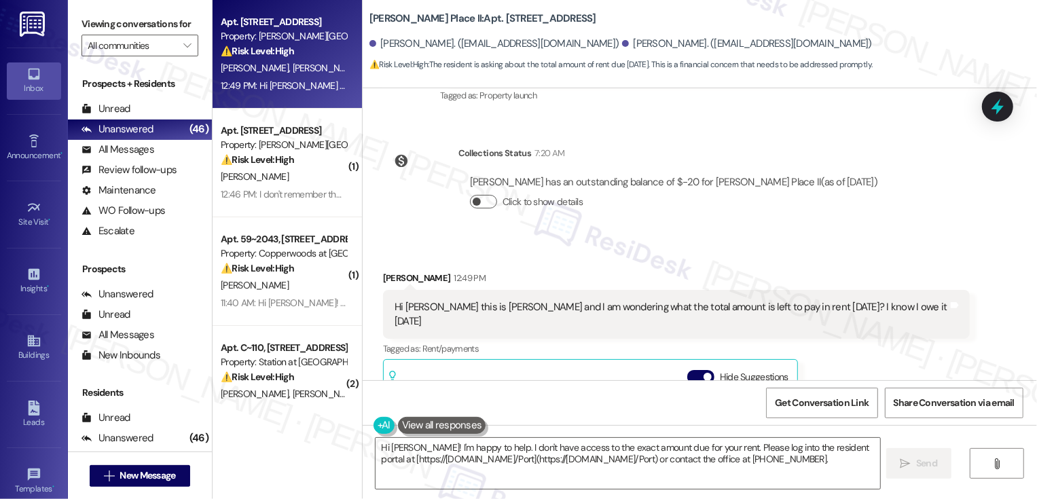
click at [473, 198] on button "Click to show details" at bounding box center [483, 202] width 27 height 14
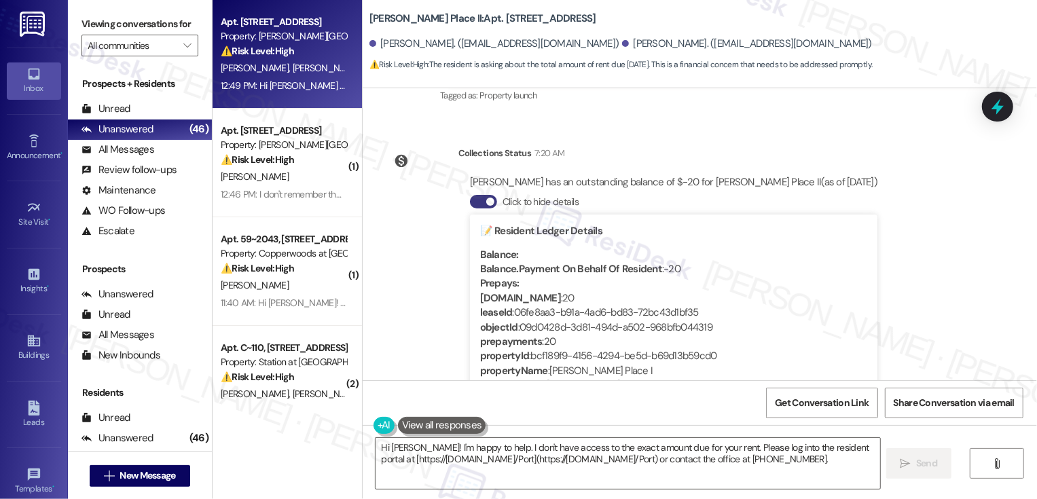
click at [993, 267] on div "Lease started Aug 31, 2024 at 8:00 PM Survey, sent via SMS Residesk Automated S…" at bounding box center [700, 234] width 674 height 292
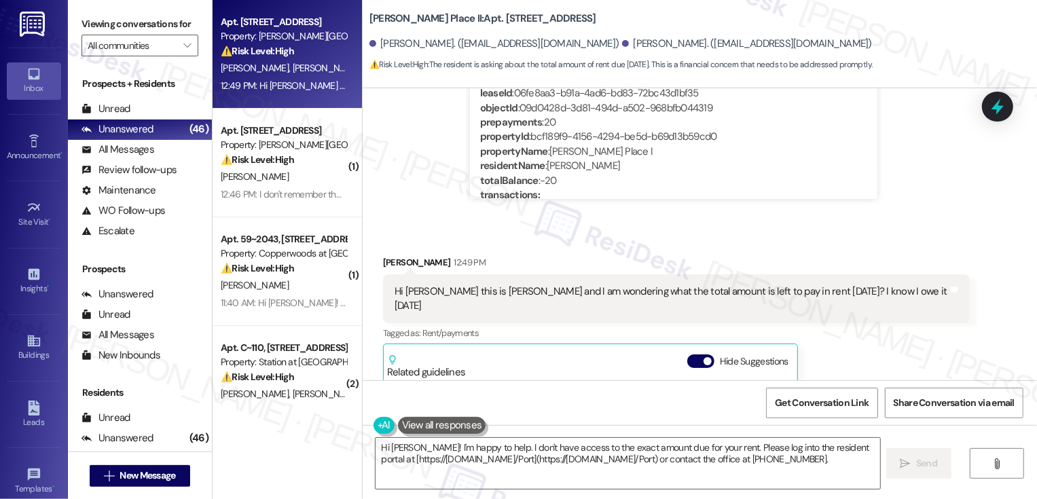
scroll to position [640, 0]
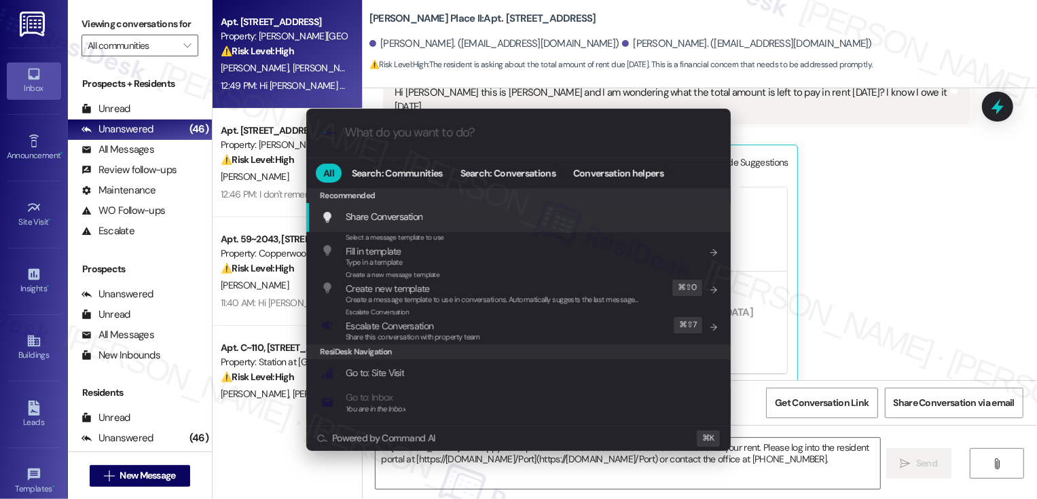
click at [892, 276] on div ".cls-1{fill:#0a055f;}.cls-2{fill:#0cc4c4;} resideskLogoBlueOrange All Search: C…" at bounding box center [518, 249] width 1037 height 499
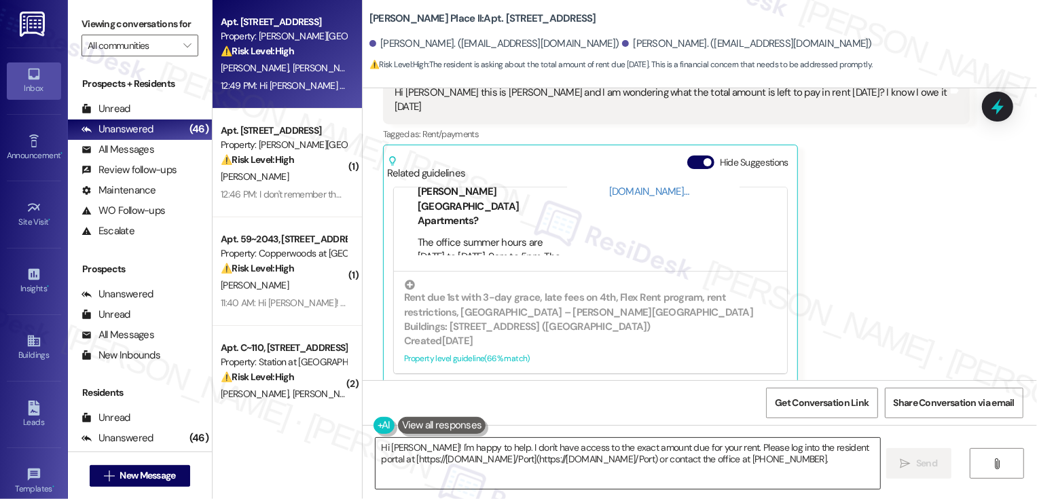
click at [435, 461] on textarea "Hi Christine! I'm happy to help. I don't have access to the exact amount due fo…" at bounding box center [627, 463] width 504 height 51
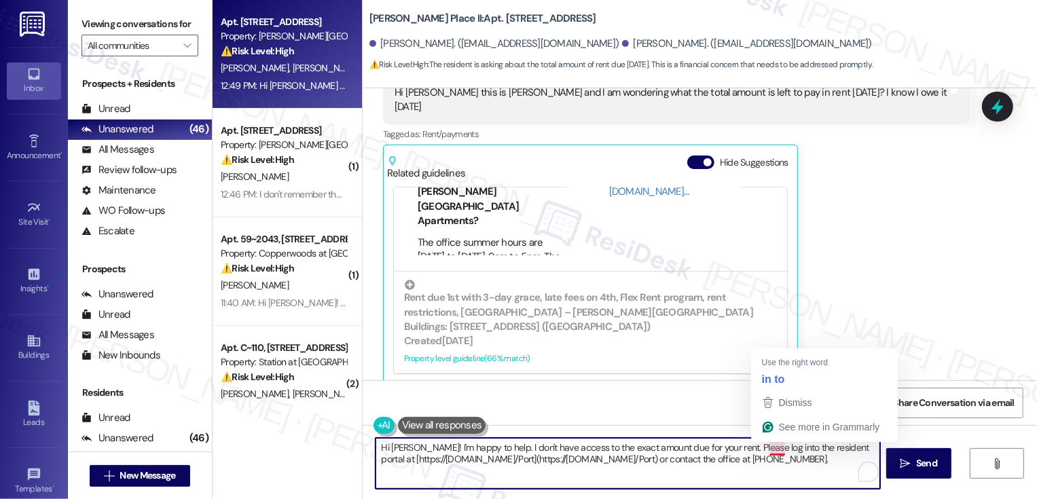
click at [694, 457] on textarea "Hi Christine! I'm happy to help. I don't have access to the exact amount due fo…" at bounding box center [627, 463] width 504 height 51
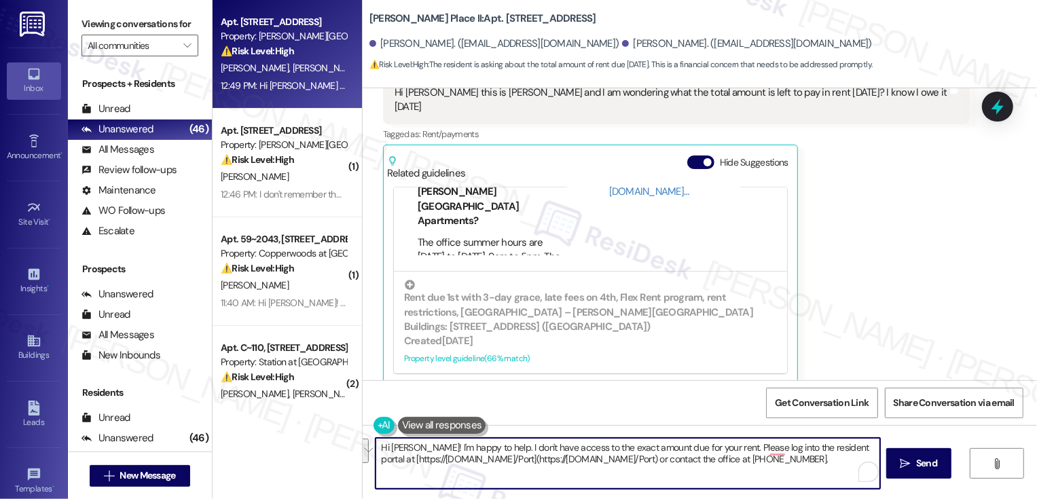
drag, startPoint x: 817, startPoint y: 463, endPoint x: 488, endPoint y: 448, distance: 328.9
click at [488, 448] on textarea "Hi Christine! I'm happy to help. I don't have access to the exact amount due fo…" at bounding box center [627, 463] width 504 height 51
type textarea "Hi Christine! I'm happy to help! Just to confirm, are you not seeing any balanc…"
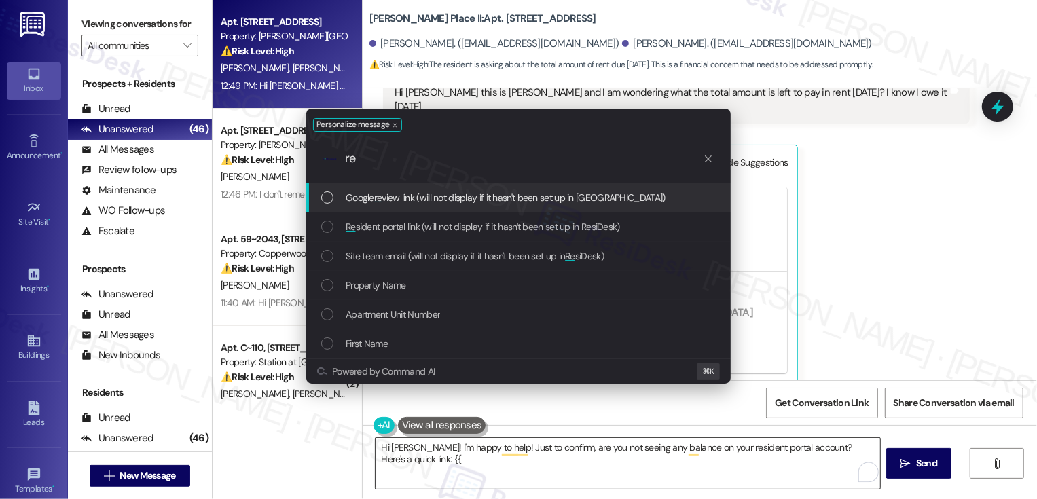
type input "res"
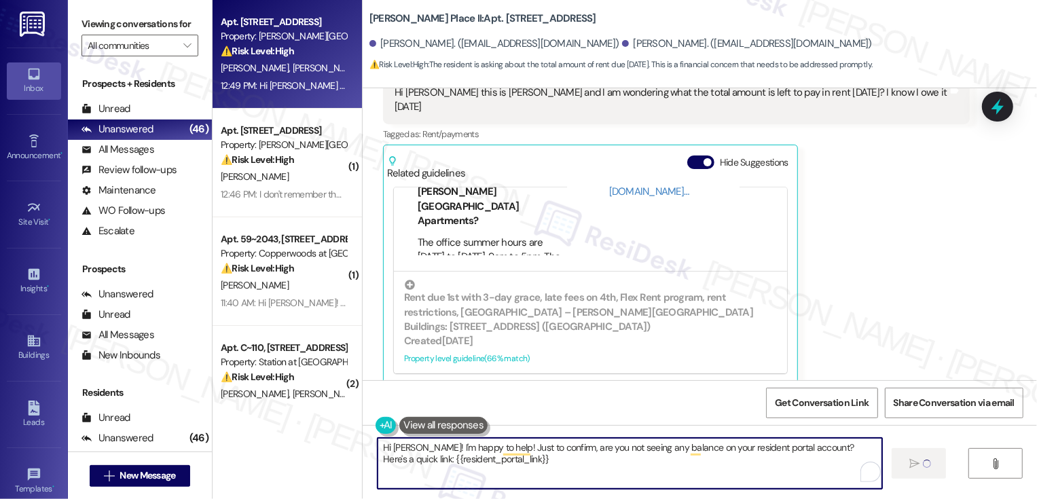
type textarea "Fetching suggested responses. Please feel free to read through the conversation…"
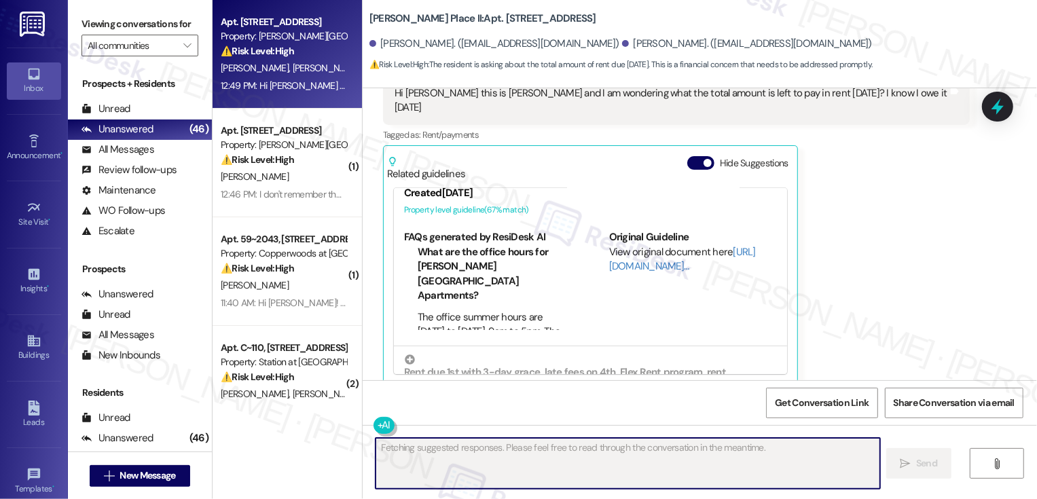
scroll to position [139, 0]
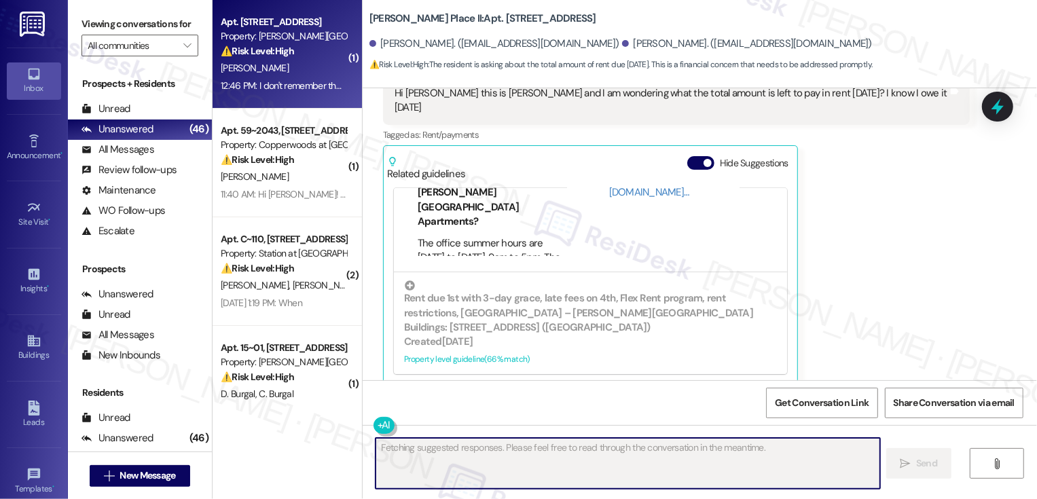
click at [297, 60] on div "R. Ramos" at bounding box center [283, 68] width 128 height 17
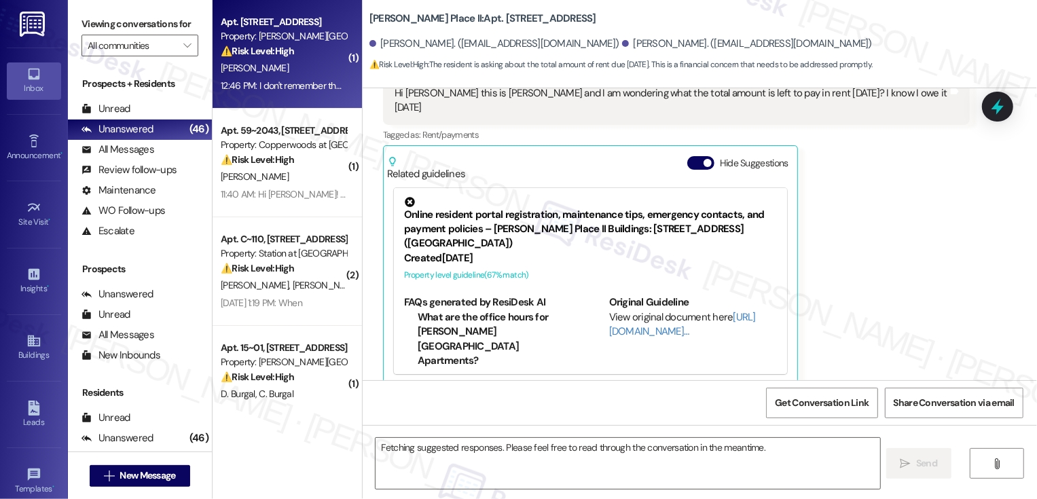
click at [297, 60] on div "R. Ramos" at bounding box center [283, 68] width 128 height 17
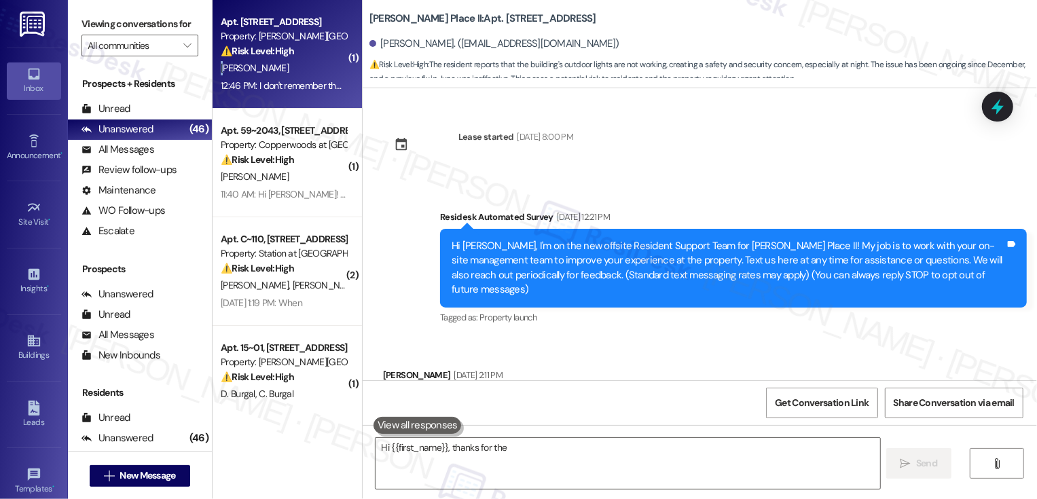
scroll to position [1008, 0]
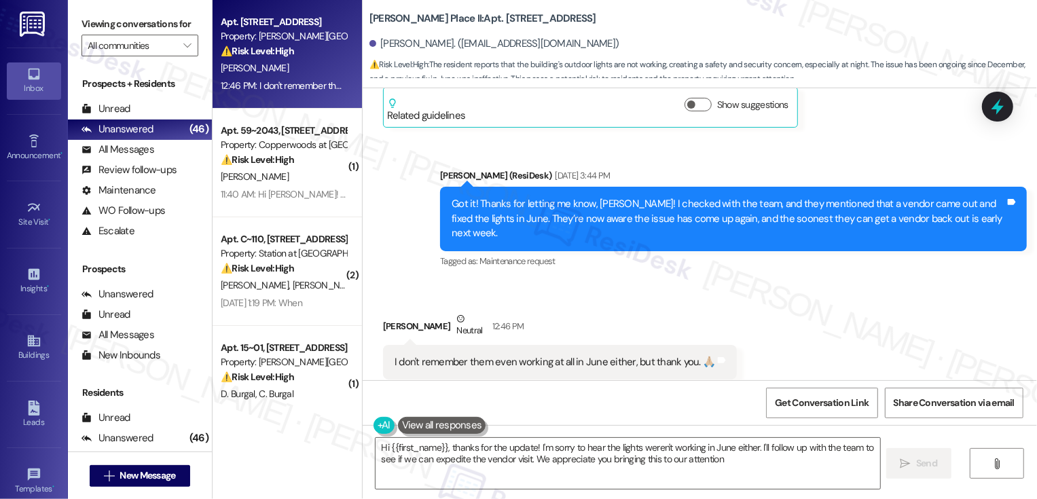
type textarea "Hi {{first_name}}, thanks for the update! I'm sorry to hear the lights weren't …"
